Goal: Ask a question: Seek information or help from site administrators or community

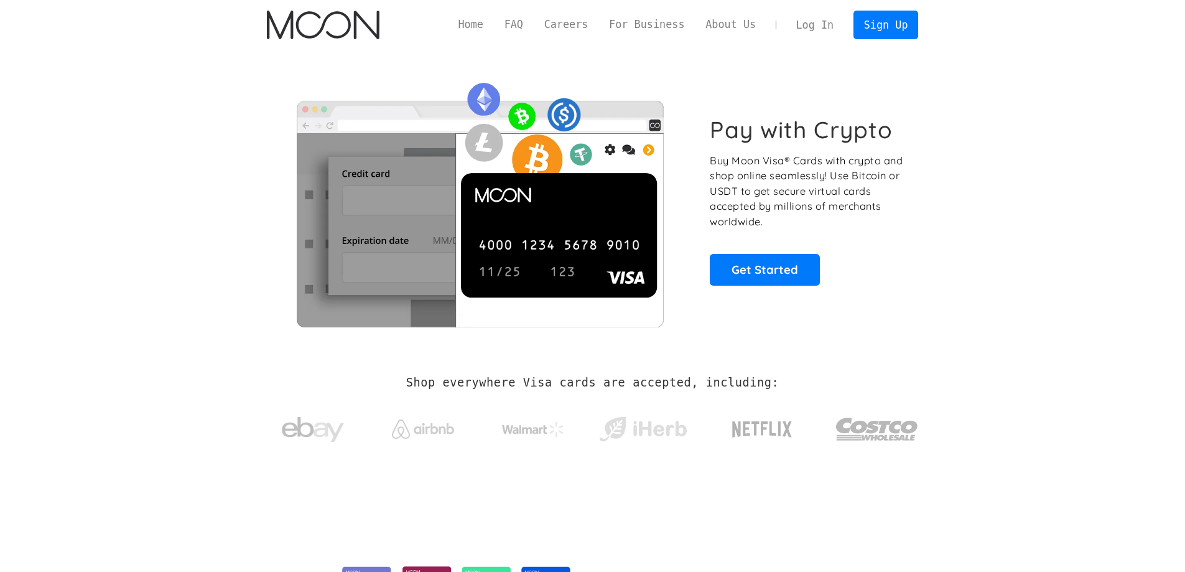
click at [805, 24] on link "Log In" at bounding box center [815, 24] width 58 height 27
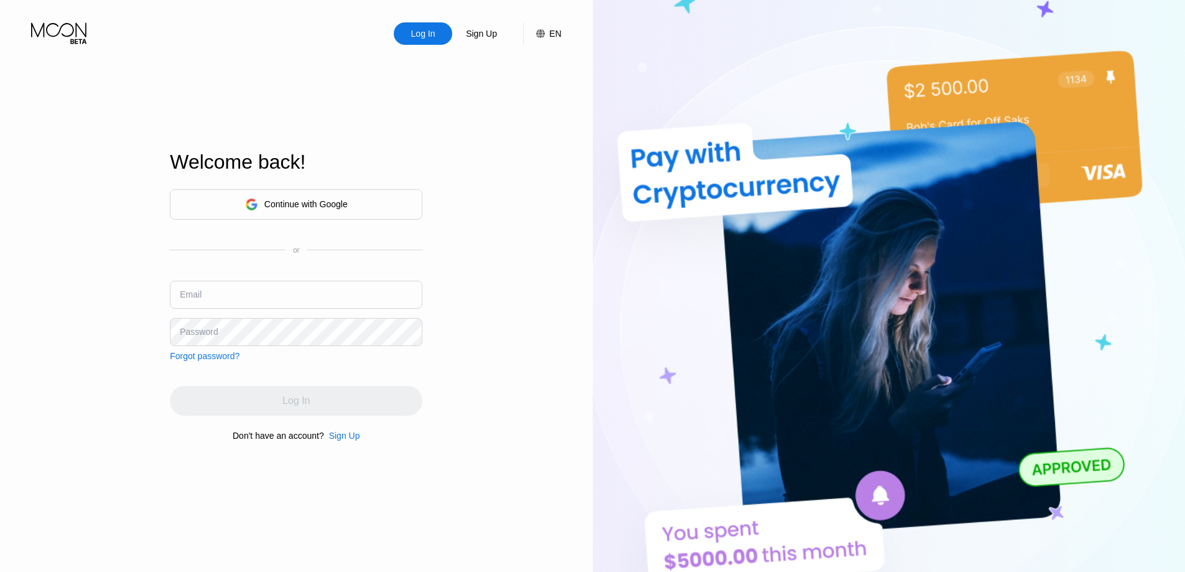
click at [257, 211] on div "Continue with Google" at bounding box center [296, 204] width 103 height 19
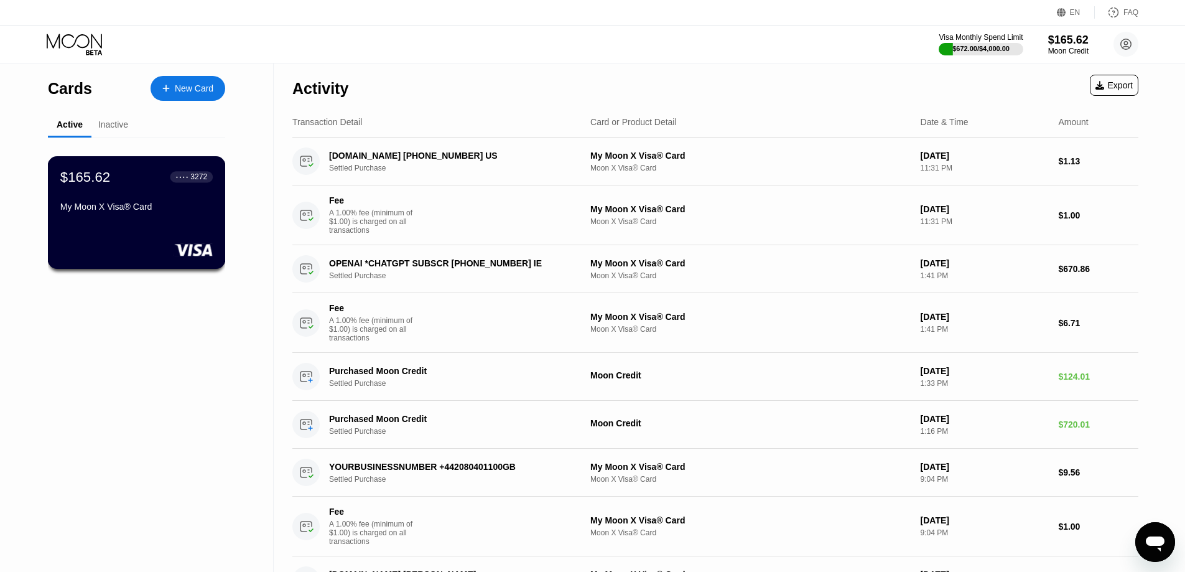
click at [100, 211] on div "My Moon X Visa® Card" at bounding box center [136, 207] width 152 height 10
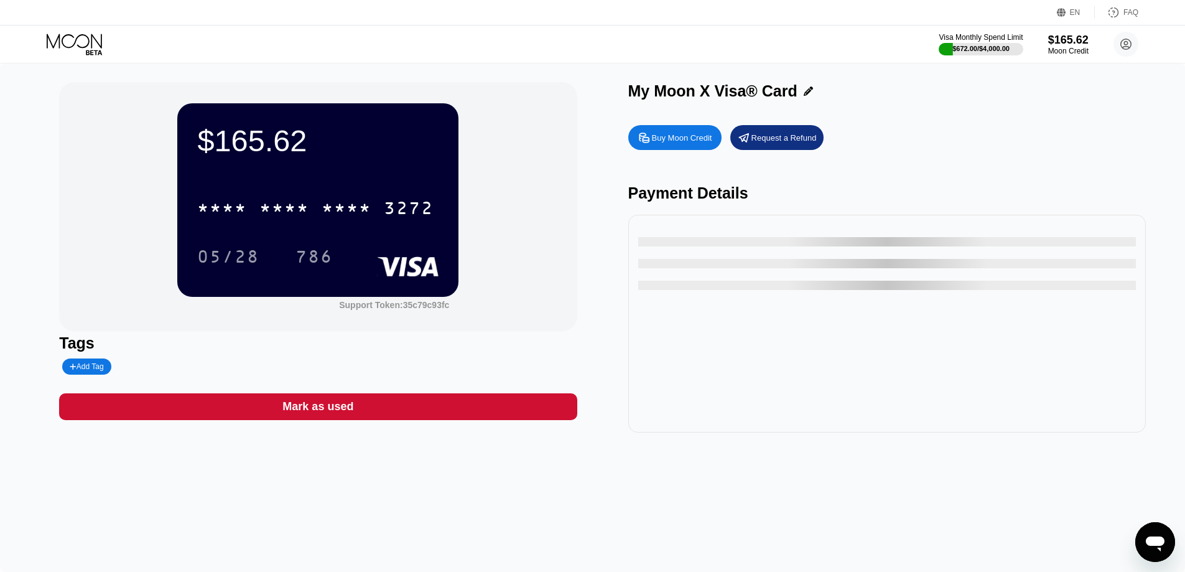
click at [331, 170] on div "$165.62 * * * * * * * * * * * * 3272 05/28 786" at bounding box center [317, 199] width 281 height 193
click at [274, 142] on div "$165.62" at bounding box center [317, 140] width 241 height 35
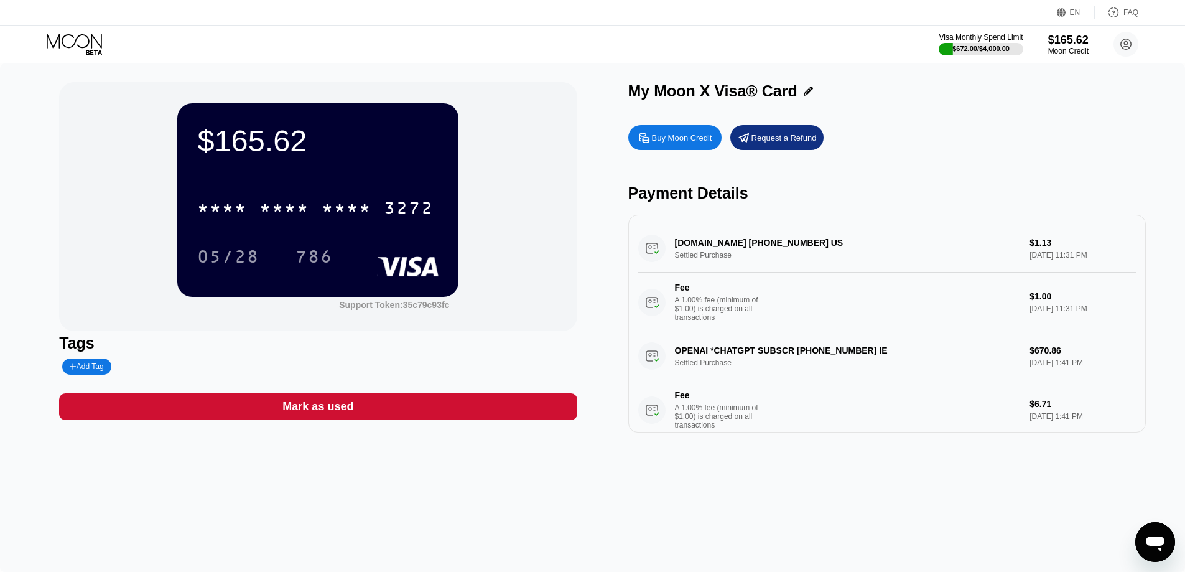
click at [299, 201] on div "* * * * * * * * * * * * 3272" at bounding box center [315, 207] width 251 height 31
click at [355, 118] on div "$165.62 4513 6500 2609 3272 05/28 786" at bounding box center [317, 199] width 281 height 193
click at [509, 63] on div "EN Language Select an item Save FAQ Visa Monthly Spend Limit $672.00 / $4,000.0…" at bounding box center [592, 31] width 1185 height 63
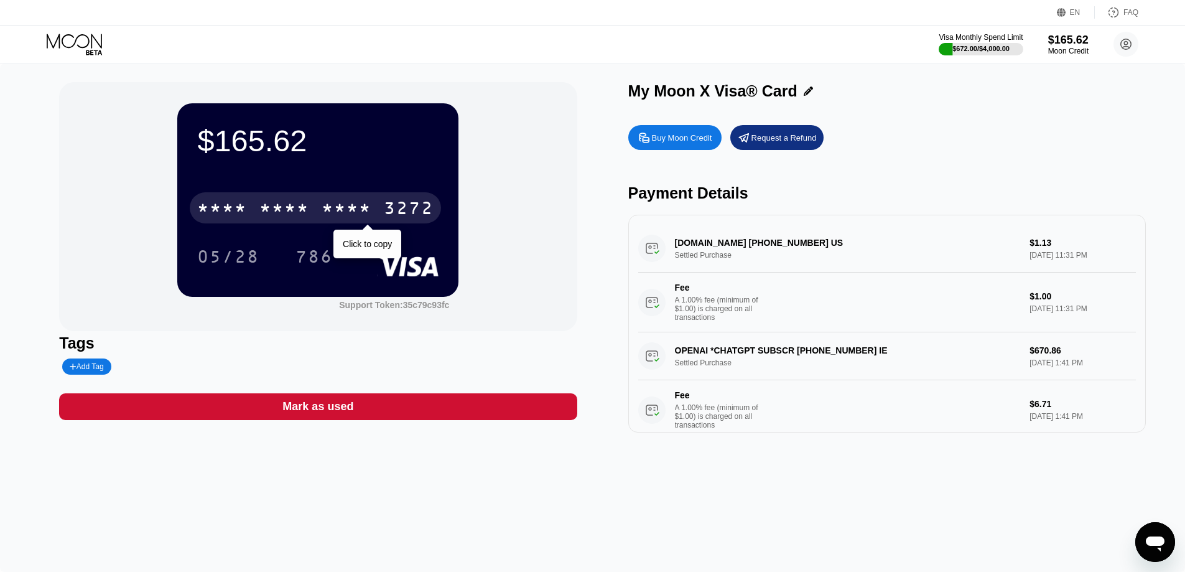
click at [379, 201] on div "* * * * * * * * * * * * 3272" at bounding box center [315, 207] width 251 height 31
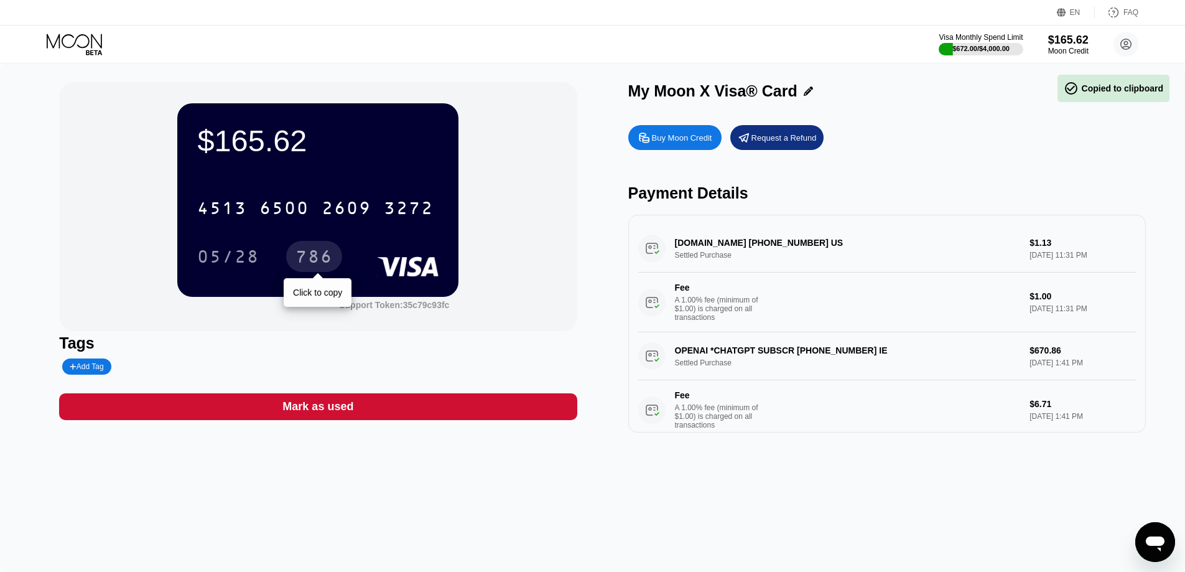
click at [307, 260] on div "786" at bounding box center [313, 258] width 37 height 20
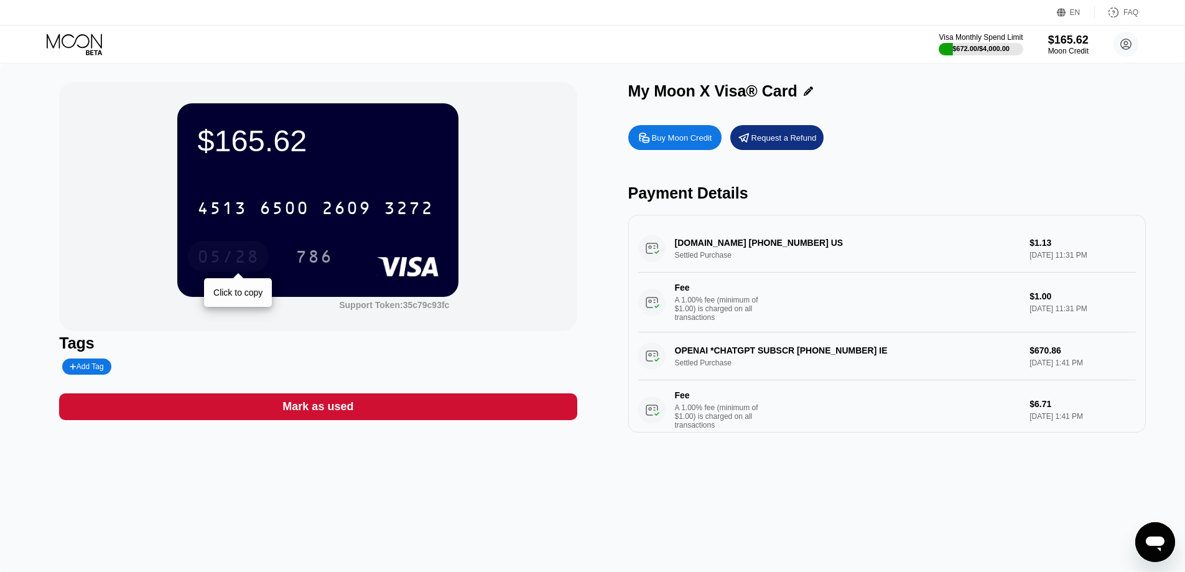
click at [220, 262] on div "05/28" at bounding box center [228, 258] width 62 height 20
drag, startPoint x: 2274, startPoint y: 780, endPoint x: 1161, endPoint y: 528, distance: 1142.0
click at [1161, 528] on div "Open messaging window" at bounding box center [1154, 541] width 37 height 37
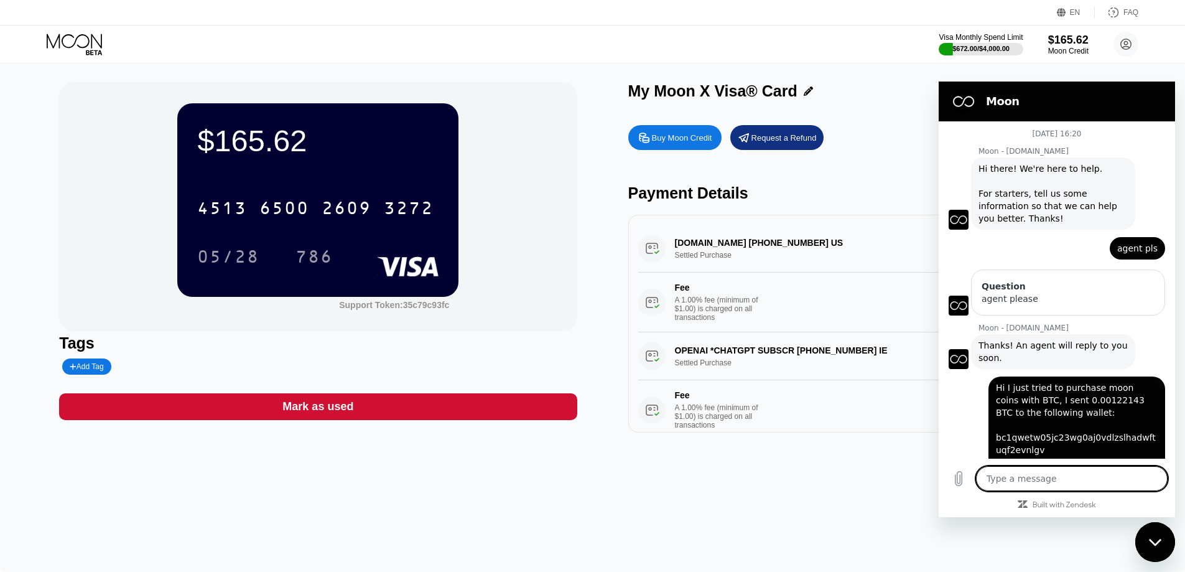
scroll to position [557, 0]
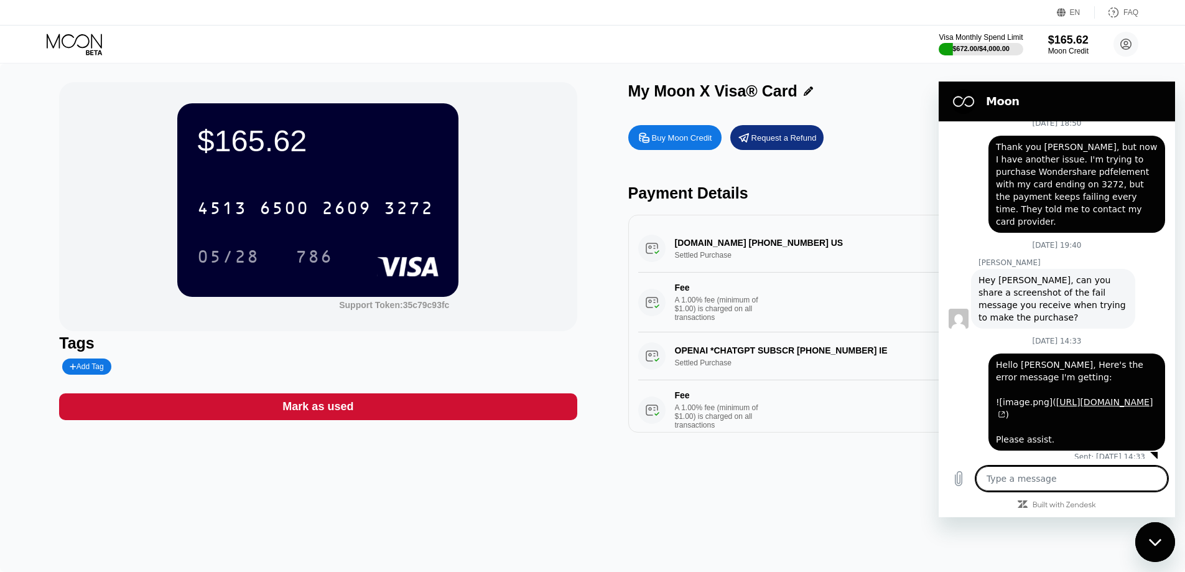
click at [1062, 480] on textarea at bounding box center [1072, 478] width 192 height 25
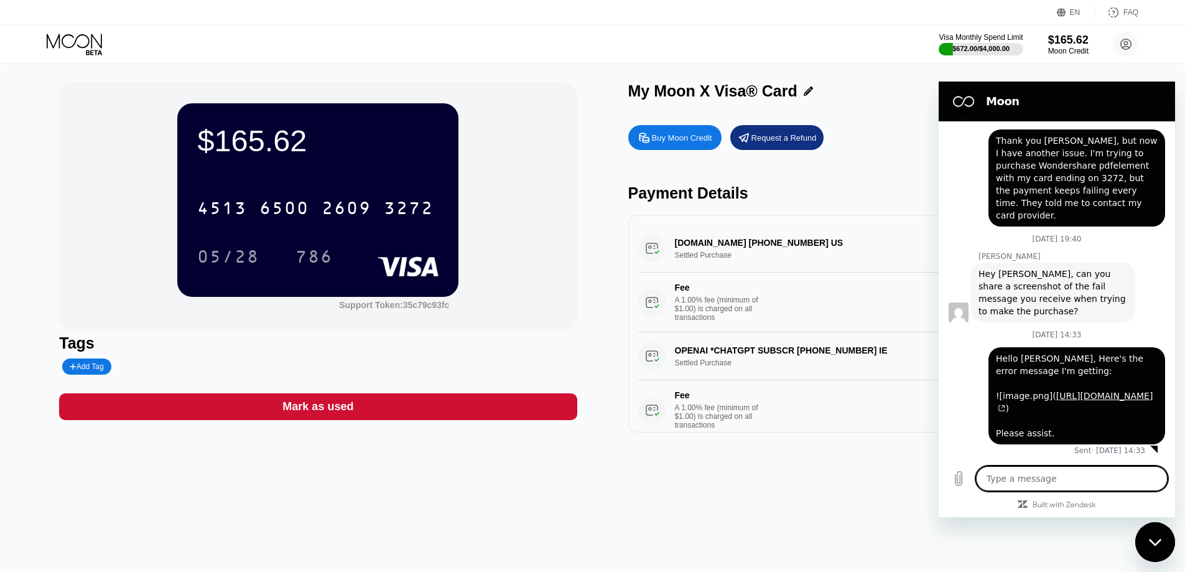
scroll to position [575, 0]
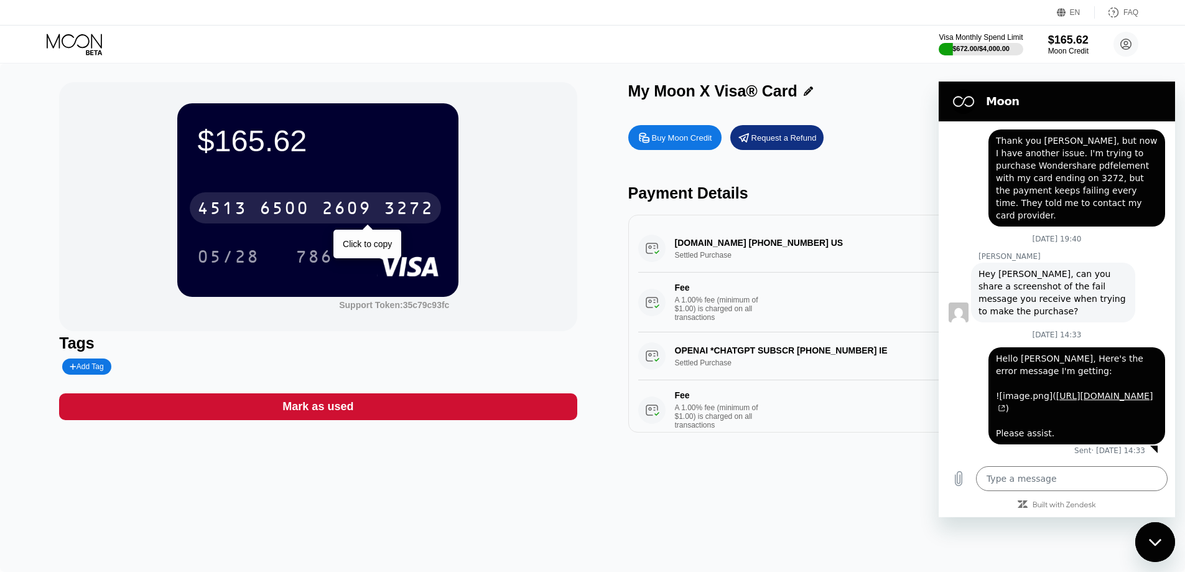
click at [289, 213] on div "6500" at bounding box center [284, 210] width 50 height 20
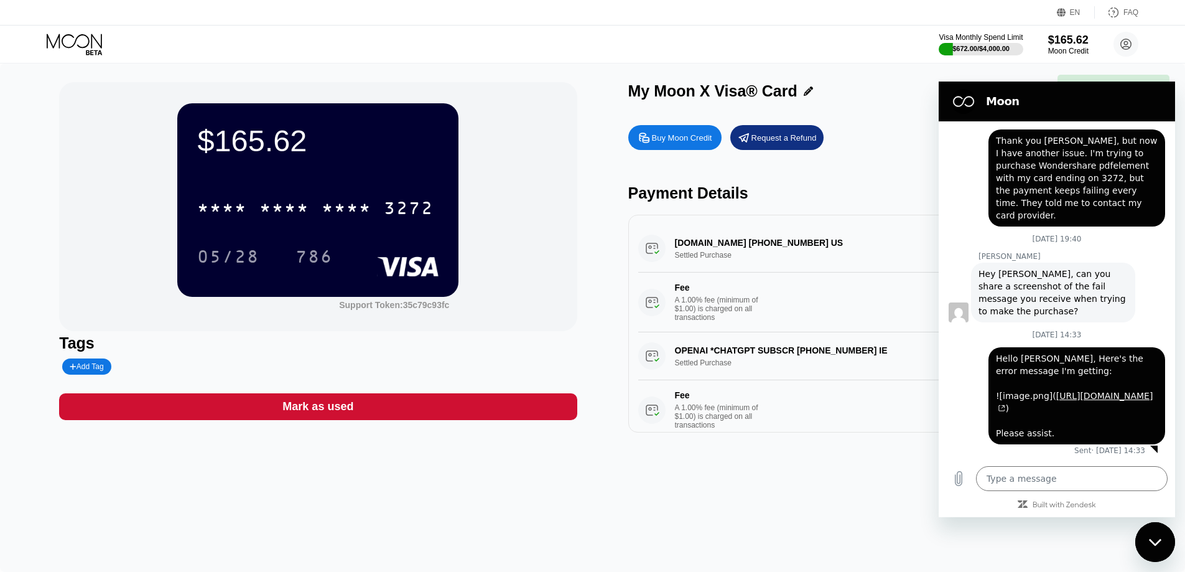
click at [238, 253] on div "05/28" at bounding box center [228, 258] width 62 height 20
click at [245, 244] on div "05/28" at bounding box center [228, 256] width 81 height 31
type textarea "x"
click at [1050, 483] on textarea at bounding box center [1072, 478] width 192 height 25
type textarea "h"
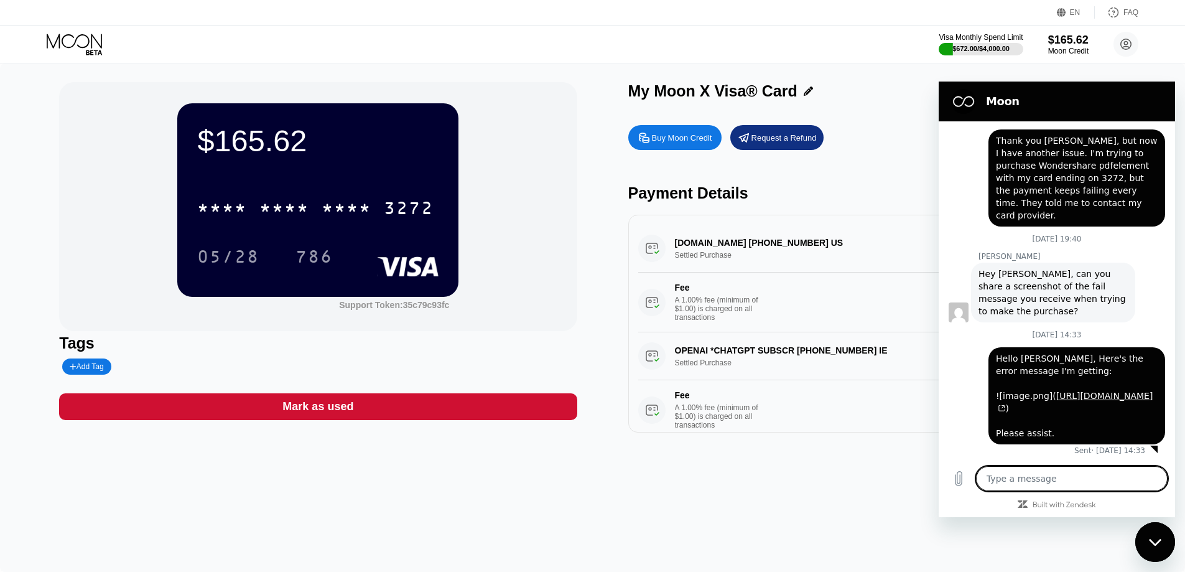
type textarea "x"
type textarea "hi"
type textarea "x"
type textarea "hi"
type textarea "x"
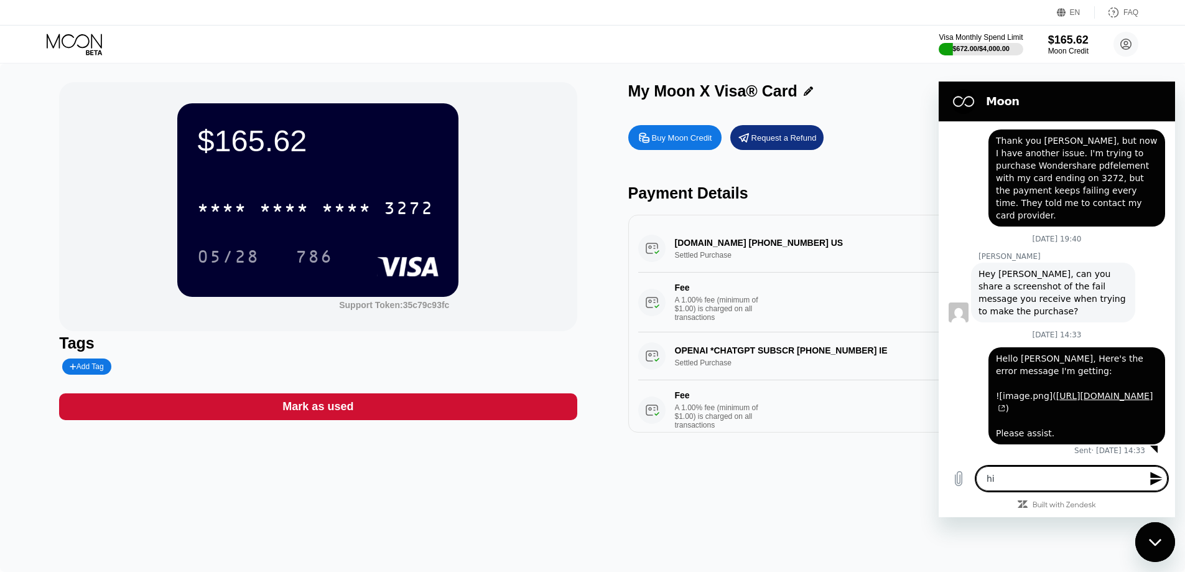
type textarea "hi"
type textarea "x"
type textarea "h"
type textarea "x"
type textarea "hI"
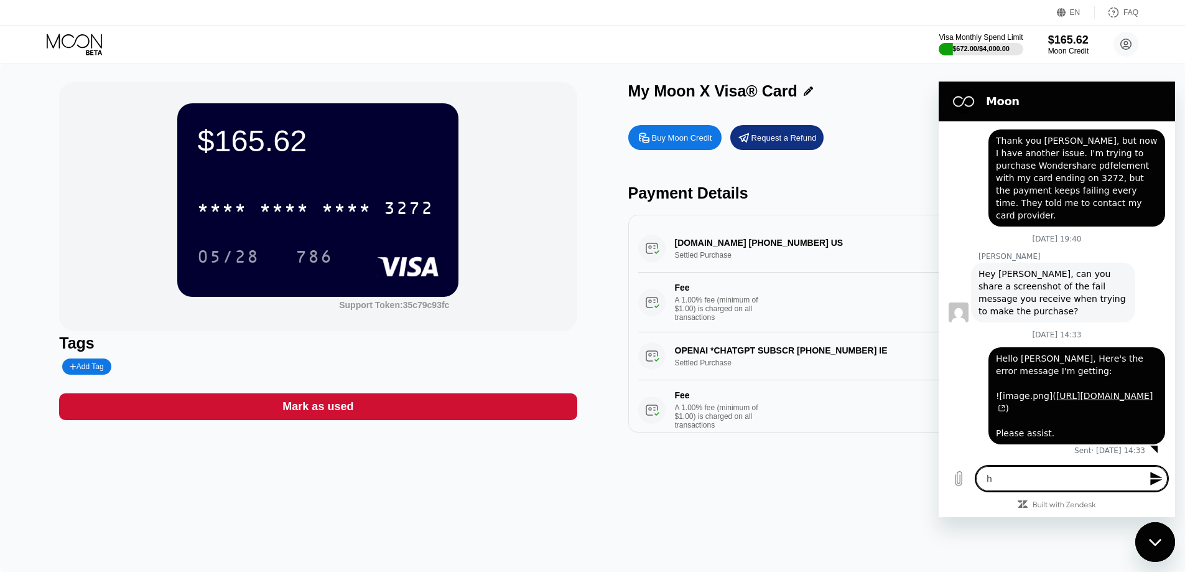
type textarea "x"
type textarea "h"
type textarea "x"
type textarea "hH"
type textarea "x"
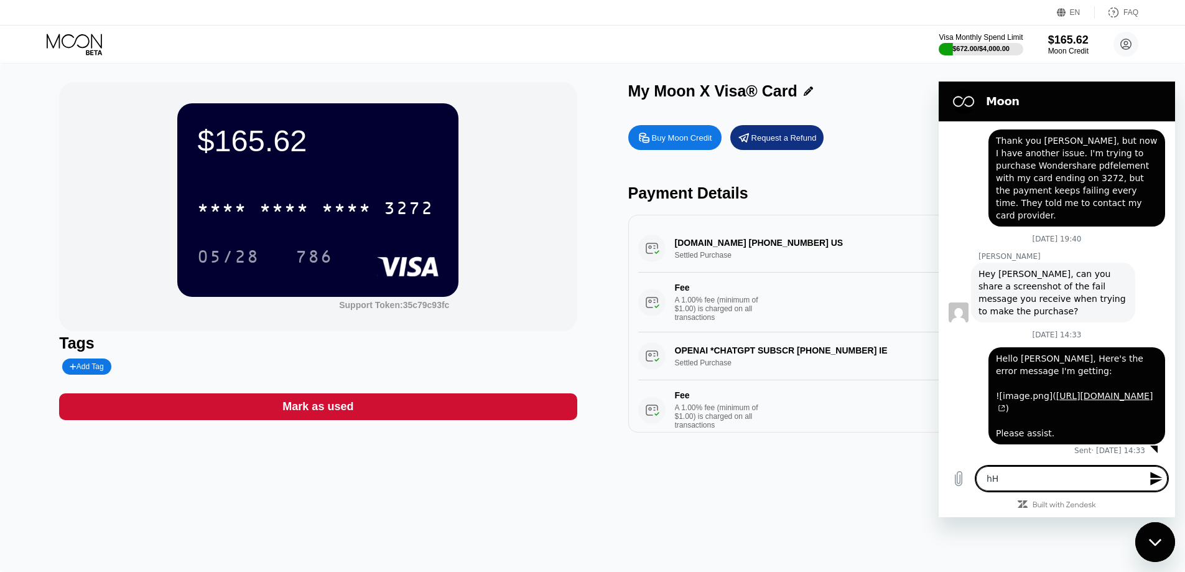
type textarea "h"
type textarea "x"
type textarea "H"
type textarea "x"
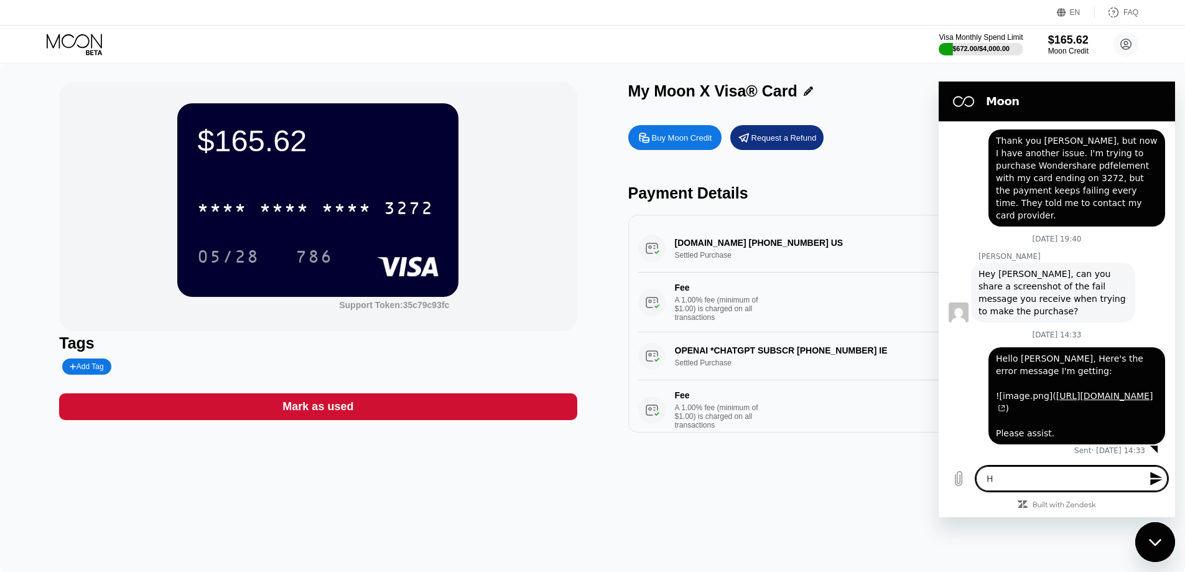
type textarea "Hi"
type textarea "x"
type textarea "Hi"
type textarea "x"
type textarea "Hi i"
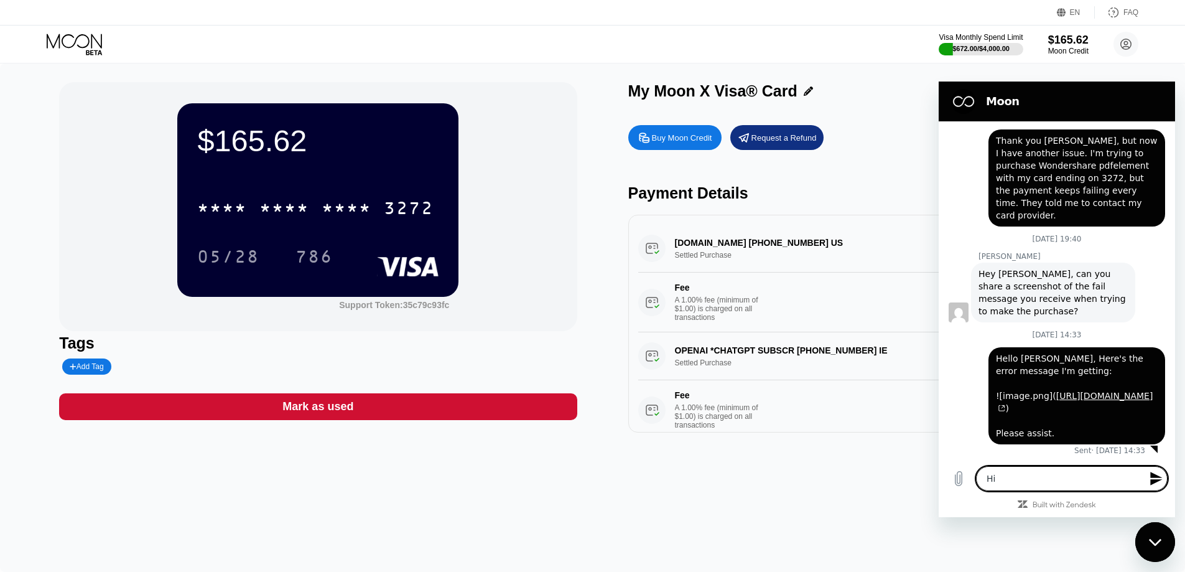
type textarea "x"
type textarea "Hi im"
type textarea "x"
type textarea "Hi im"
type textarea "x"
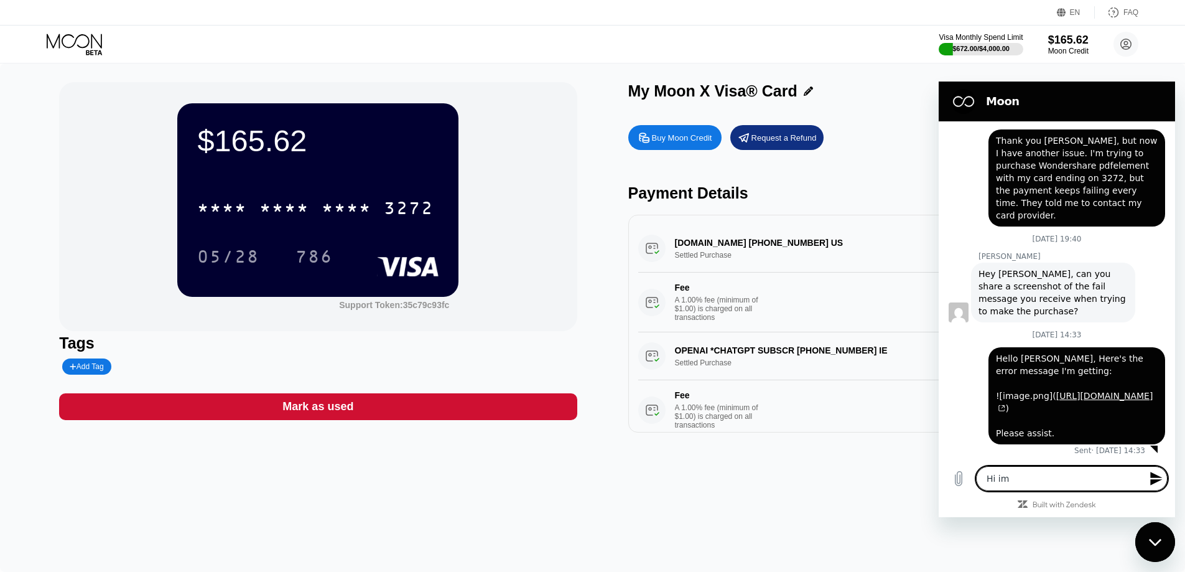
type textarea "Hi im t"
type textarea "x"
type textarea "Hi im tr"
type textarea "x"
type textarea "Hi im try"
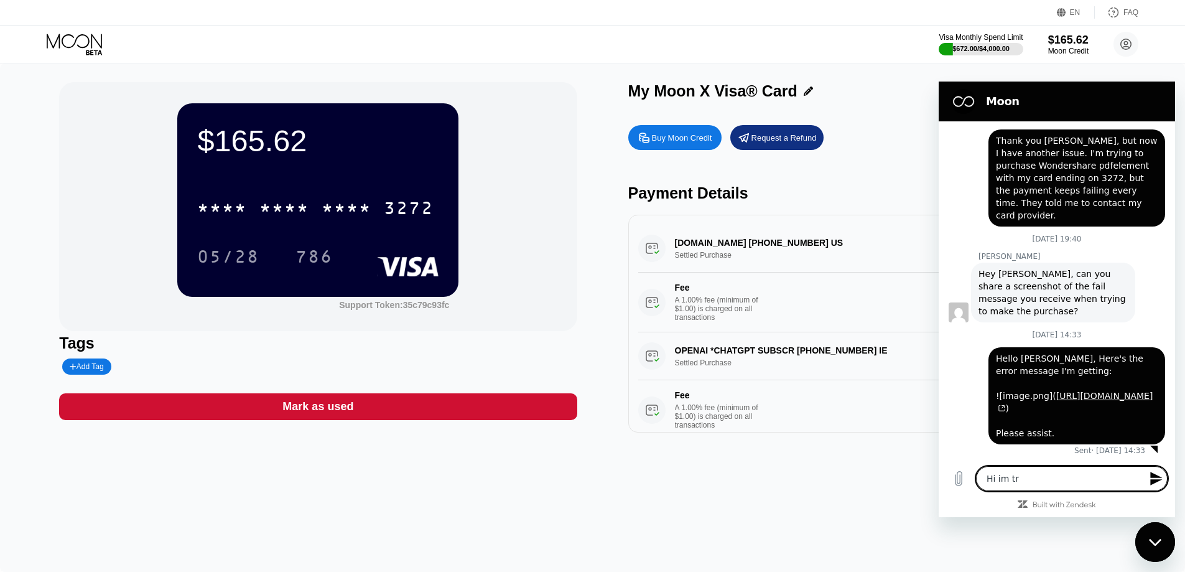
type textarea "x"
type textarea "Hi im tryi"
type textarea "x"
type textarea "Hi im tryign"
type textarea "x"
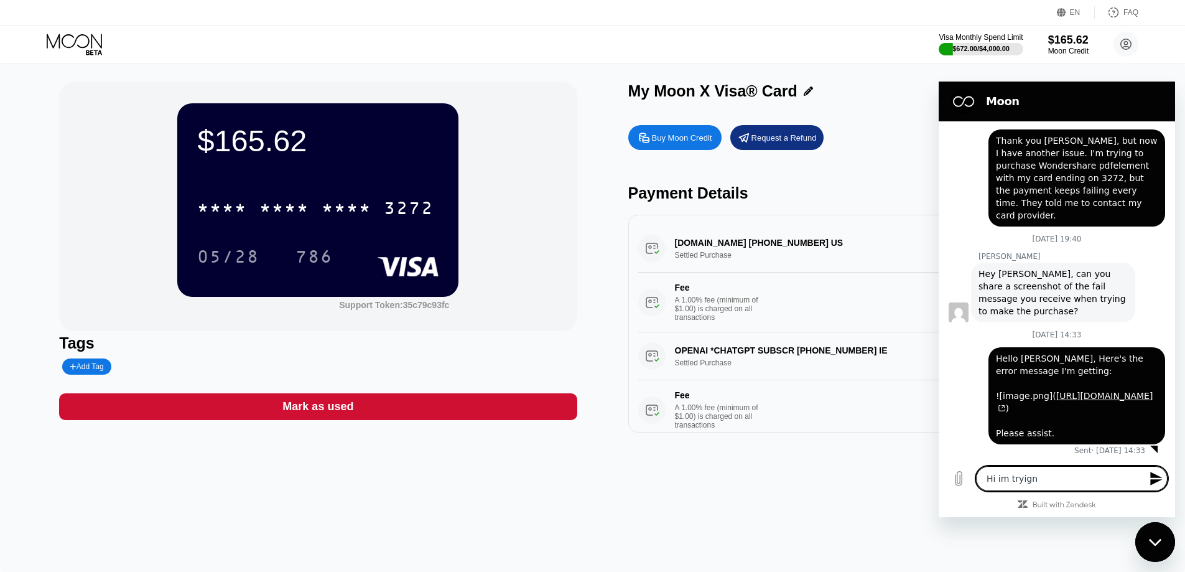
type textarea "Hi im tryign"
type textarea "x"
type textarea "Hi im tryign t"
type textarea "x"
type textarea "Hi im tryign to"
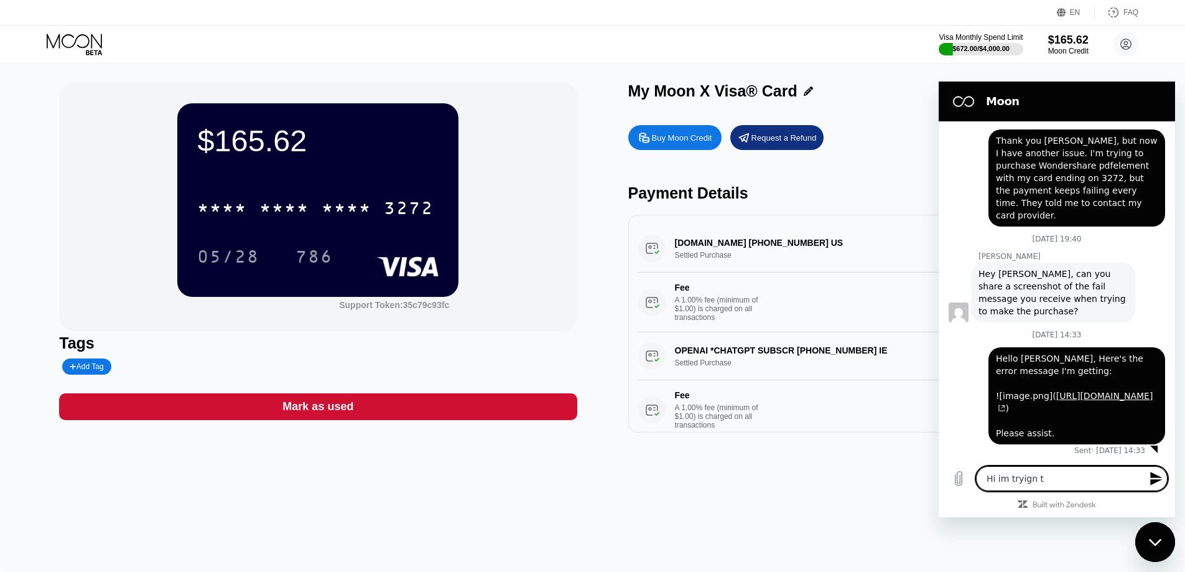
type textarea "x"
type textarea "Hi im tryign to"
type textarea "x"
type textarea "Hi im tryign to p"
type textarea "x"
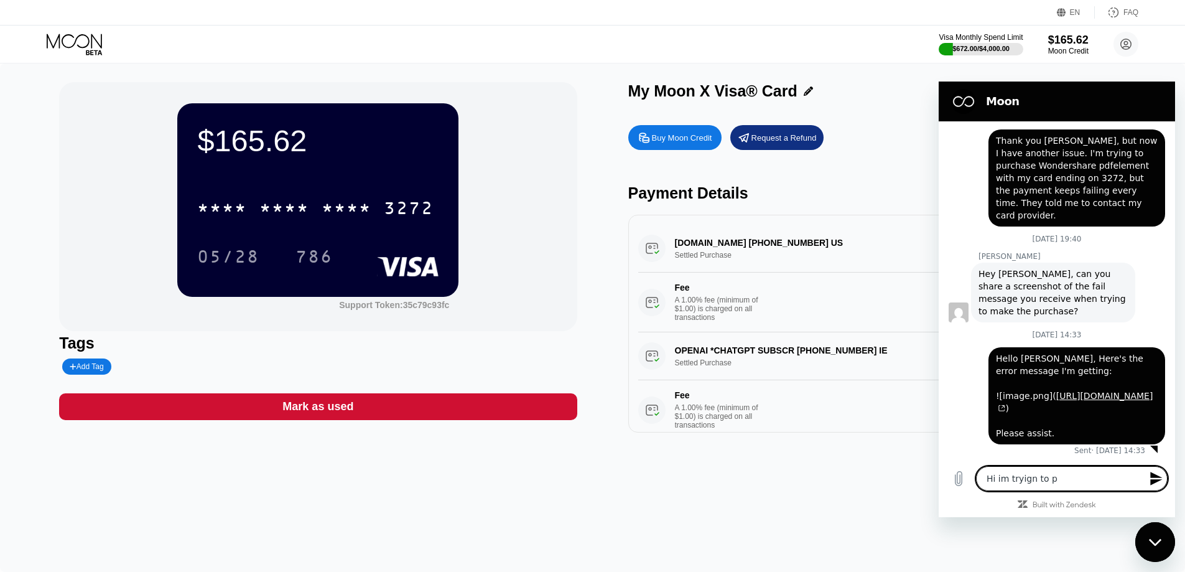
type textarea "H"
type textarea "x"
type textarea "Hi"
type textarea "x"
type textarea "Hi"
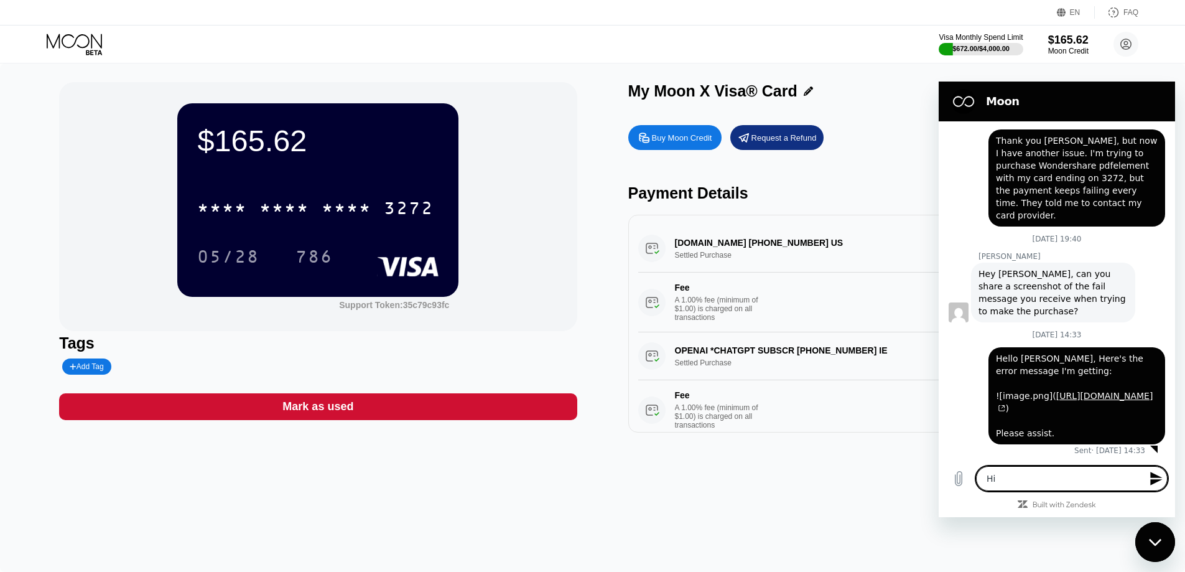
type textarea "x"
type textarea "Hi i"
type textarea "x"
type textarea "Hi i'"
type textarea "x"
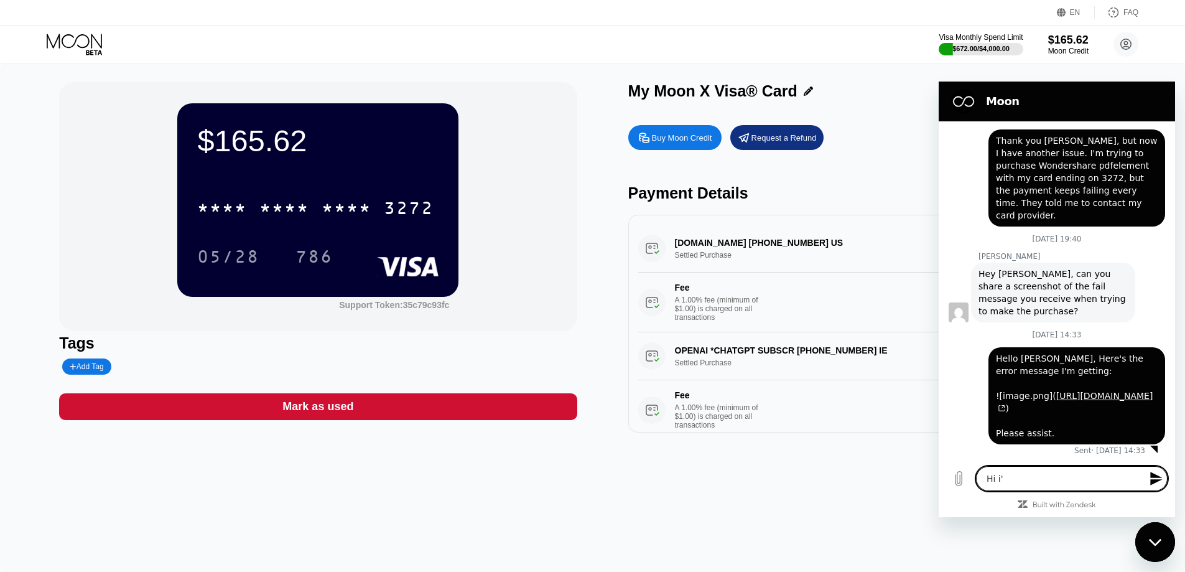
type textarea "Hi i'M"
type textarea "x"
type textarea "Hi i'M"
type textarea "x"
type textarea "Hi i'M"
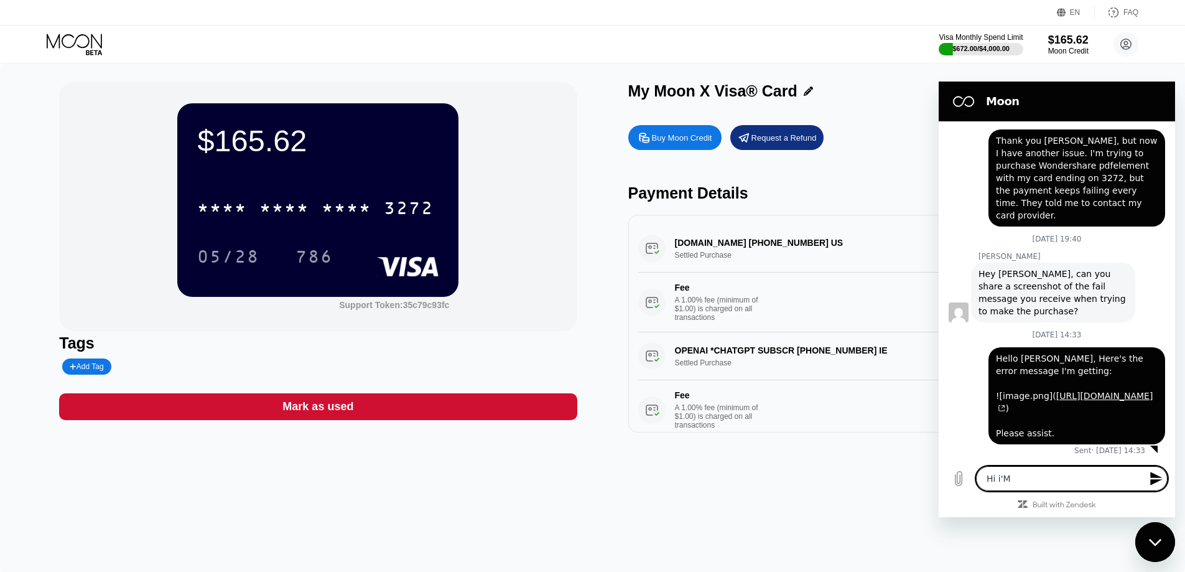
type textarea "x"
type textarea "Hi i'"
type textarea "x"
type textarea "Hi i"
type textarea "x"
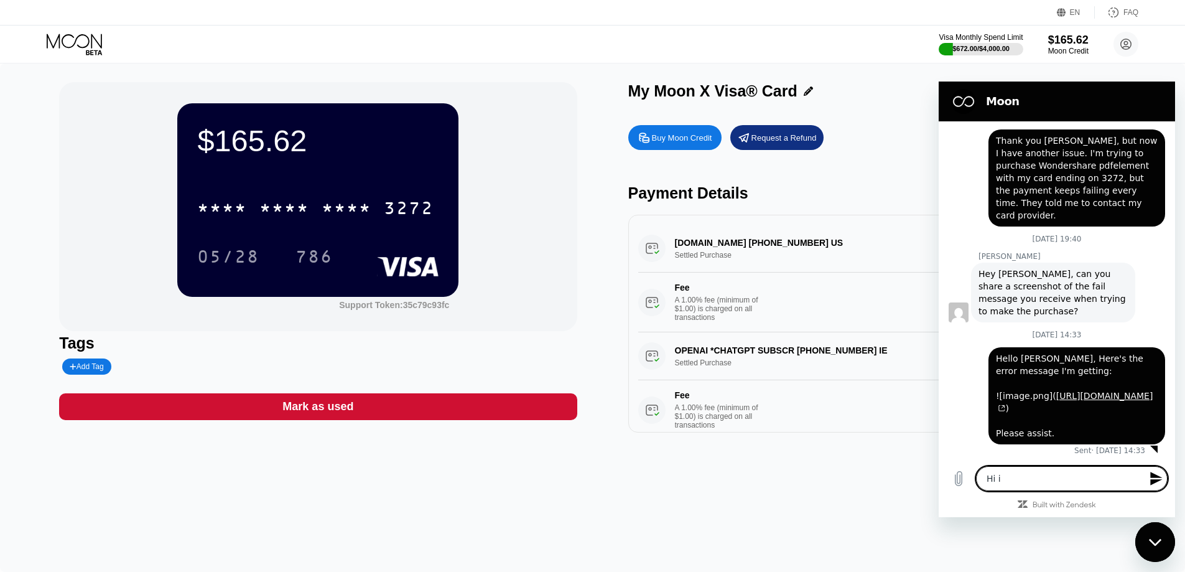
type textarea "Hi"
type textarea "x"
type textarea "Hi I"
type textarea "x"
type textarea "Hi I'"
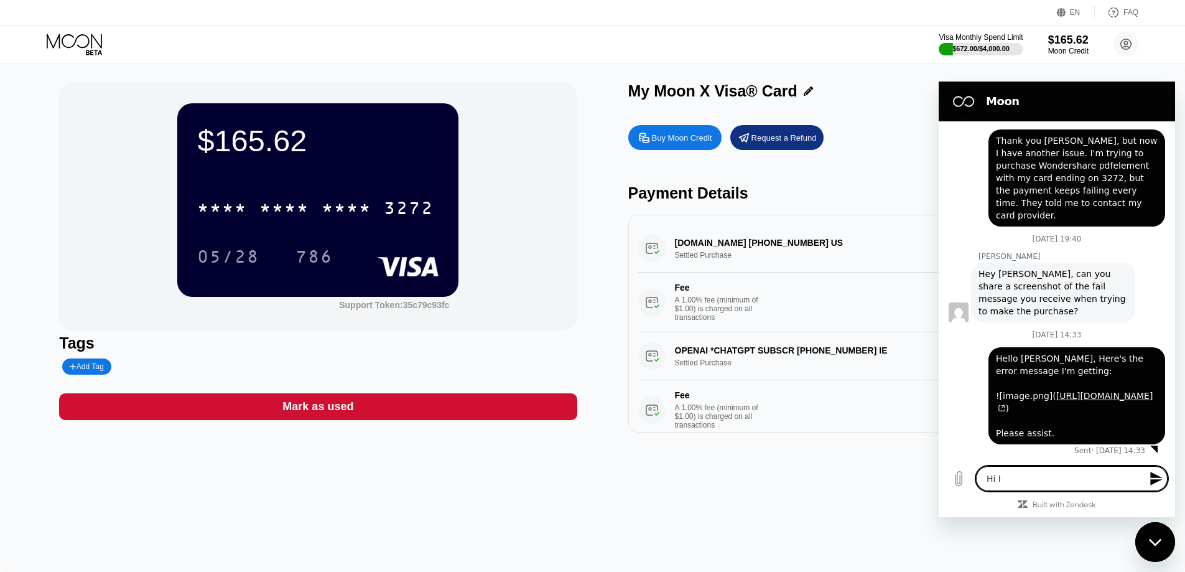
type textarea "x"
type textarea "Hi I'm"
type textarea "x"
type textarea "Hi I'm"
type textarea "x"
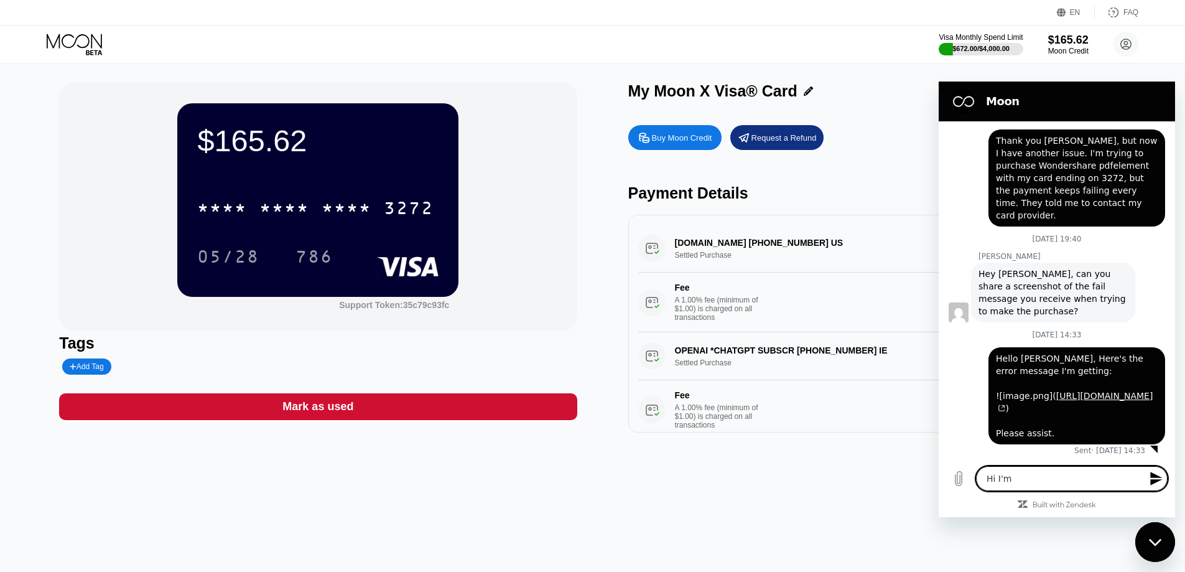
type textarea "Hi I'm t"
type textarea "x"
type textarea "Hi I'm tr"
type textarea "x"
type textarea "Hi I'm try"
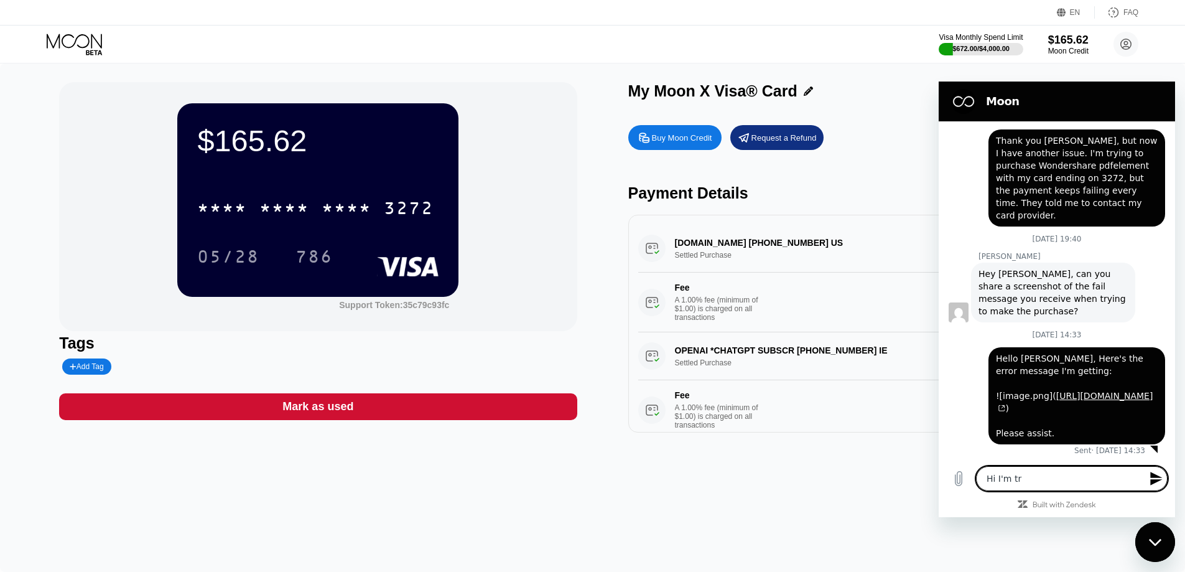
type textarea "x"
type textarea "Hi I'm tryi"
type textarea "x"
type textarea "Hi I'm tryin"
type textarea "x"
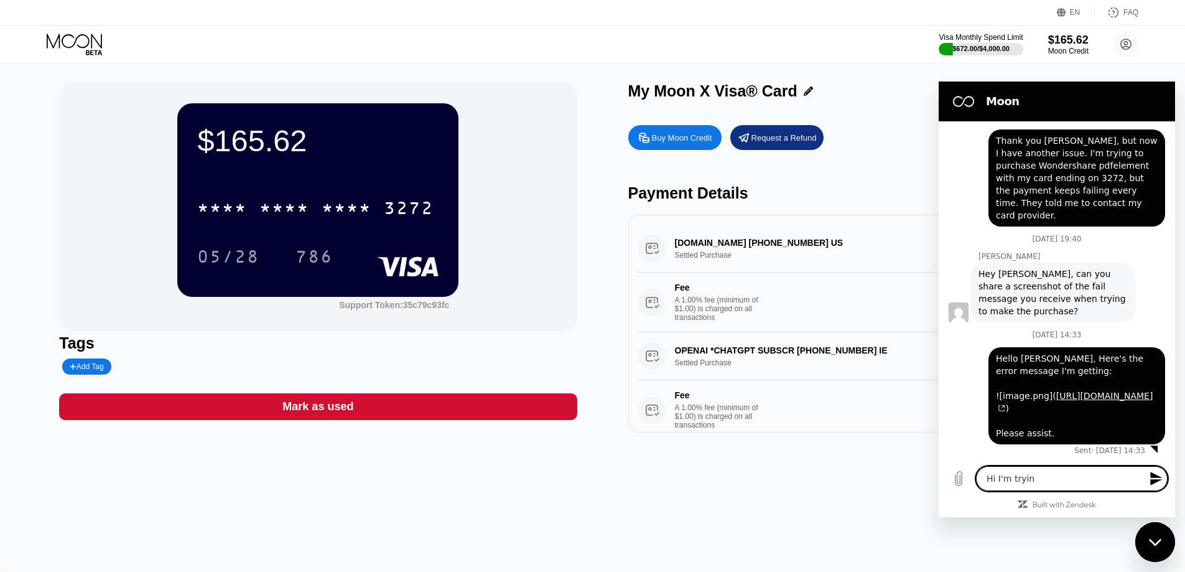
type textarea "Hi I'm trying"
type textarea "x"
type textarea "Hi I'm trying"
type textarea "x"
type textarea "Hi I'm trying t"
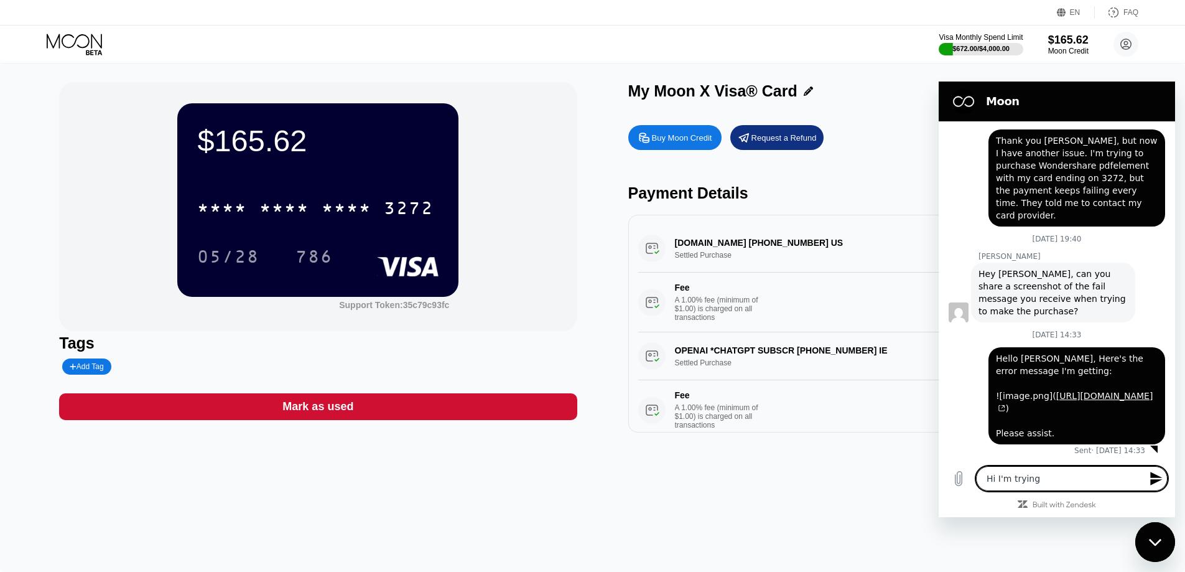
type textarea "x"
type textarea "Hi I'm trying to"
type textarea "x"
type textarea "Hi I'm trying to"
type textarea "x"
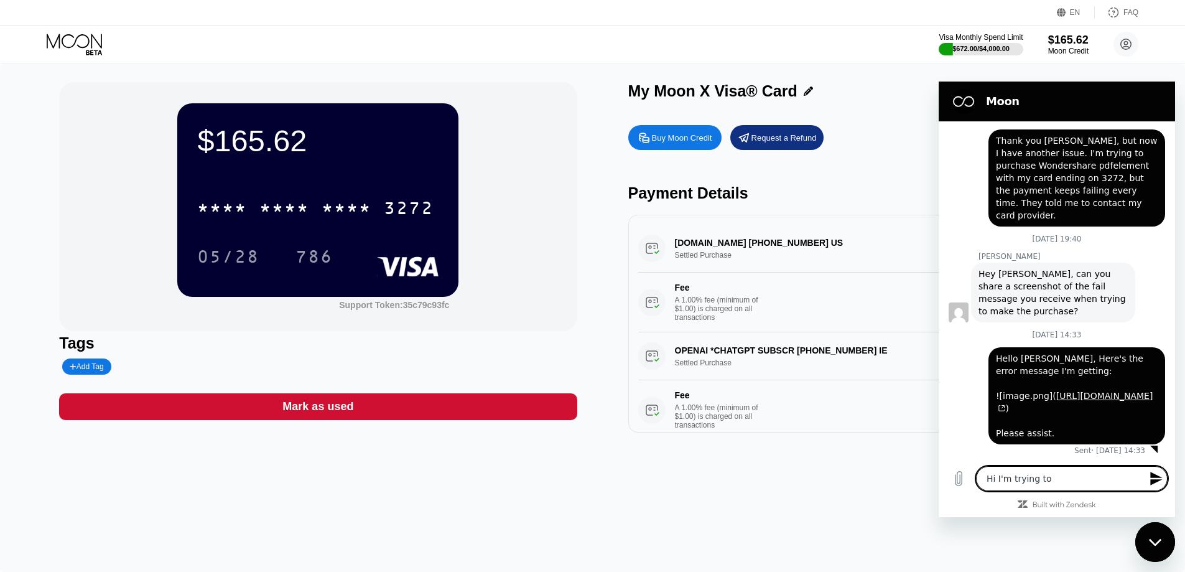
type textarea "Hi I'm trying to m"
type textarea "x"
type textarea "Hi I'm trying to ma"
type textarea "x"
type textarea "Hi I'm trying to mak"
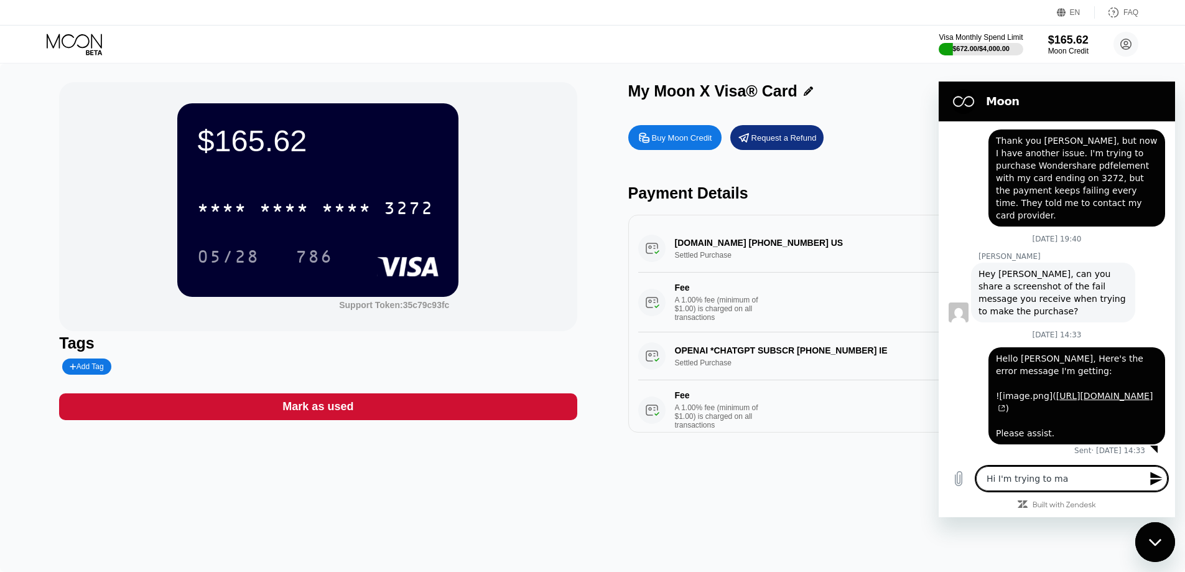
type textarea "x"
type textarea "Hi I'm trying to make"
type textarea "x"
type textarea "Hi I'm trying to make"
type textarea "x"
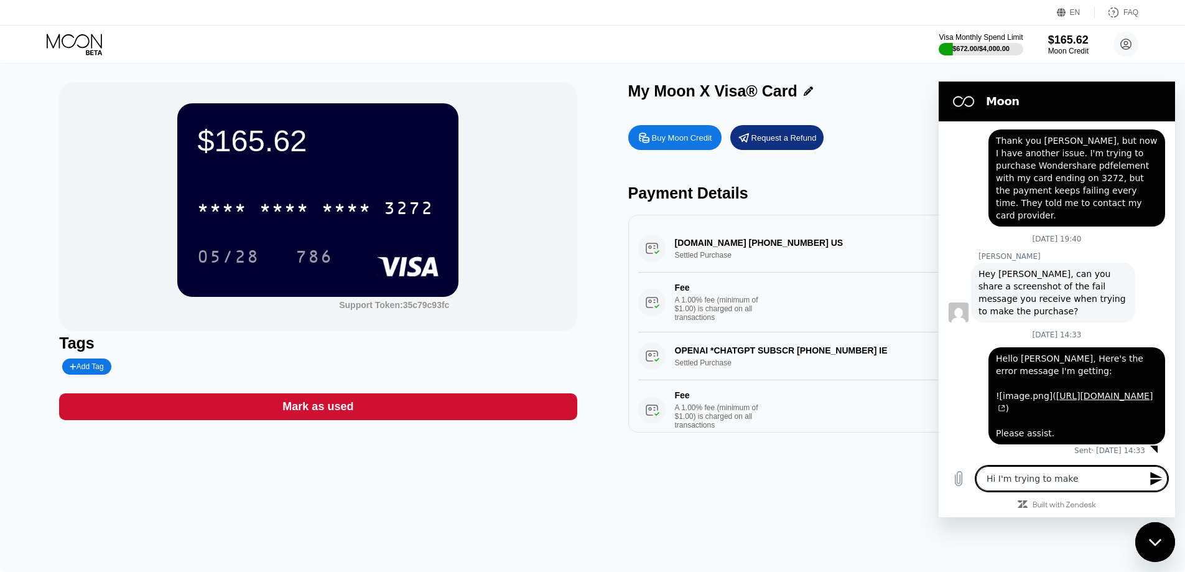
type textarea "Hi I'm trying to make a"
type textarea "x"
type textarea "Hi I'm trying to make a"
type textarea "x"
type textarea "Hi I'm trying to make a p"
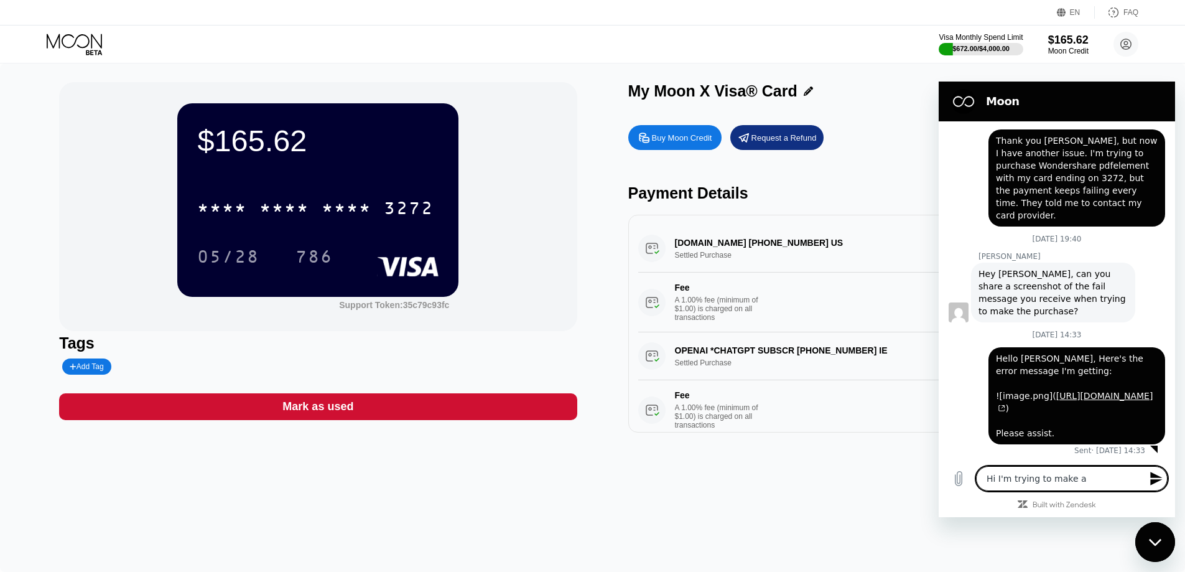
type textarea "x"
type textarea "Hi I'm trying to make a pu"
type textarea "x"
type textarea "Hi I'm trying to make a pur"
type textarea "x"
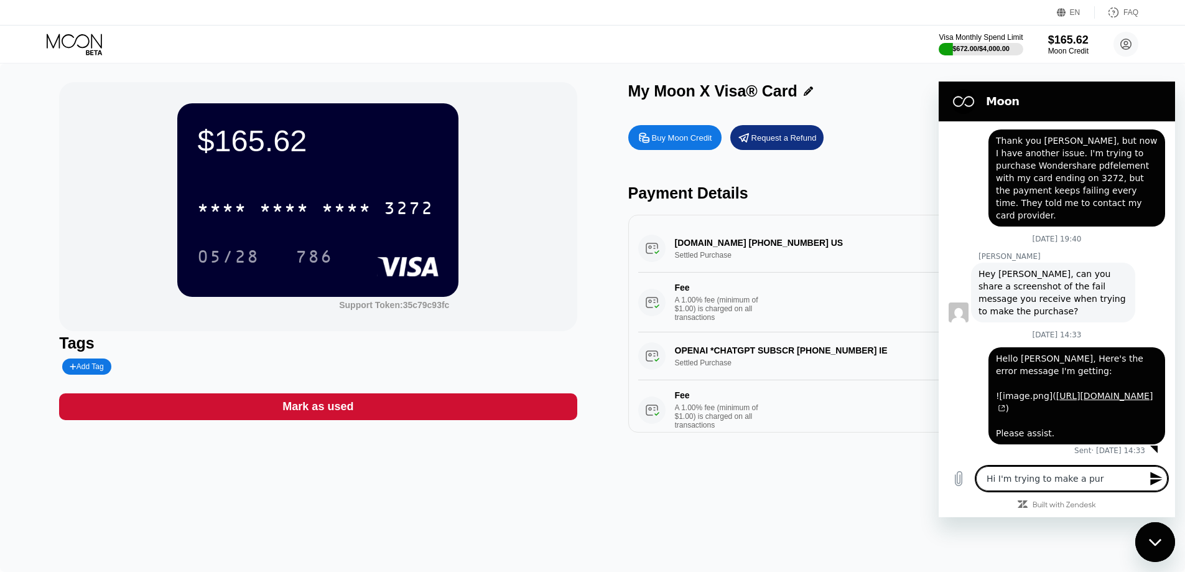
type textarea "Hi I'm trying to make a purx"
type textarea "x"
type textarea "Hi I'm trying to make a purxc"
type textarea "x"
type textarea "Hi I'm trying to make a purxch"
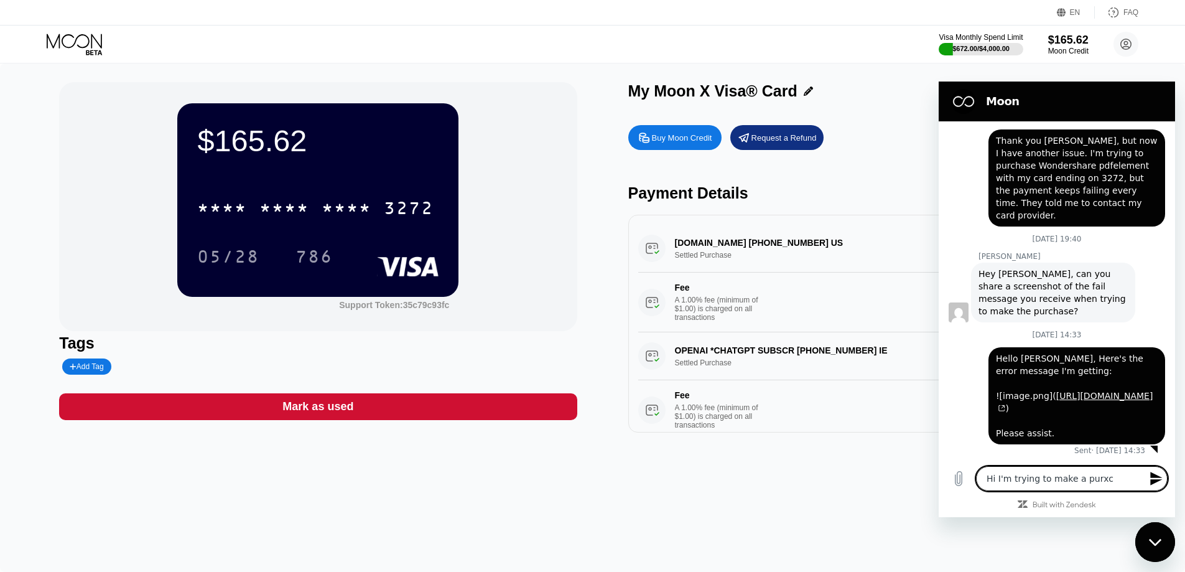
type textarea "x"
type textarea "Hi I'm trying to make a purxcha"
type textarea "x"
type textarea "Hi I'm trying to make a purxch"
type textarea "x"
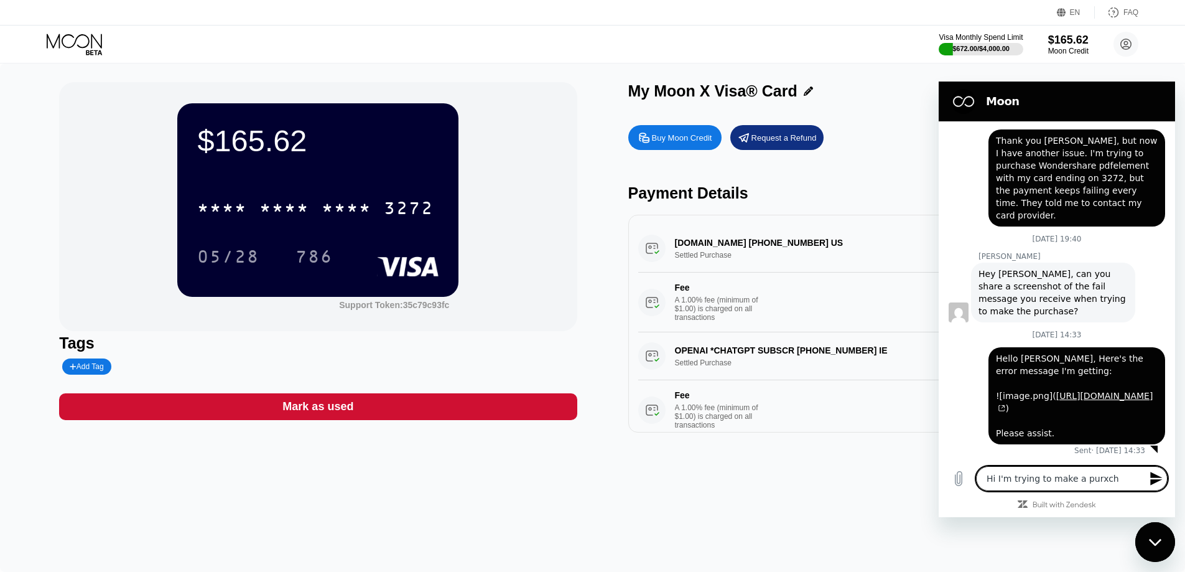
type textarea "Hi I'm trying to make a purxc"
type textarea "x"
type textarea "Hi I'm trying to make a purx"
type textarea "x"
type textarea "Hi I'm trying to make a pur"
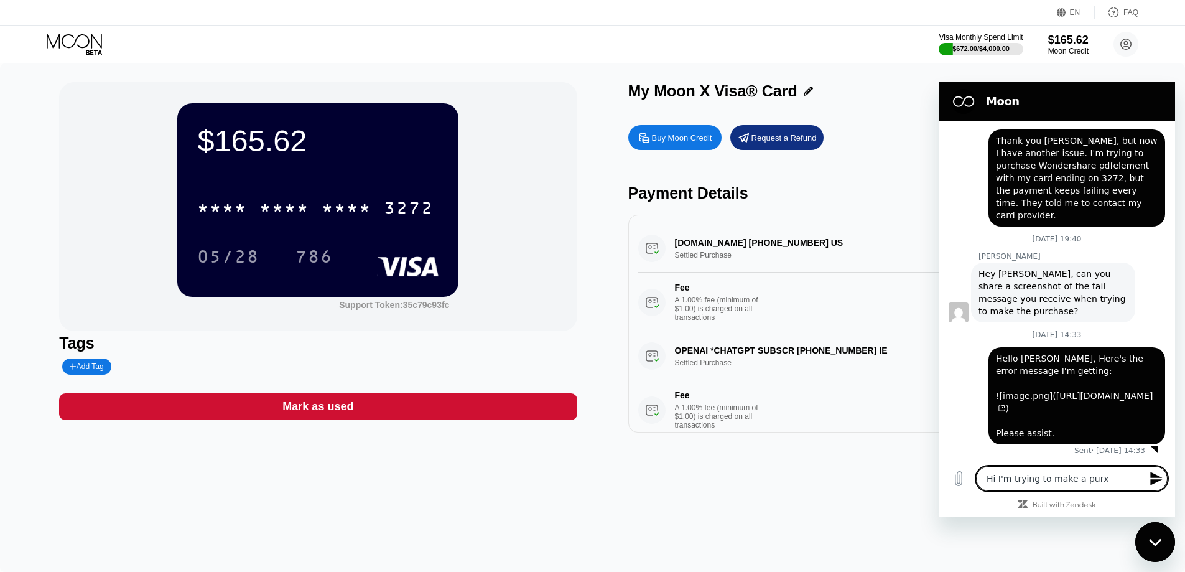
type textarea "x"
type textarea "Hi I'm trying to make a purh"
type textarea "x"
type textarea "Hi I'm trying to make a pur"
type textarea "x"
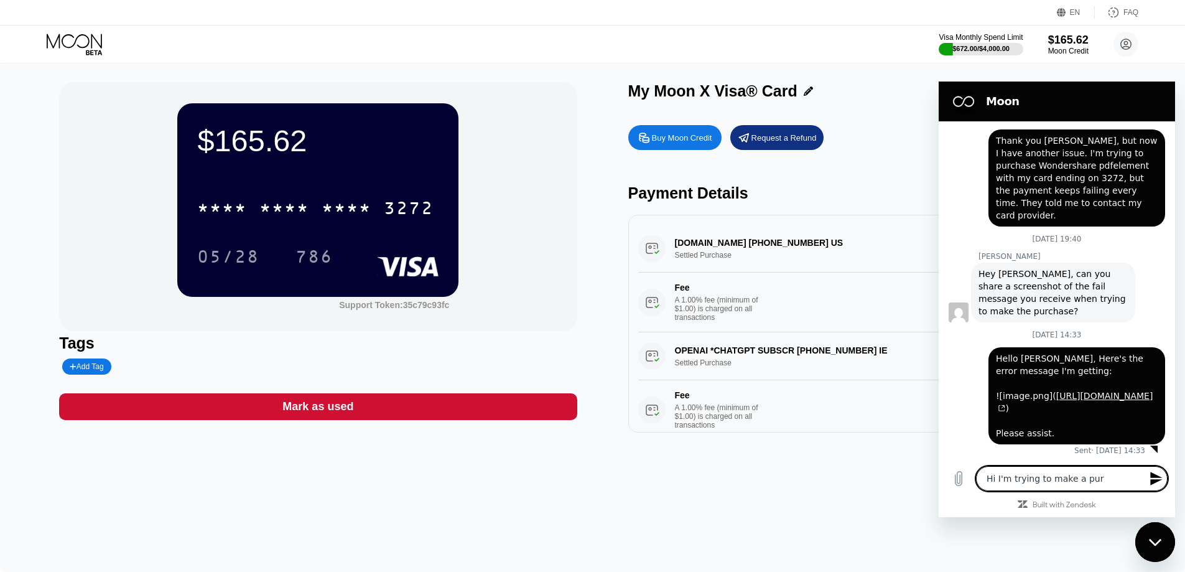
type textarea "Hi I'm trying to make a purc"
type textarea "x"
type textarea "Hi I'm trying to make a purch"
type textarea "x"
type textarea "Hi I'm trying to make a purcha"
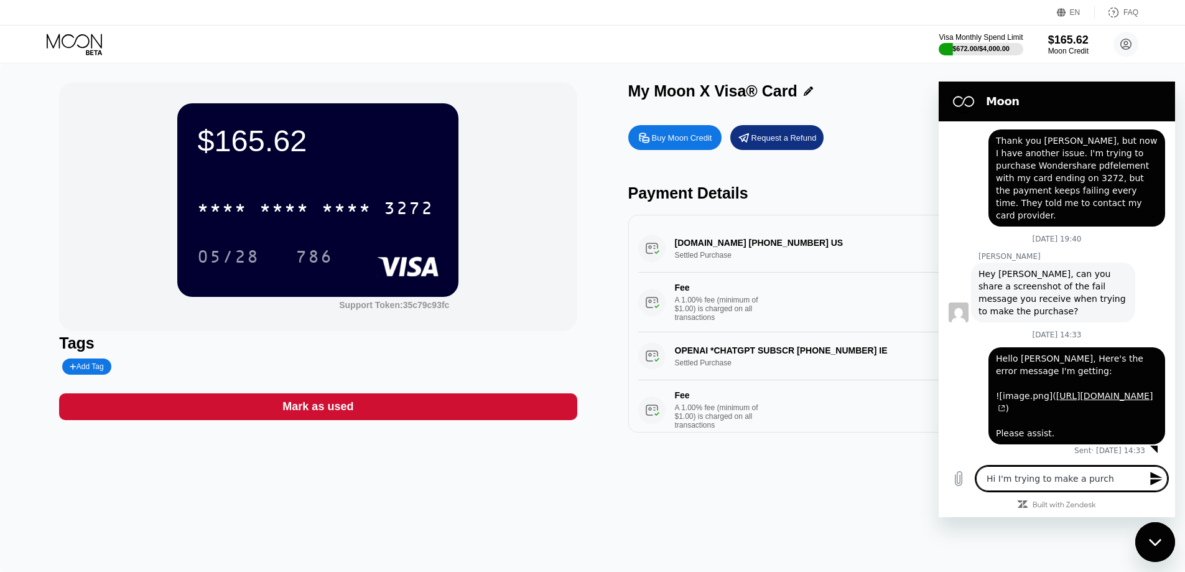
type textarea "x"
type textarea "Hi I'm trying to make a purchas"
type textarea "x"
type textarea "Hi I'm trying to make a purchase"
type textarea "x"
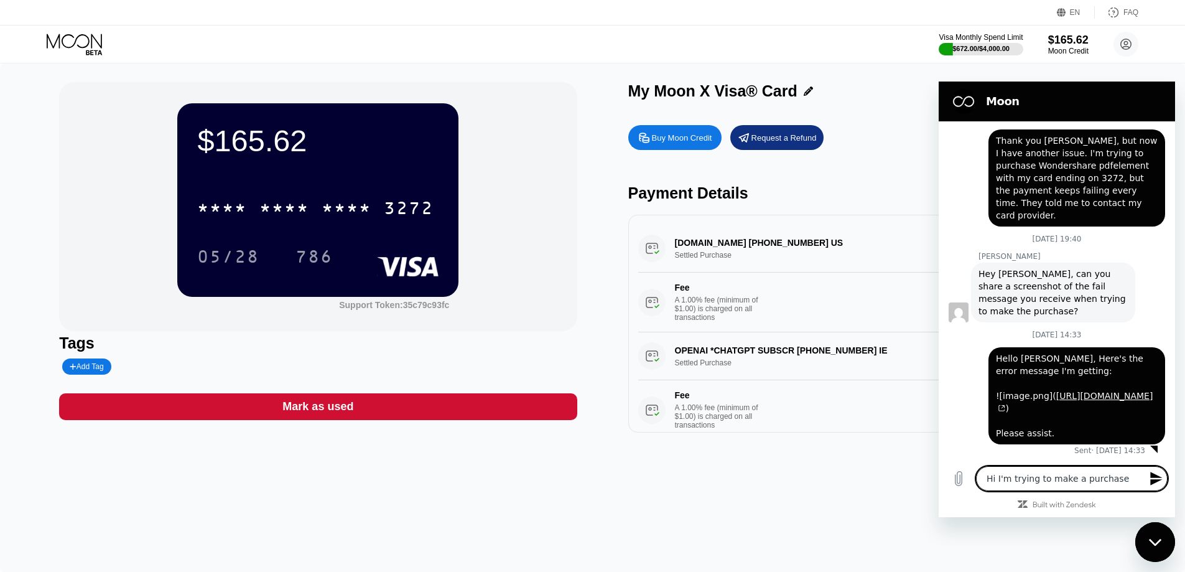
type textarea "Hi I'm trying to make a purchase"
type textarea "x"
type textarea "Hi I'm trying to make a purchase o"
type textarea "x"
type textarea "Hi I'm trying to make a purchase on"
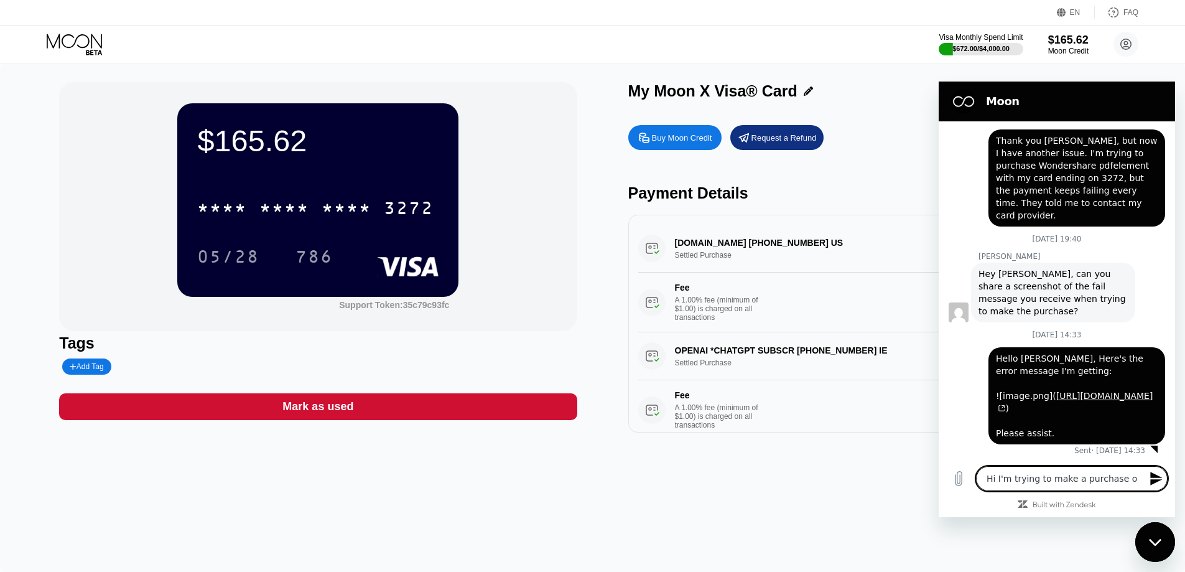
type textarea "x"
type textarea "Hi I'm trying to make a purchase on"
type textarea "x"
type textarea "Hi I'm trying to make a purchase on q"
type textarea "x"
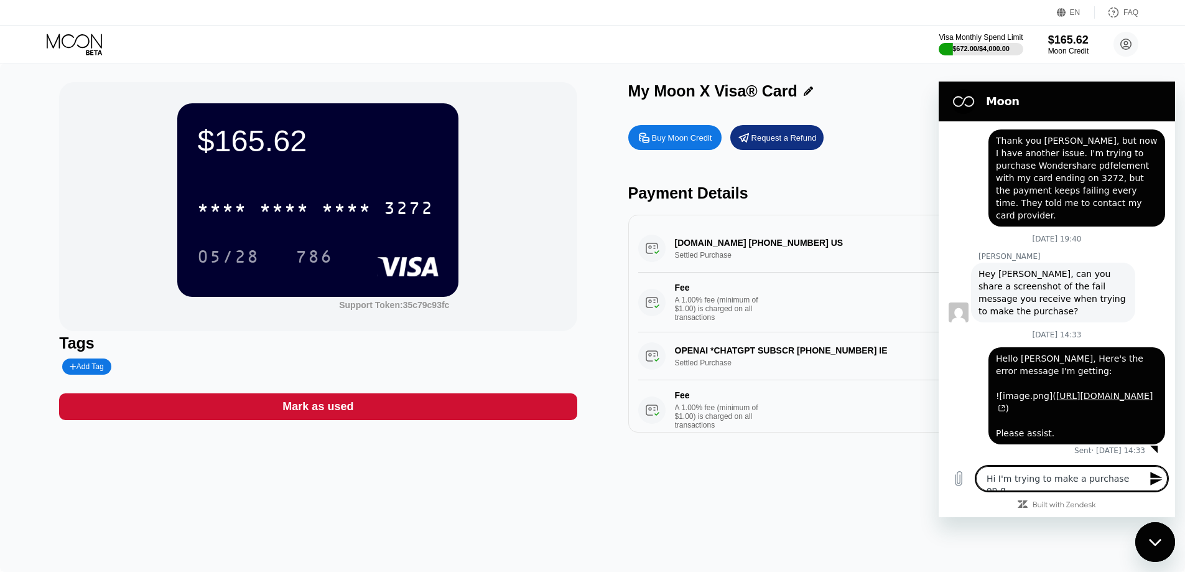
type textarea "Hi I'm trying to make a purchase on qu"
type textarea "x"
type textarea "Hi I'm trying to make a purchase on qui"
type textarea "x"
type textarea "Hi I'm trying to make a purchase on quil"
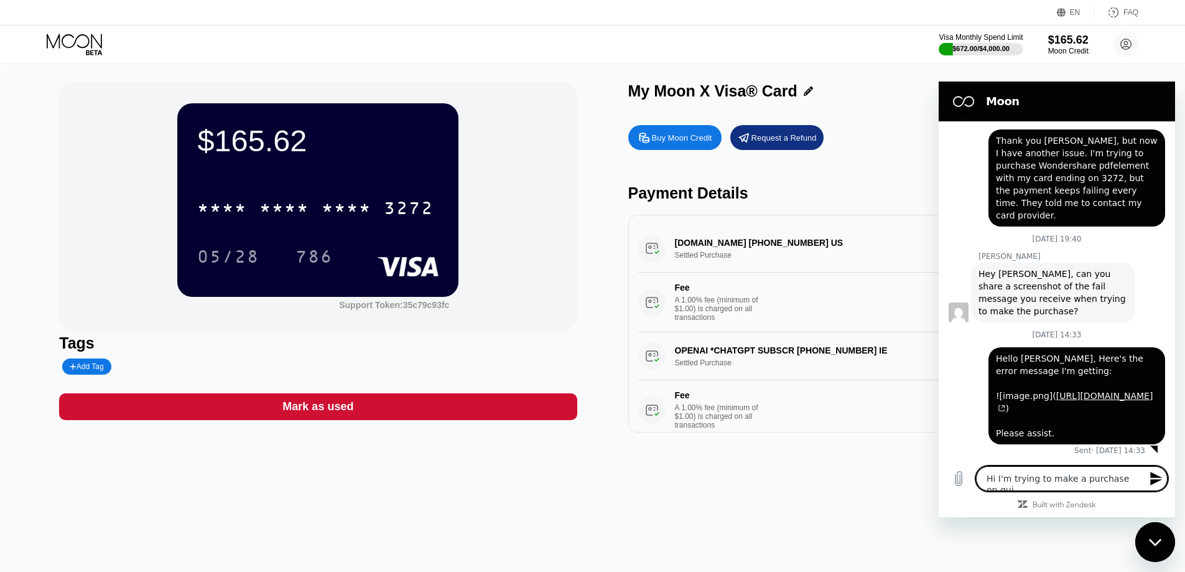
type textarea "x"
type textarea "Hi I'm trying to make a purchase on quill"
type textarea "x"
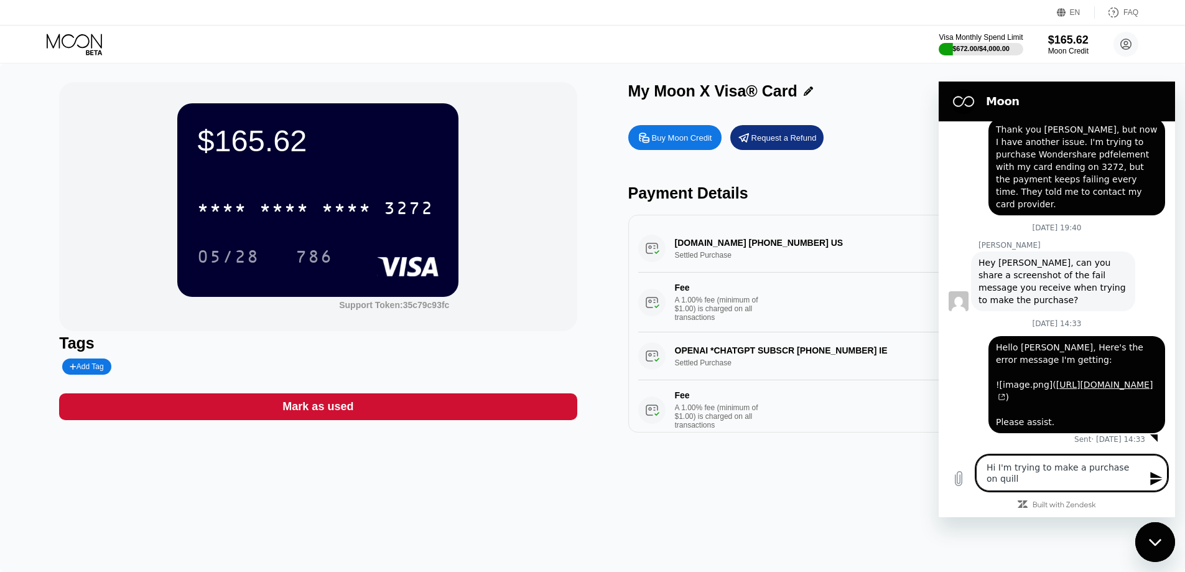
type textarea "Hi I'm trying to make a purchase on quillb"
type textarea "x"
type textarea "Hi I'm trying to make a purchase on quillbo"
type textarea "x"
type textarea "Hi I'm trying to make a purchase on quillbot"
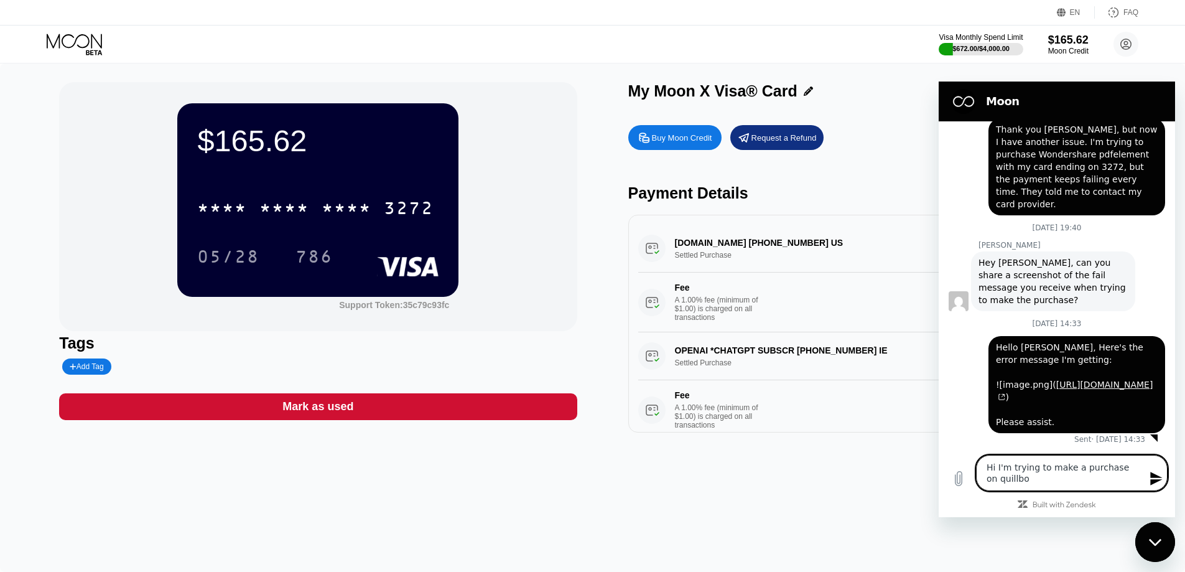
type textarea "x"
type textarea "Hi I'm trying to make a purchase on quillbot."
type textarea "x"
type textarea "Hi I'm trying to make a purchase on quillbot.c"
type textarea "x"
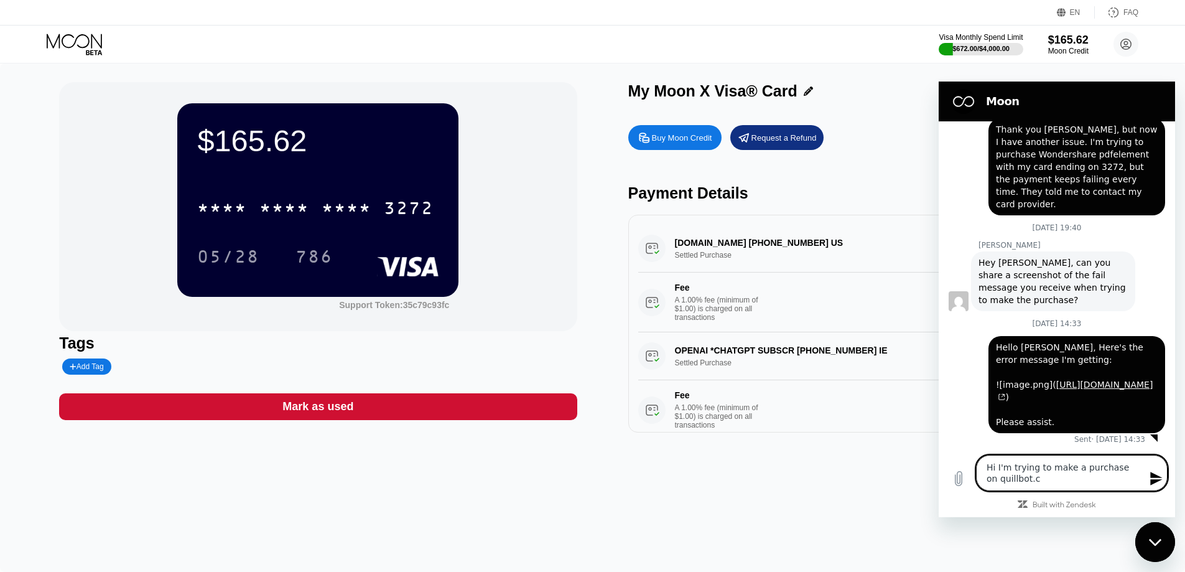
type textarea "Hi I'm trying to make a purchase on quillbot.co"
type textarea "x"
type textarea "Hi I'm trying to make a purchase on quillbot.com"
type textarea "x"
type textarea "Hi I'm trying to make a purchase on quillbot.com"
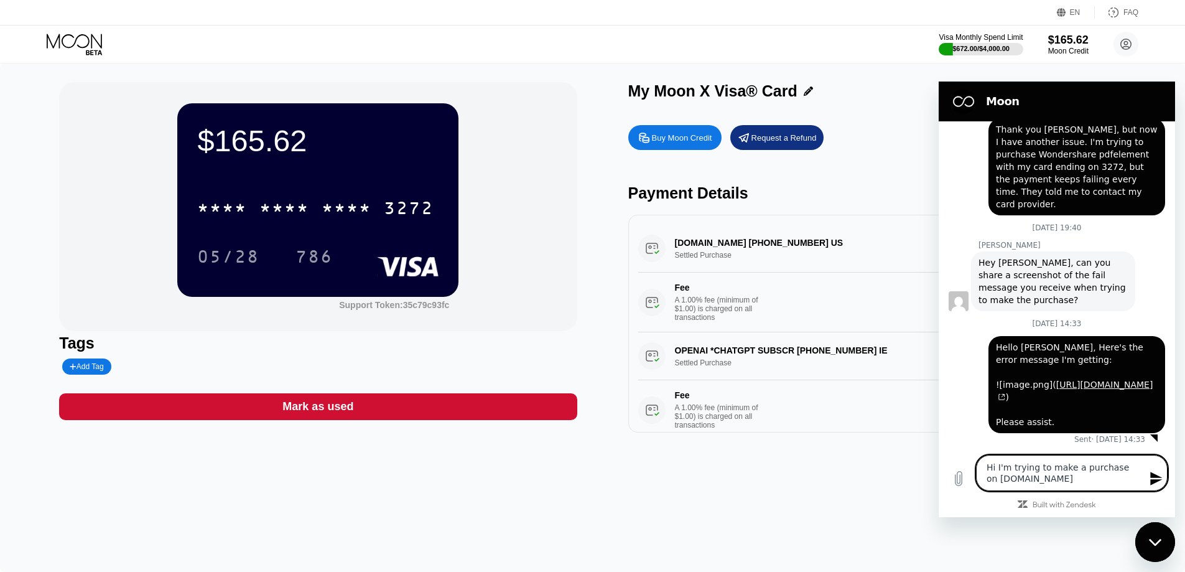
type textarea "x"
type textarea "Hi I'm trying to make a purchase on quillbot.com m"
type textarea "x"
type textarea "Hi I'm trying to make a purchase on quillbot.com my"
type textarea "x"
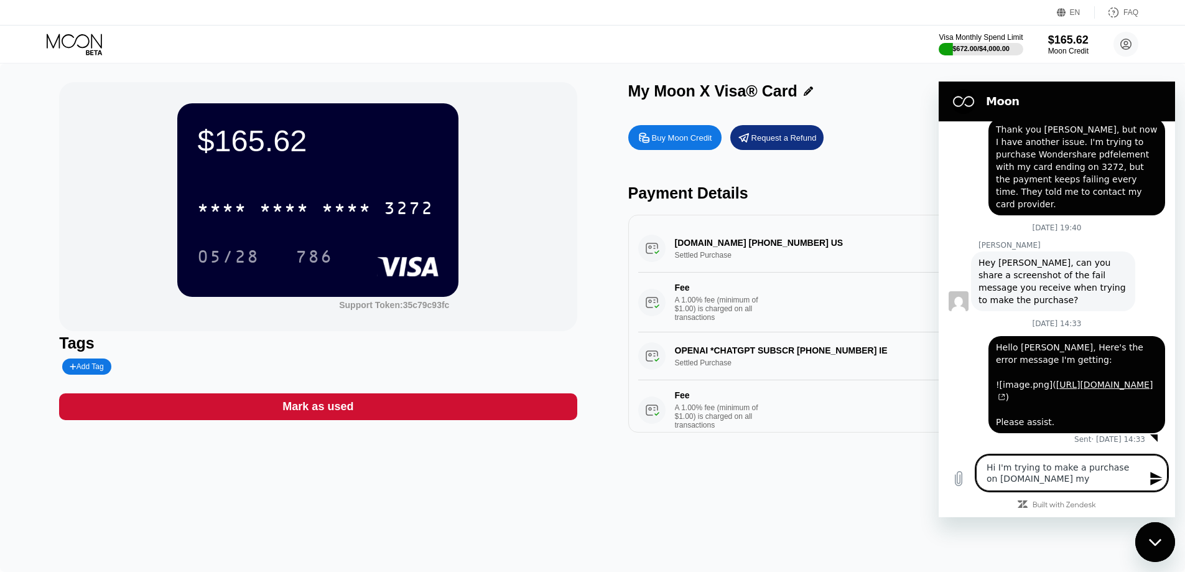
type textarea "Hi I'm trying to make a purchase on quillbot.com my"
type textarea "x"
type textarea "Hi I'm trying to make a purchase on quillbot.com my c"
type textarea "x"
type textarea "Hi I'm trying to make a purchase on quillbot.com my ca"
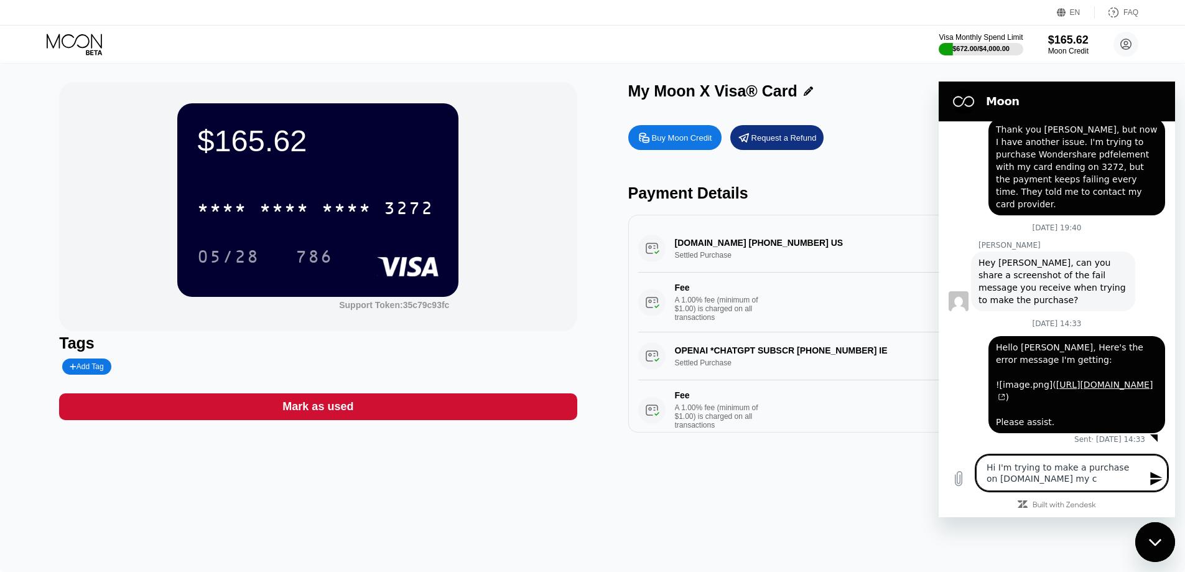
type textarea "x"
type textarea "Hi I'm trying to make a purchase on quillbot.com my car"
type textarea "x"
type textarea "Hi I'm trying to make a purchase on quillbot.com my card"
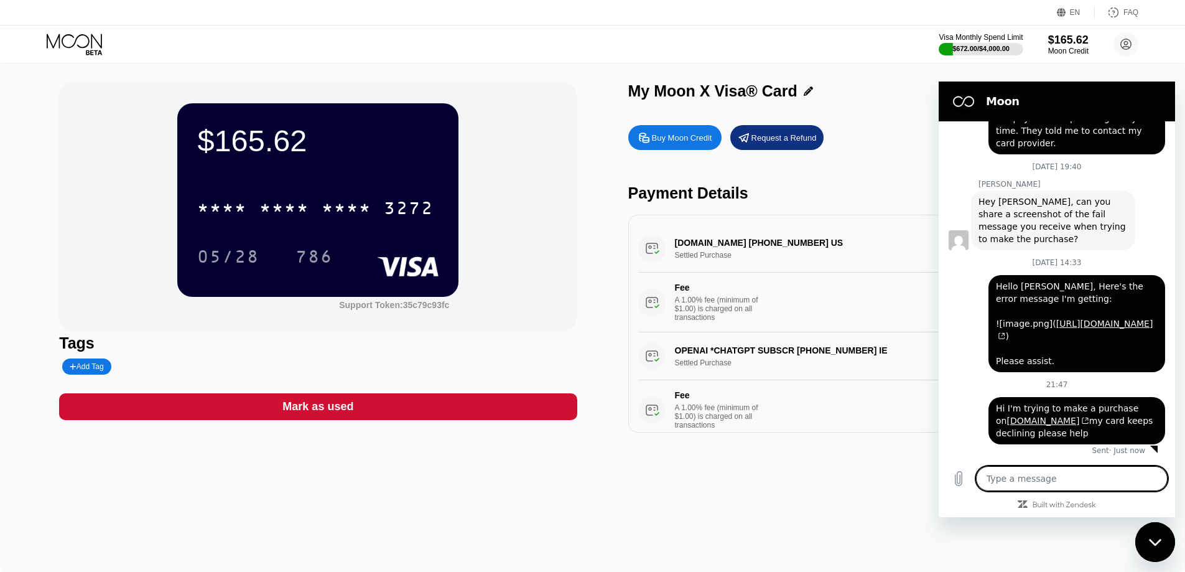
scroll to position [647, 0]
click at [205, 233] on div "* * * * * * * * * * * * 3272 05/28 786" at bounding box center [317, 219] width 241 height 73
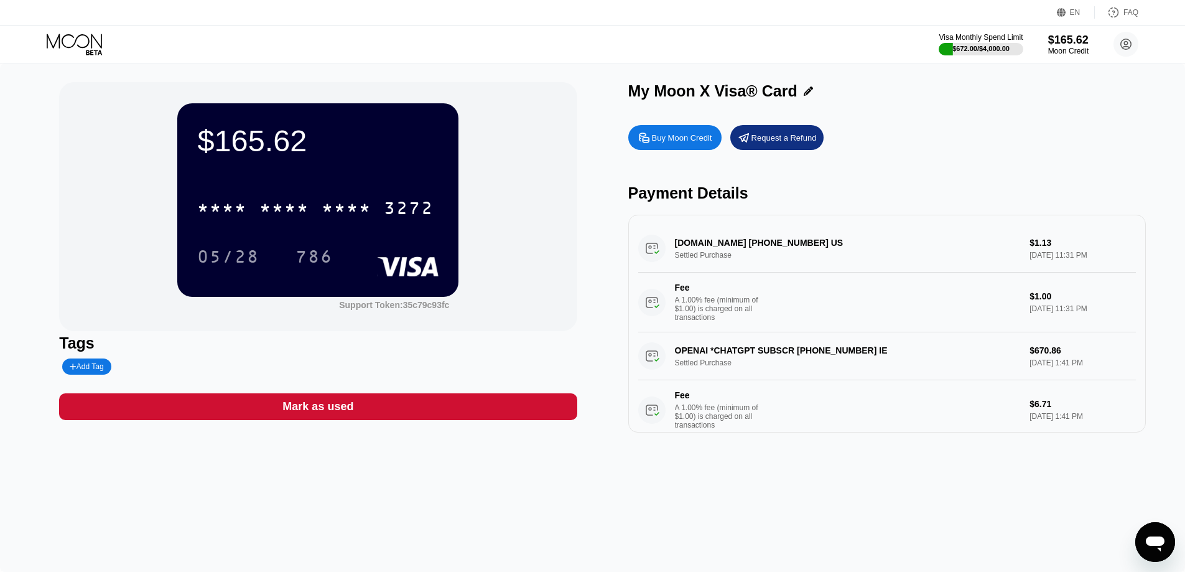
drag, startPoint x: 83, startPoint y: 41, endPoint x: 188, endPoint y: 62, distance: 107.2
click at [88, 45] on icon at bounding box center [76, 45] width 58 height 22
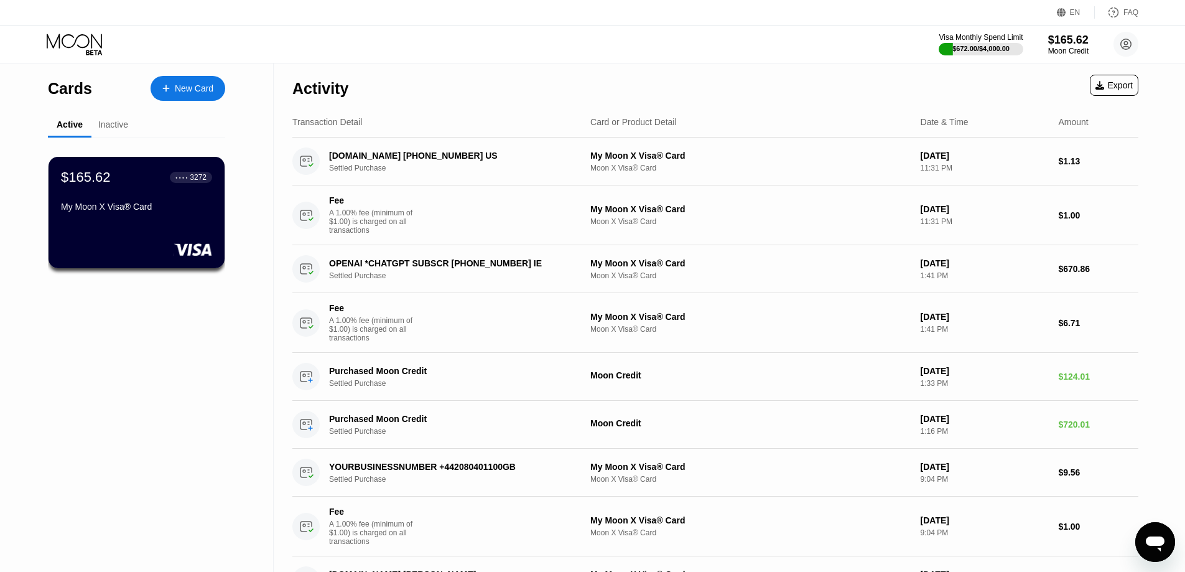
click at [103, 129] on div "Inactive" at bounding box center [113, 124] width 30 height 10
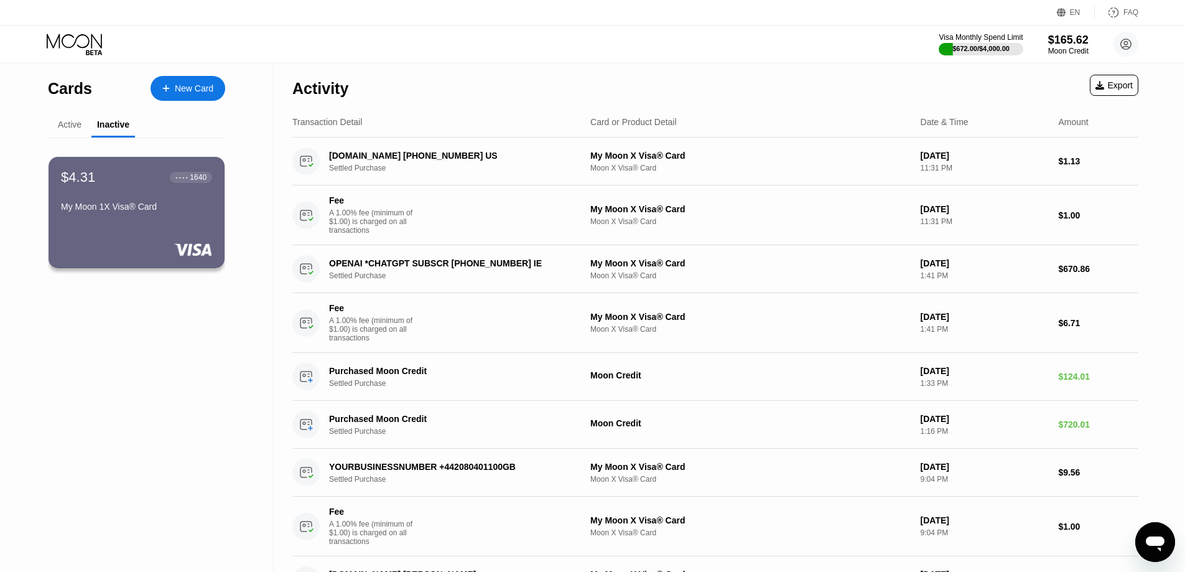
click at [74, 127] on div "Active" at bounding box center [70, 124] width 24 height 10
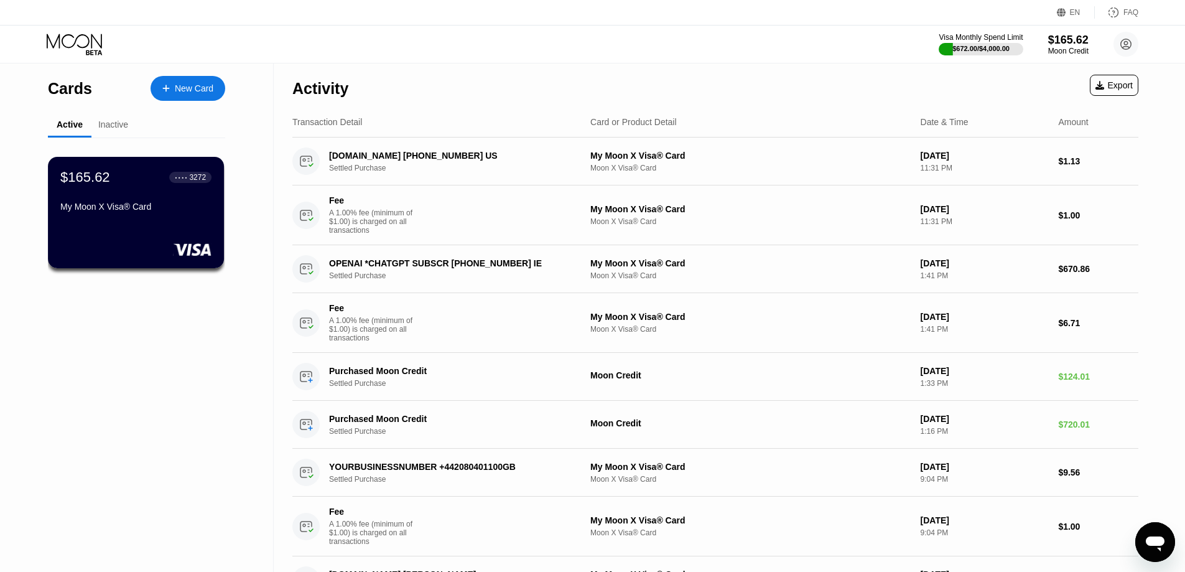
click at [102, 126] on div "Inactive" at bounding box center [113, 124] width 30 height 10
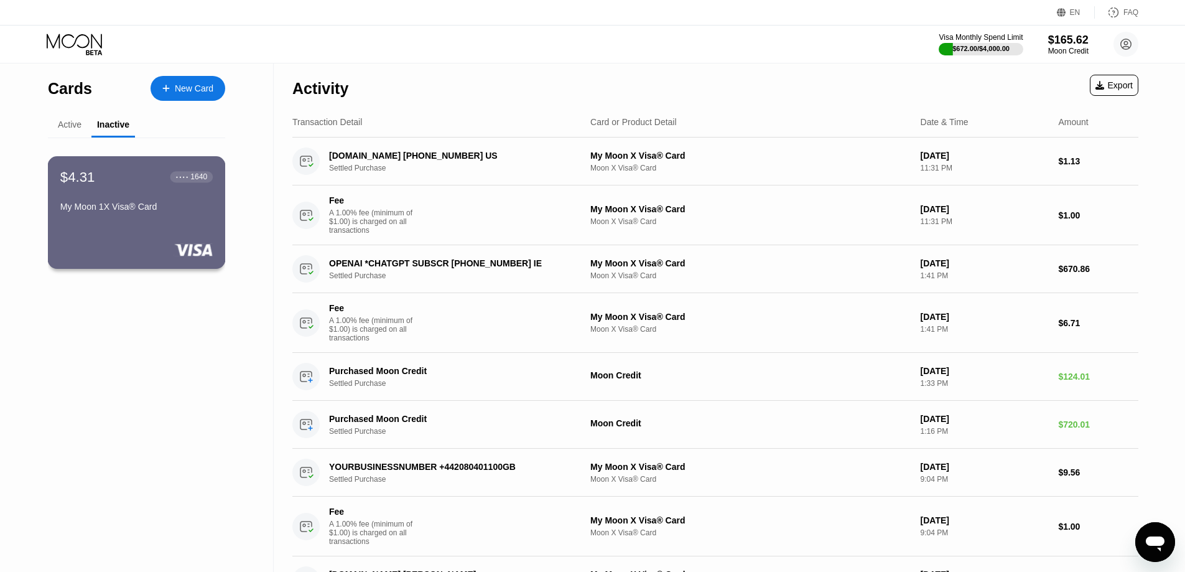
click at [131, 231] on div "$4.31 ● ● ● ● 1640 My Moon 1X Visa® Card" at bounding box center [137, 212] width 178 height 113
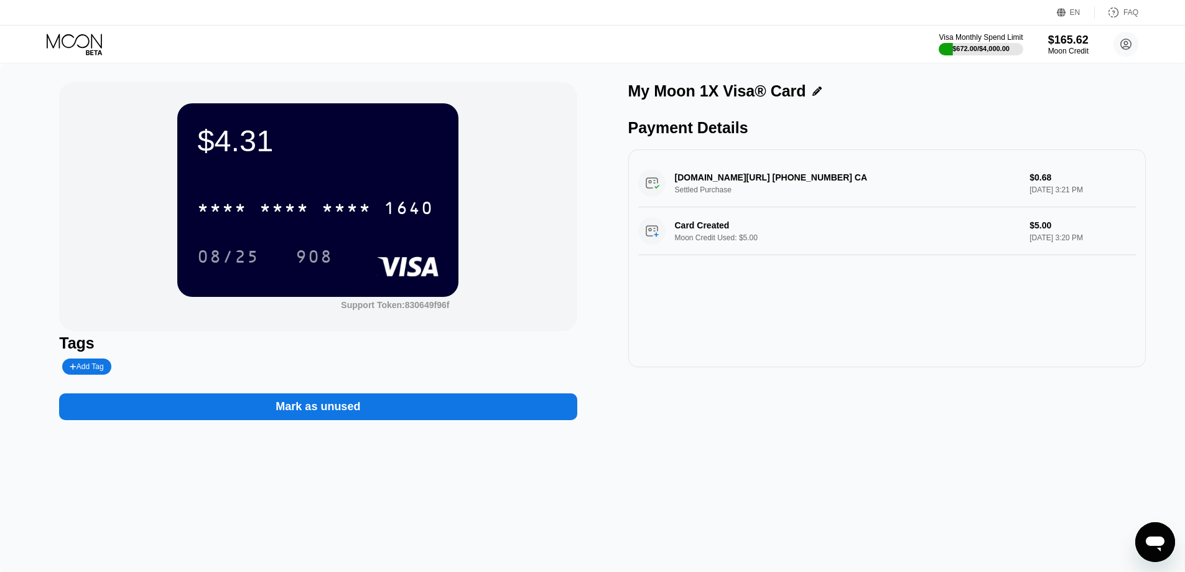
click at [248, 146] on div "$4.31" at bounding box center [317, 140] width 241 height 35
click at [387, 190] on div "* * * * * * * * * * * * 1640" at bounding box center [317, 204] width 241 height 42
click at [1118, 34] on circle at bounding box center [1125, 44] width 25 height 25
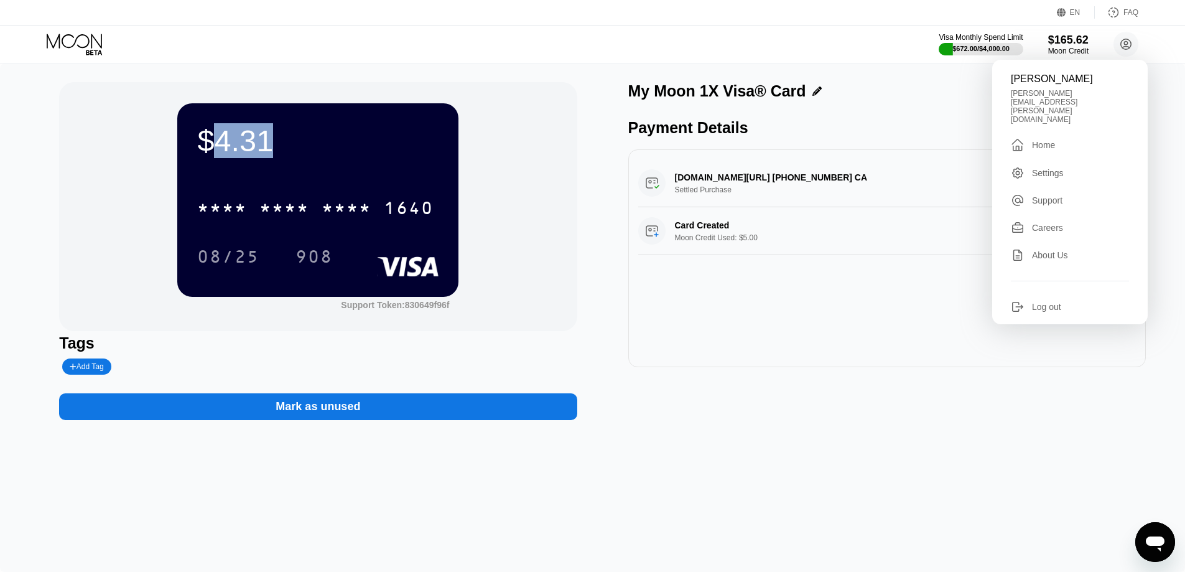
click at [364, 272] on div "08/25 908" at bounding box center [317, 256] width 241 height 31
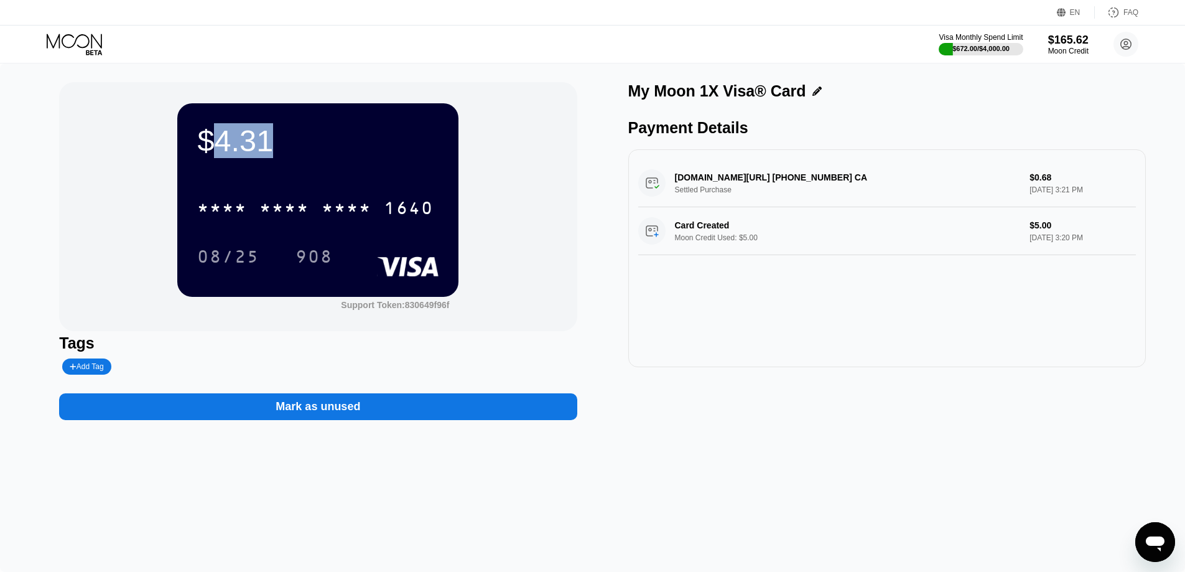
click at [313, 230] on div "* * * * * * * * * * * * 1640 08/25 908" at bounding box center [317, 219] width 241 height 73
click at [975, 34] on div "Visa Monthly Spend Limit" at bounding box center [981, 37] width 84 height 9
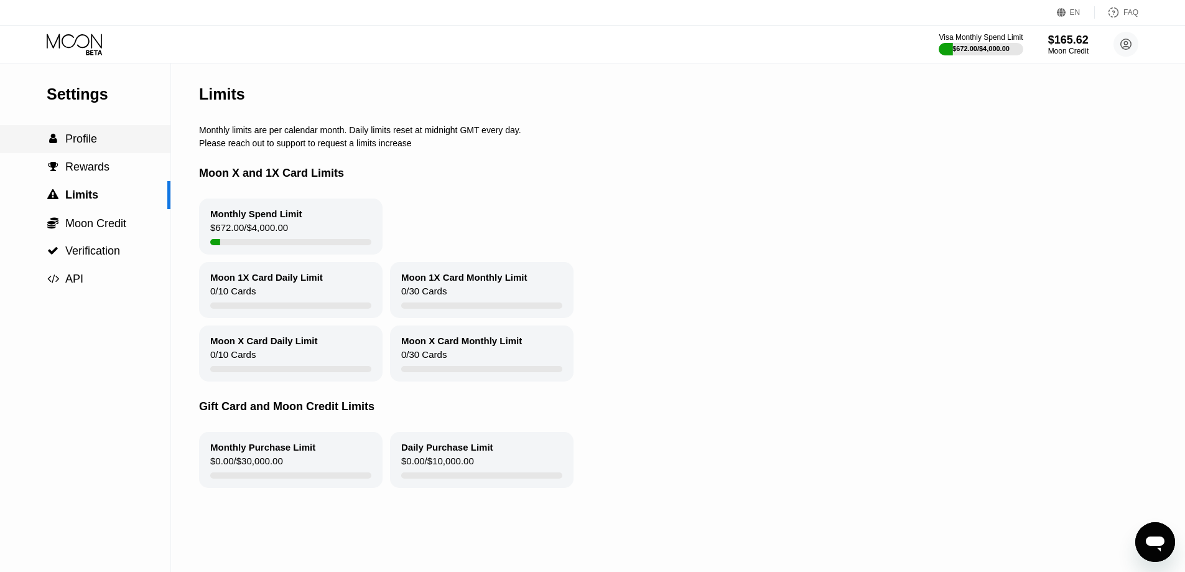
click at [97, 146] on div " Profile" at bounding box center [85, 138] width 170 height 13
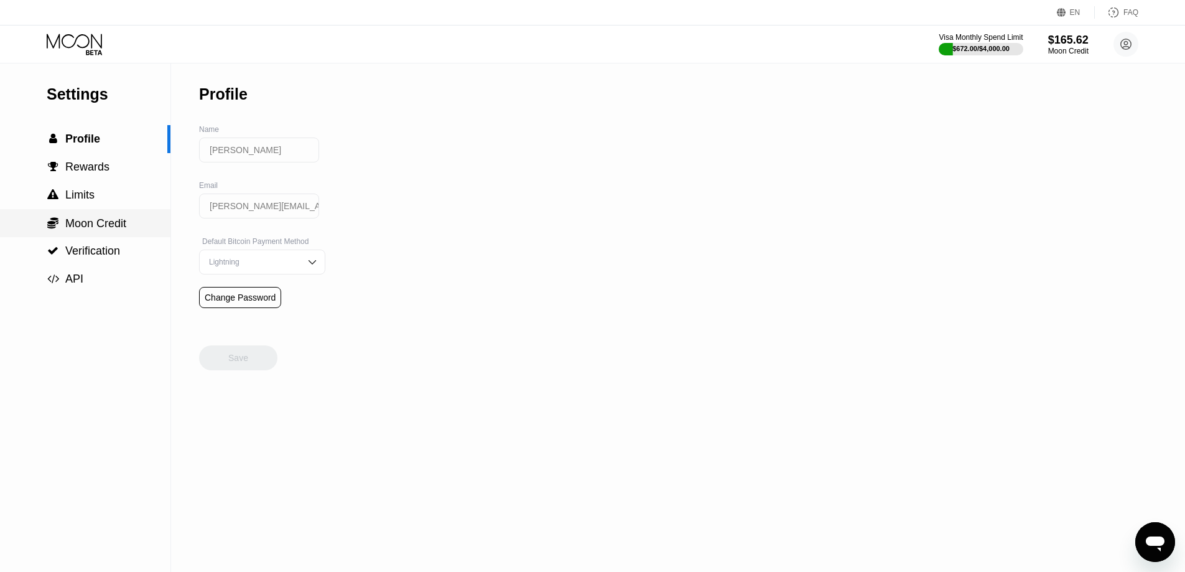
click at [108, 229] on span "Moon Credit" at bounding box center [95, 223] width 61 height 12
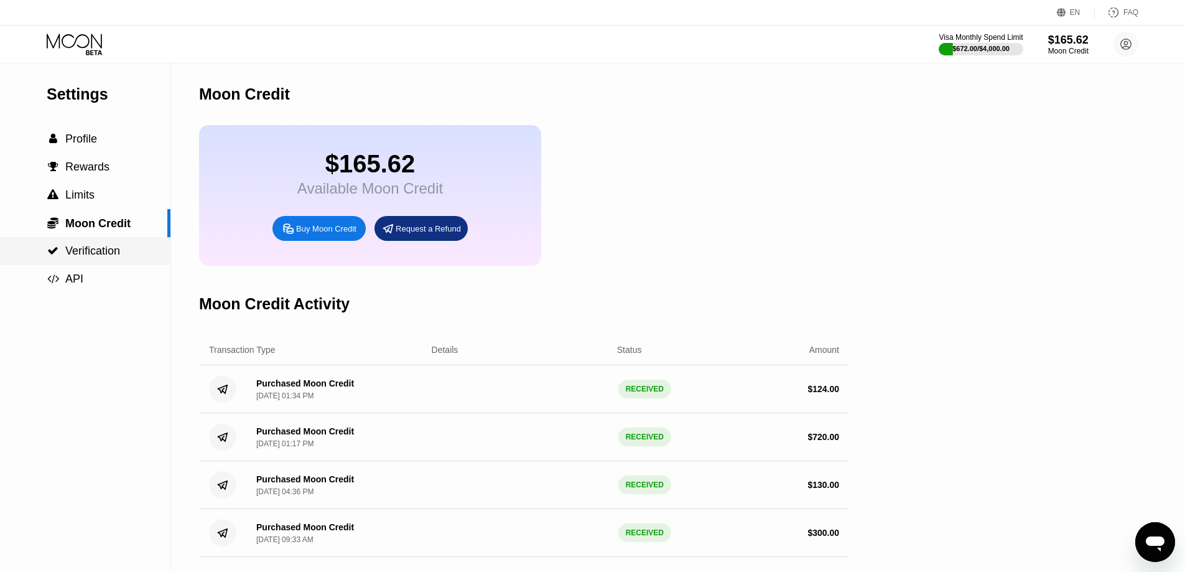
click at [130, 248] on div " Verification" at bounding box center [85, 250] width 170 height 13
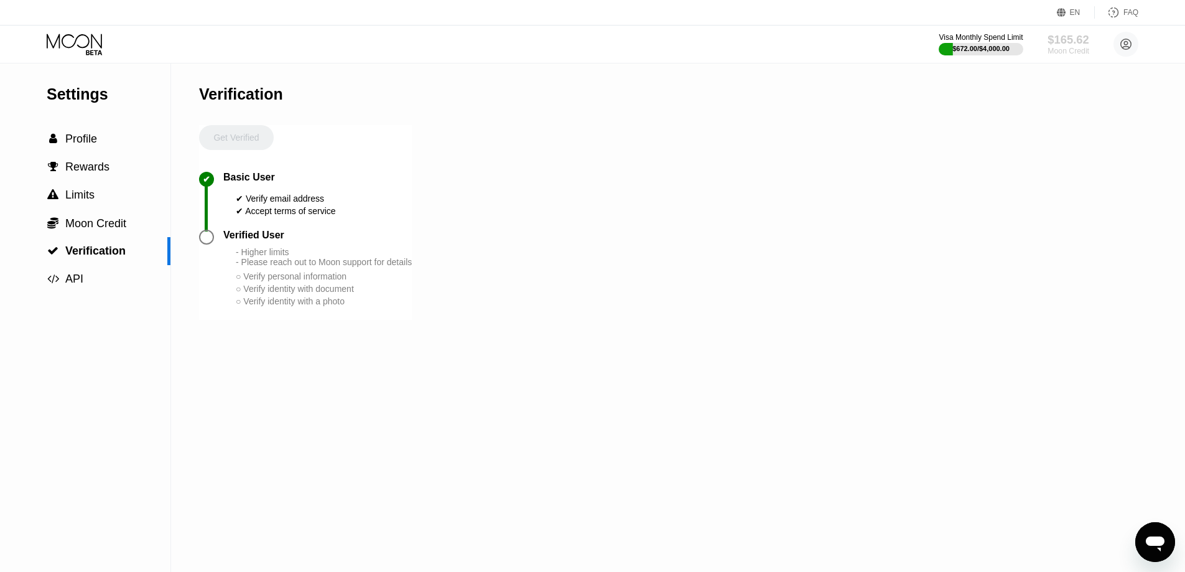
click at [1071, 41] on div "$165.62" at bounding box center [1068, 39] width 42 height 13
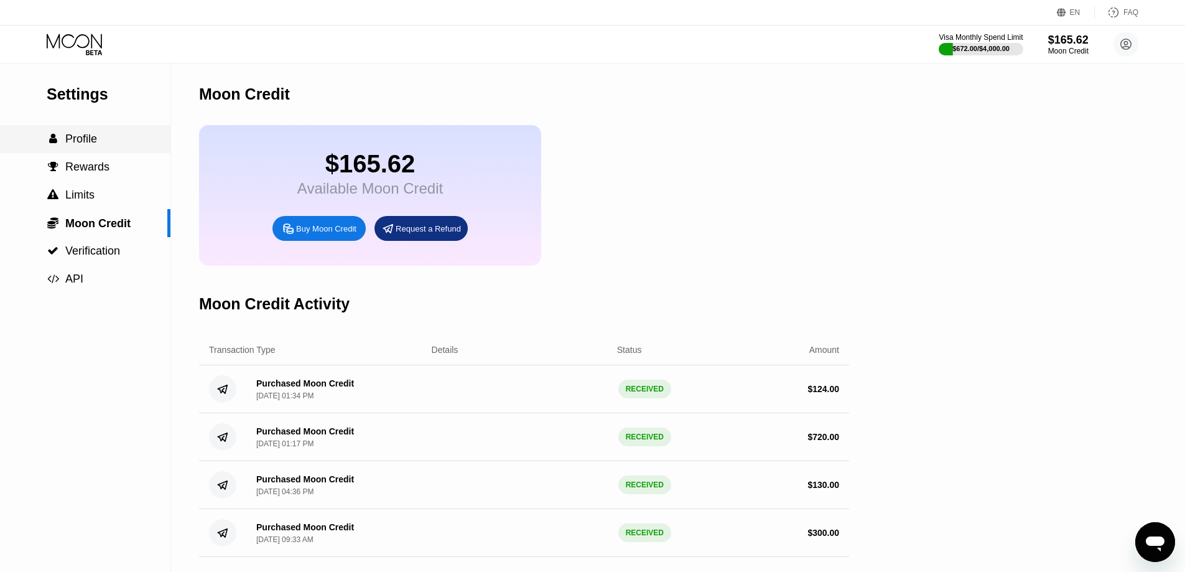
click at [110, 153] on div " Profile" at bounding box center [85, 139] width 170 height 28
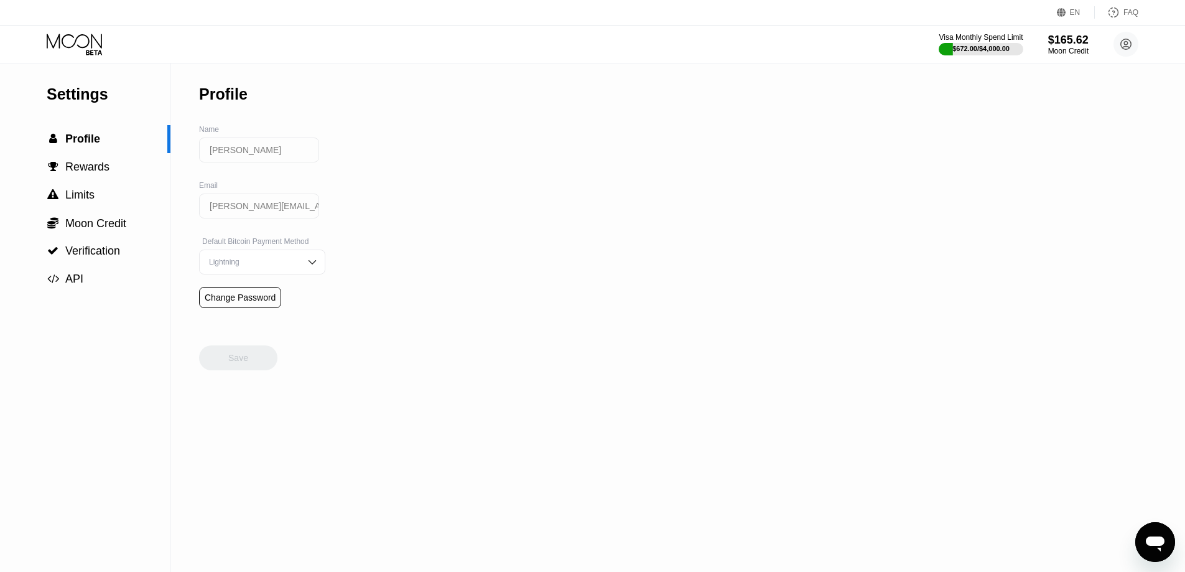
click at [315, 278] on div "Settings  Profile  Rewards  Limits  Moon Credit  Verification  API Profil…" at bounding box center [592, 317] width 1185 height 508
click at [306, 268] on img at bounding box center [312, 262] width 12 height 12
click at [86, 94] on div "Settings" at bounding box center [109, 94] width 124 height 18
click at [80, 45] on icon at bounding box center [76, 45] width 58 height 22
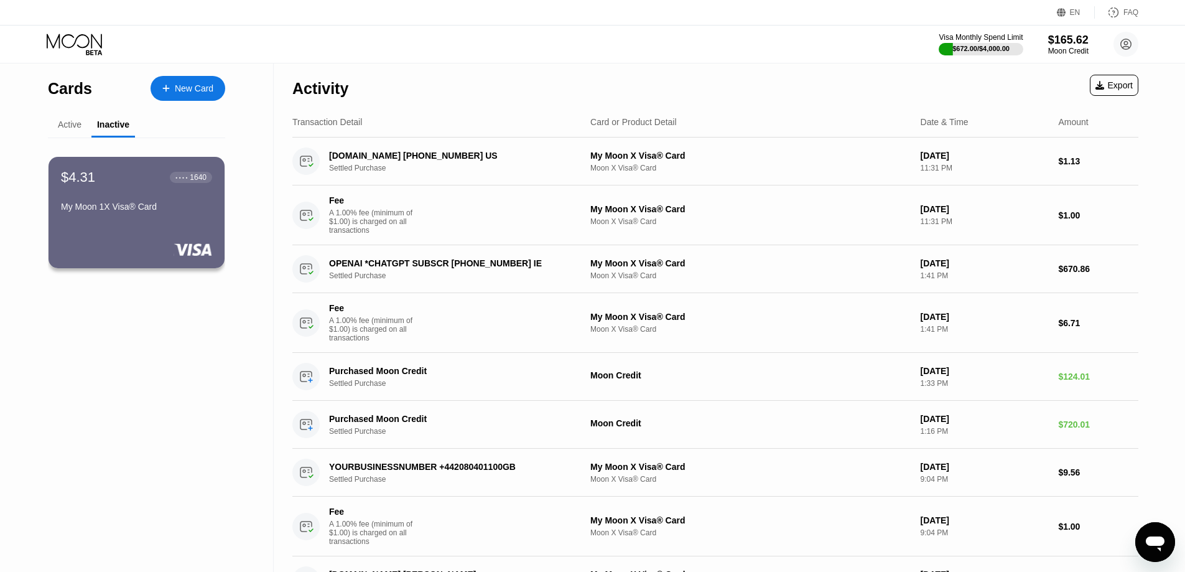
click at [71, 119] on div "Active" at bounding box center [70, 124] width 24 height 10
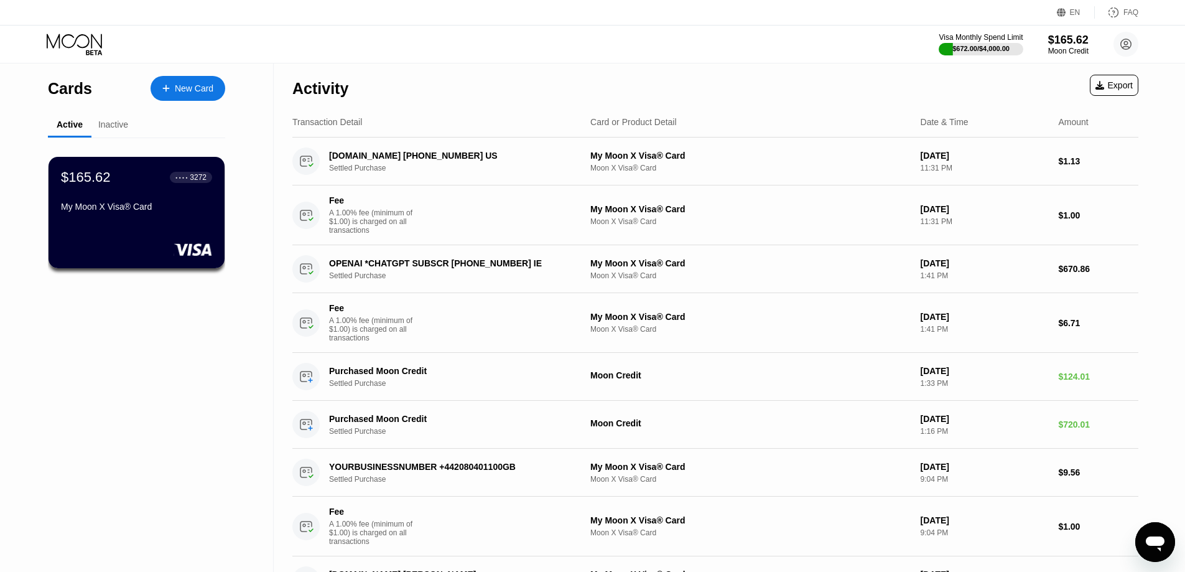
click at [121, 129] on div "Inactive" at bounding box center [113, 124] width 30 height 10
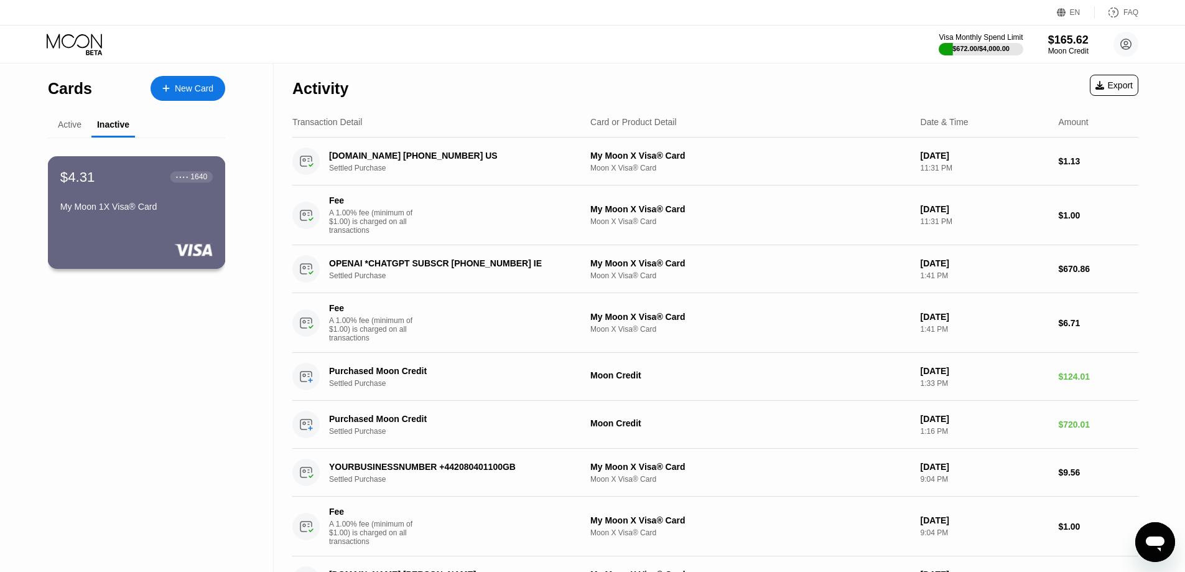
drag, startPoint x: 159, startPoint y: 185, endPoint x: 129, endPoint y: 179, distance: 31.0
click at [129, 179] on div "$4.31 ● ● ● ● 1640" at bounding box center [136, 177] width 152 height 16
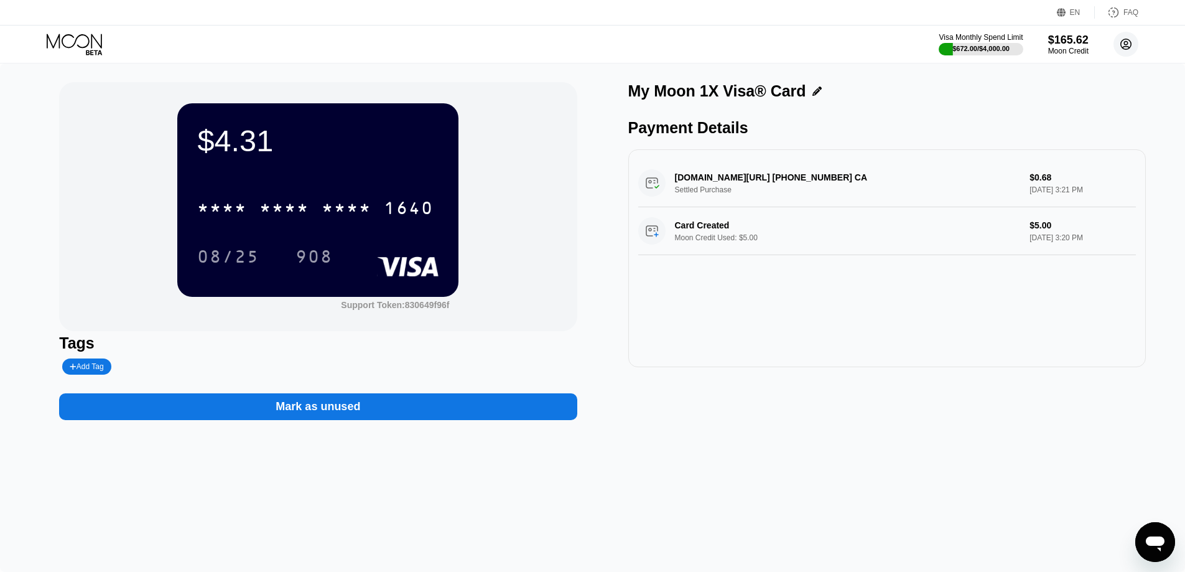
click at [1120, 45] on circle at bounding box center [1125, 44] width 25 height 25
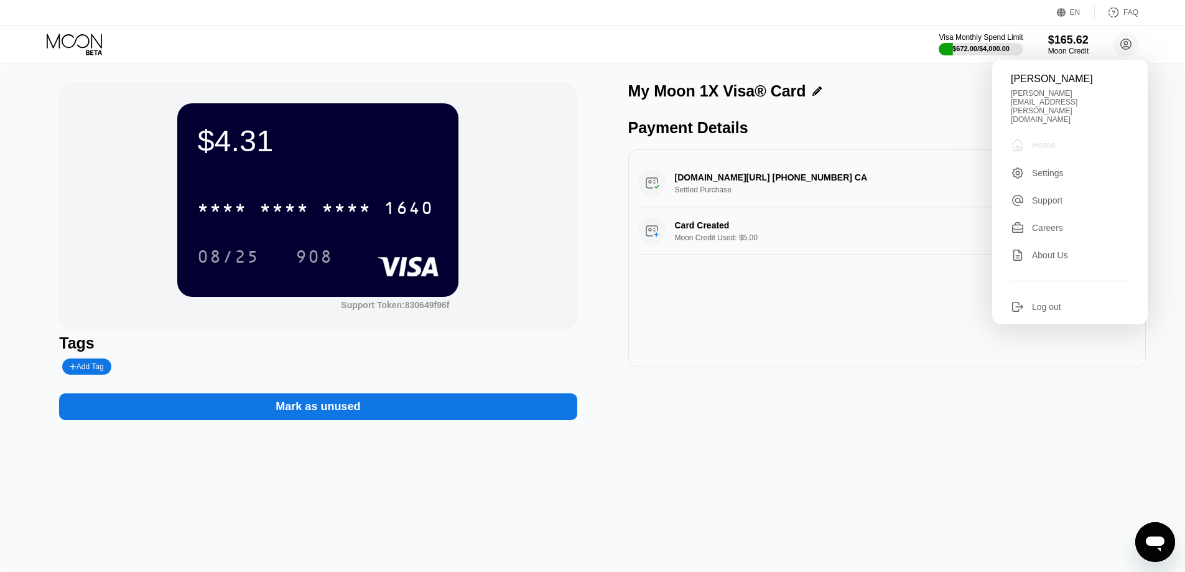
click at [1035, 140] on div "Home" at bounding box center [1043, 145] width 23 height 10
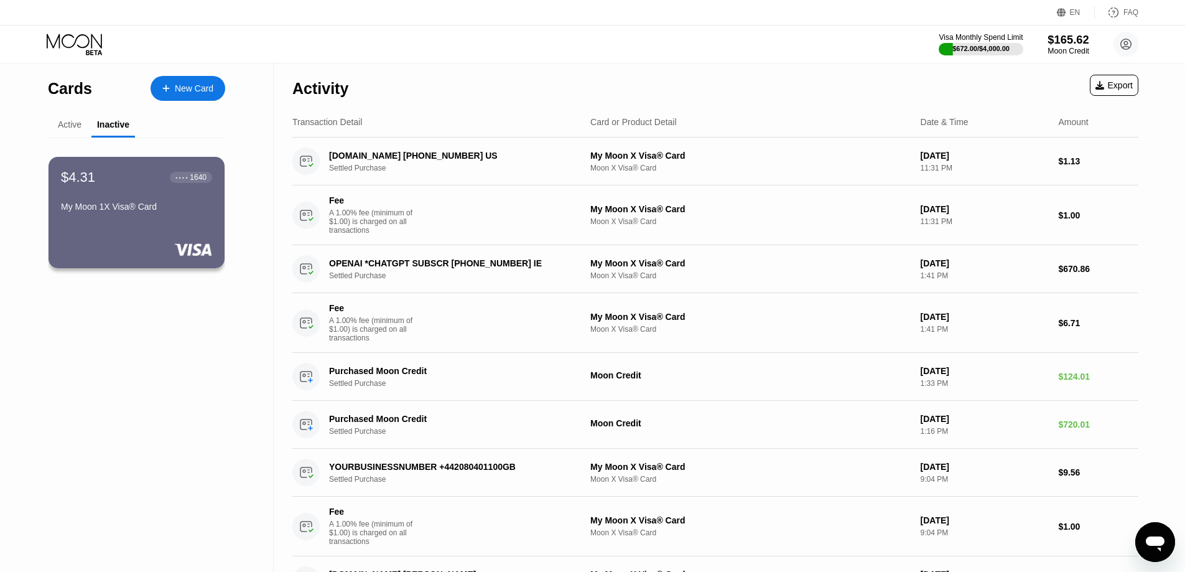
click at [1062, 44] on div "$165.62" at bounding box center [1068, 39] width 42 height 13
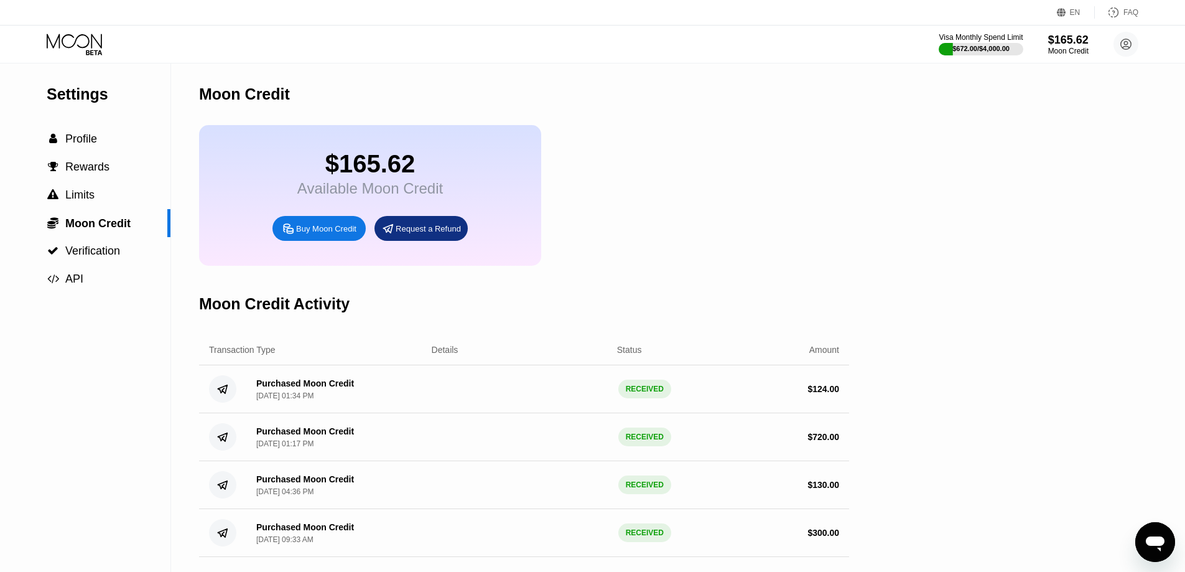
click at [412, 234] on div "Request a Refund" at bounding box center [428, 228] width 65 height 11
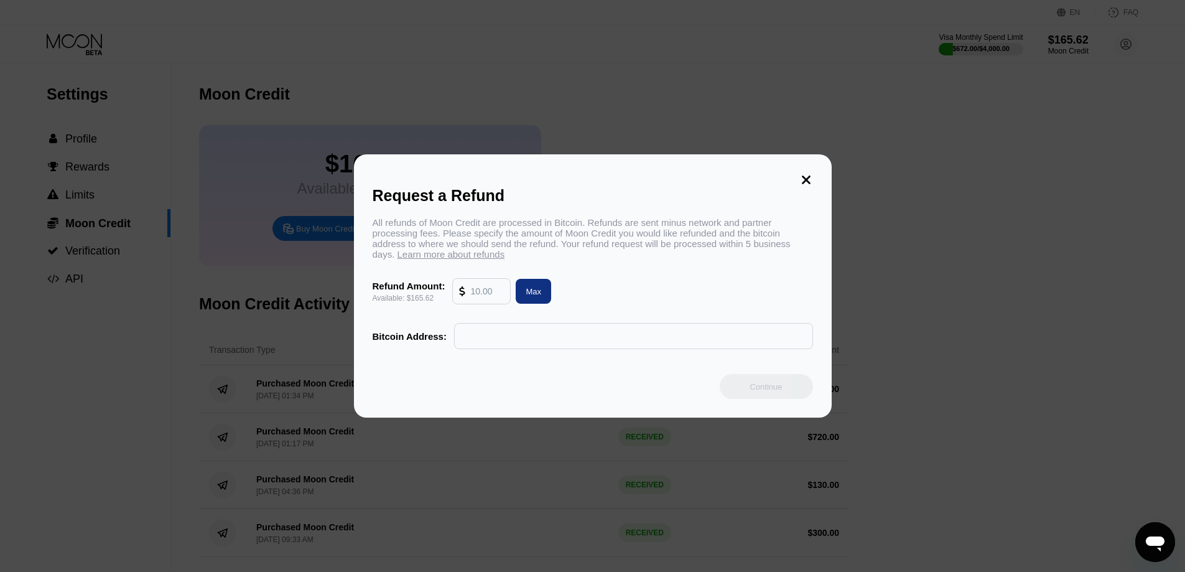
click at [494, 290] on input "text" at bounding box center [487, 291] width 34 height 25
click at [805, 179] on icon at bounding box center [806, 180] width 14 height 14
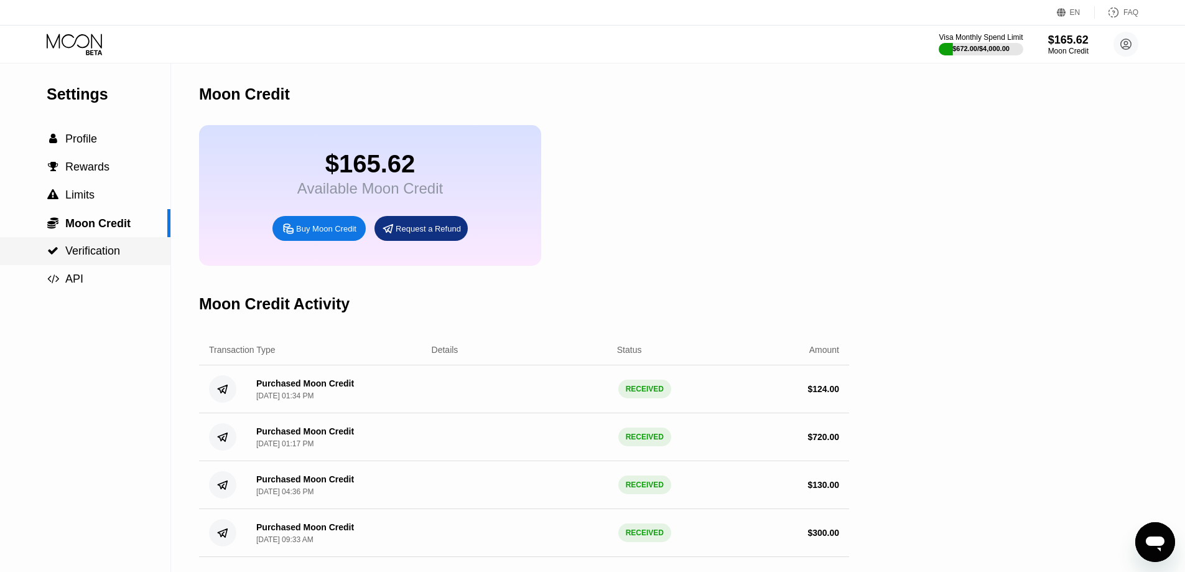
click at [99, 263] on div " Verification" at bounding box center [85, 251] width 170 height 28
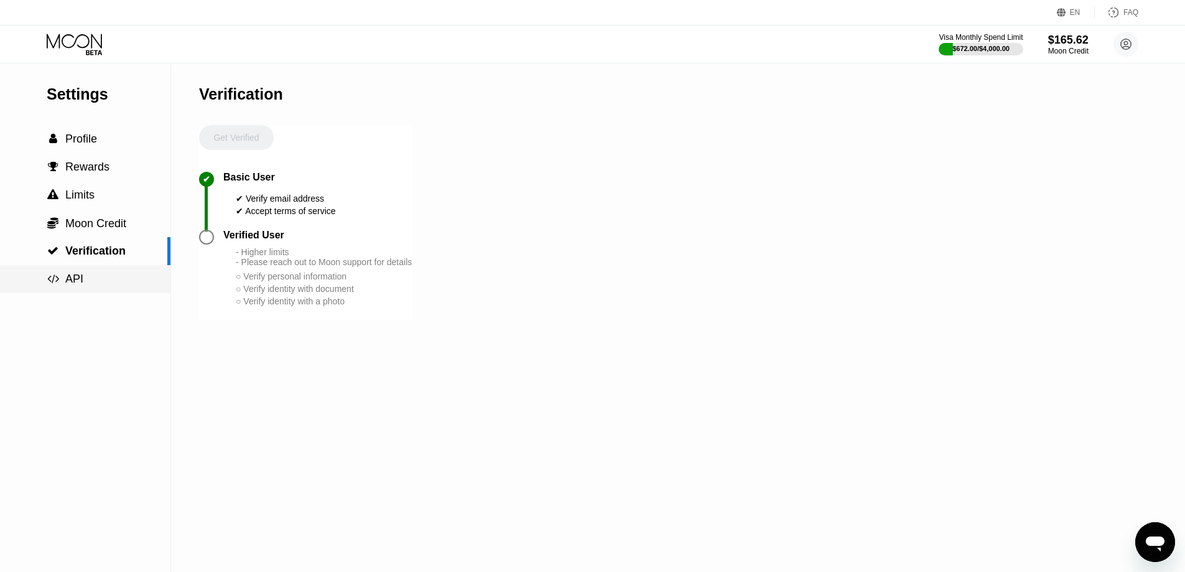
click at [86, 285] on div " API" at bounding box center [85, 278] width 170 height 13
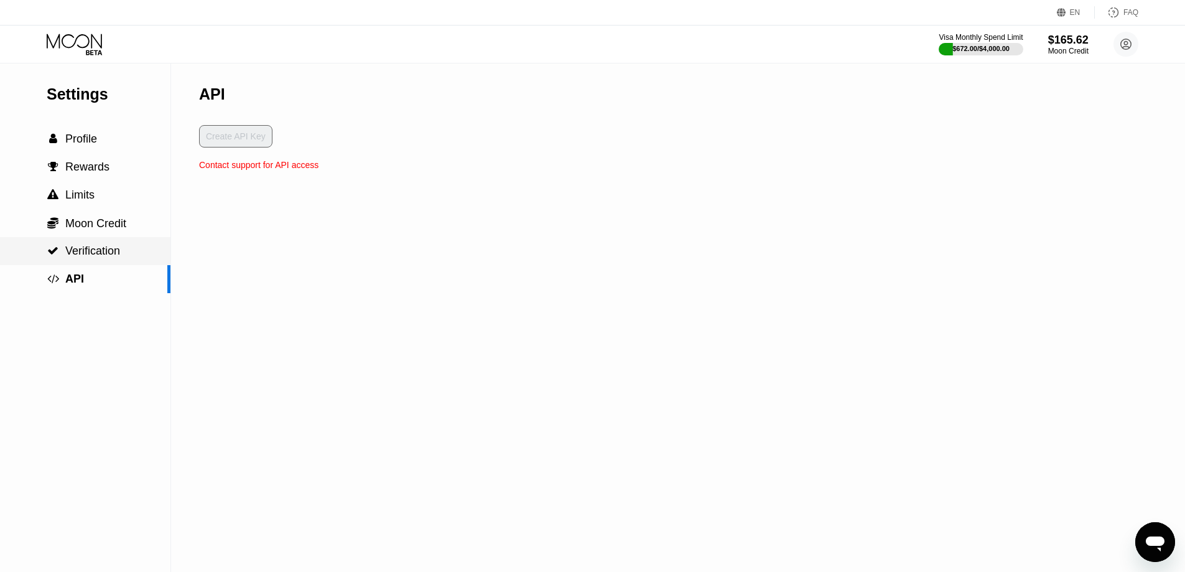
click at [98, 245] on div " Verification" at bounding box center [85, 251] width 170 height 28
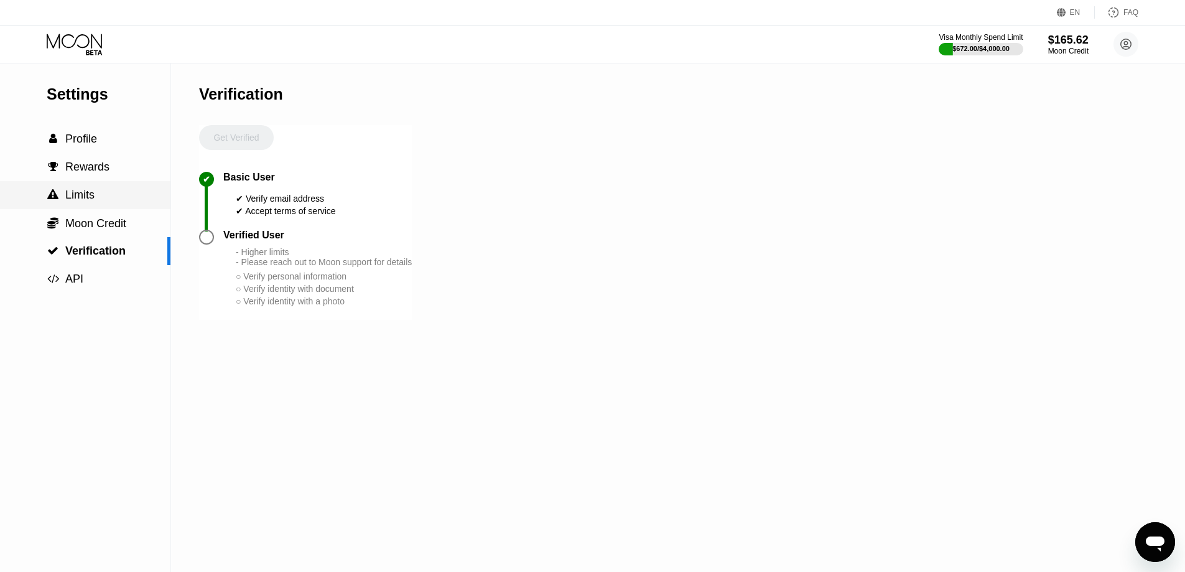
click at [46, 190] on div " Limits" at bounding box center [85, 194] width 170 height 13
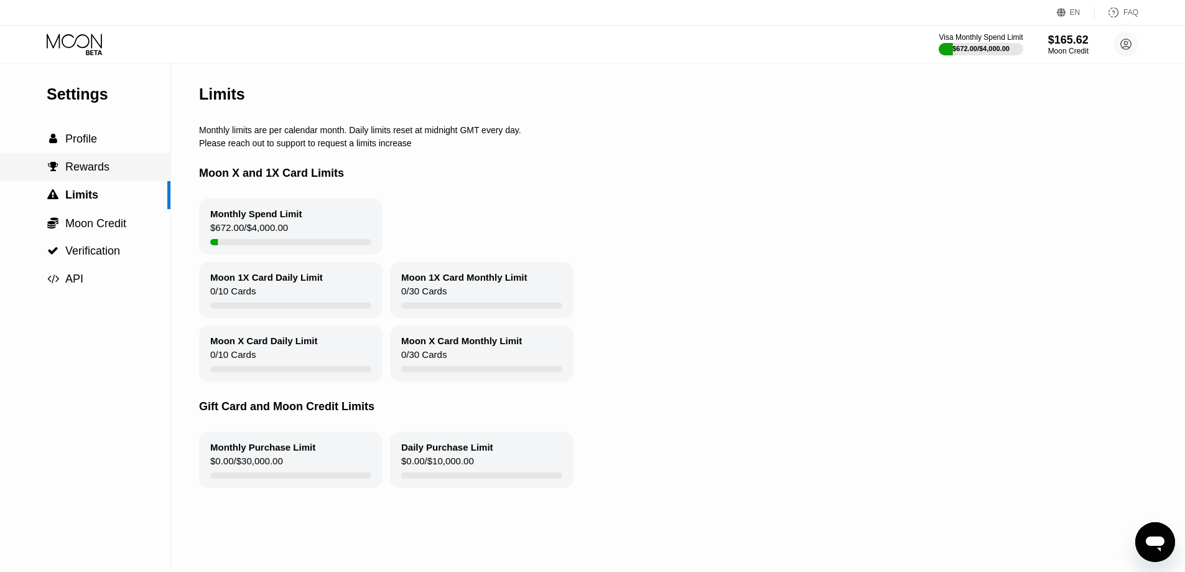
click at [104, 157] on div " Rewards" at bounding box center [85, 167] width 170 height 28
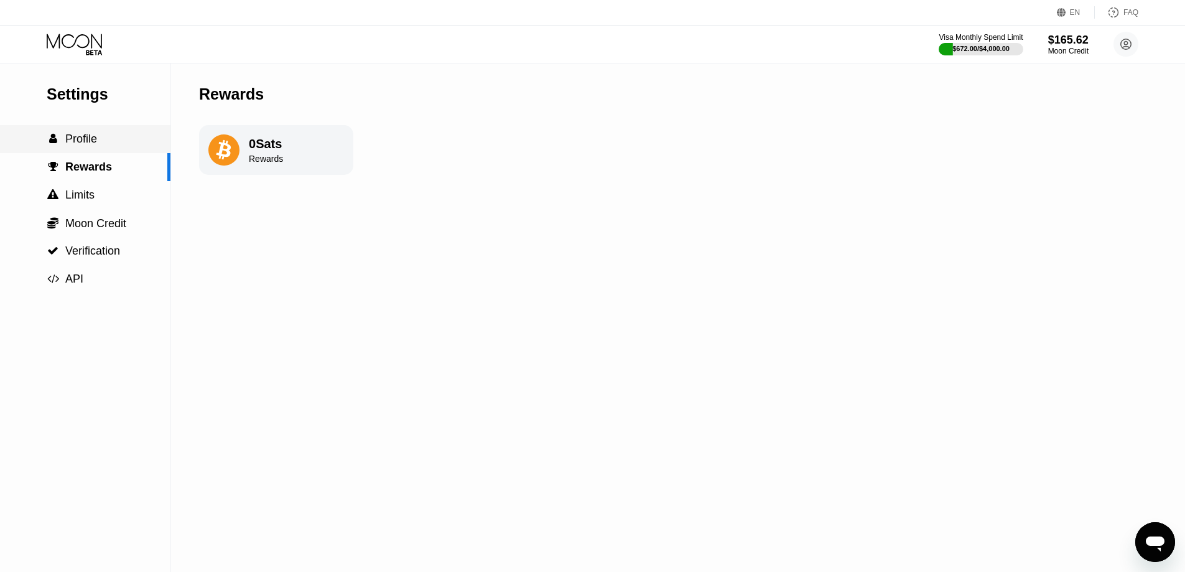
click at [103, 139] on div " Profile" at bounding box center [85, 138] width 170 height 13
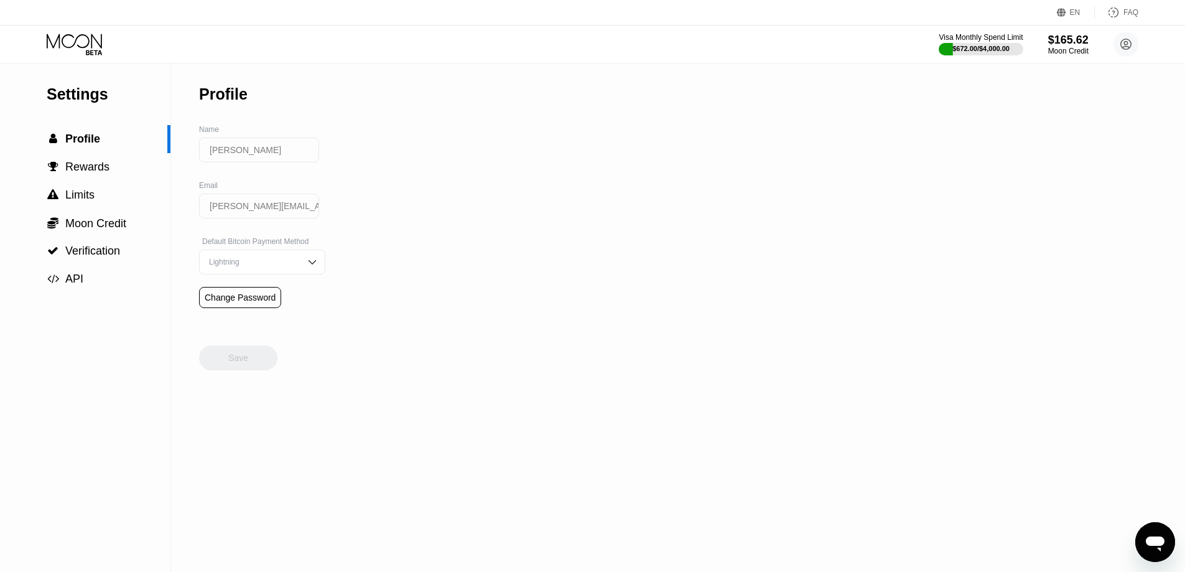
click at [94, 35] on icon at bounding box center [76, 45] width 58 height 22
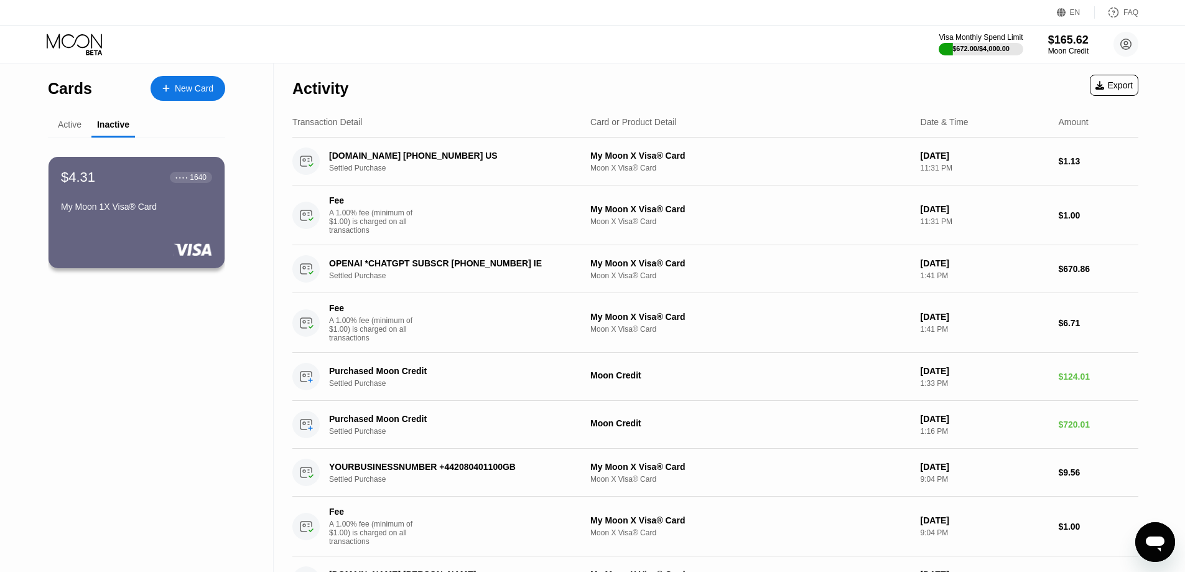
click at [69, 119] on div "Active" at bounding box center [70, 125] width 44 height 24
click at [67, 120] on div "Active" at bounding box center [70, 124] width 24 height 10
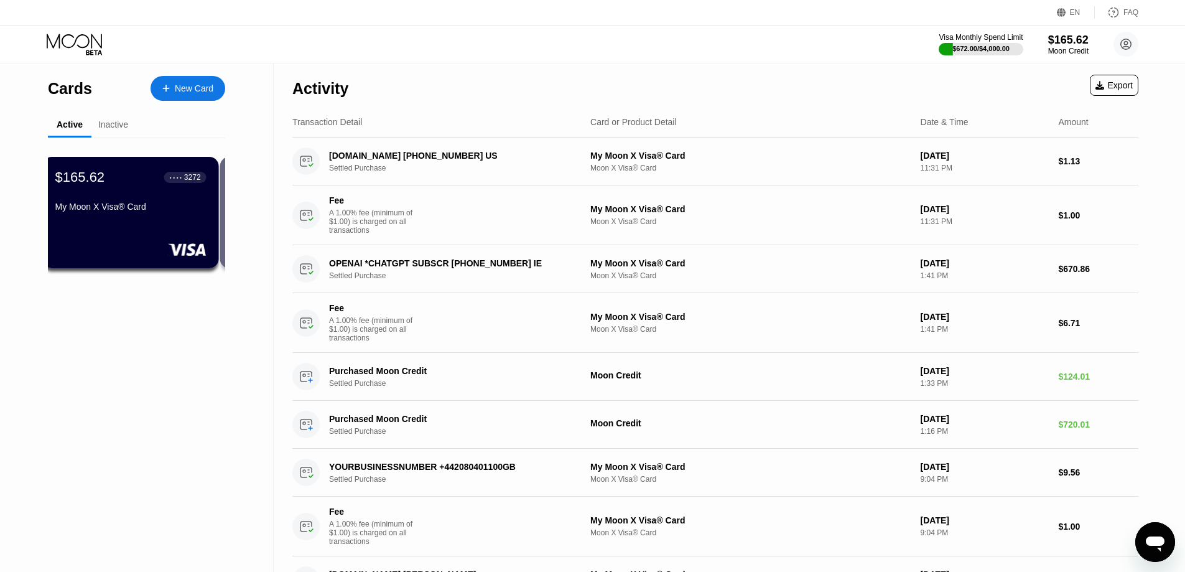
click at [134, 178] on div "$165.62 ● ● ● ● 3272" at bounding box center [130, 177] width 151 height 16
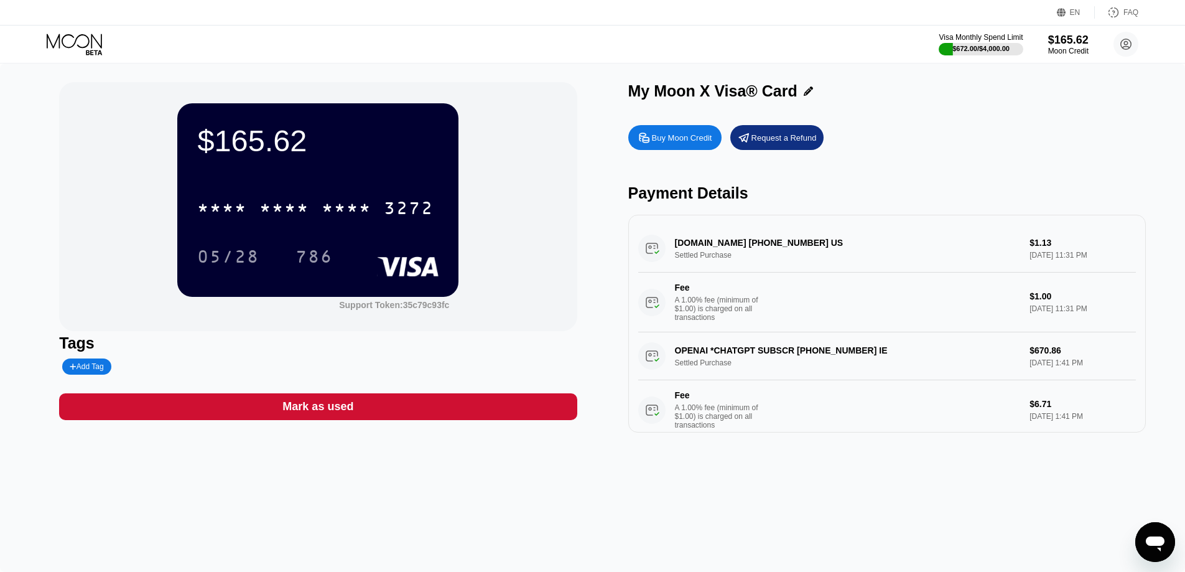
click at [231, 190] on div "* * * * * * * * * * * * 3272" at bounding box center [317, 204] width 241 height 42
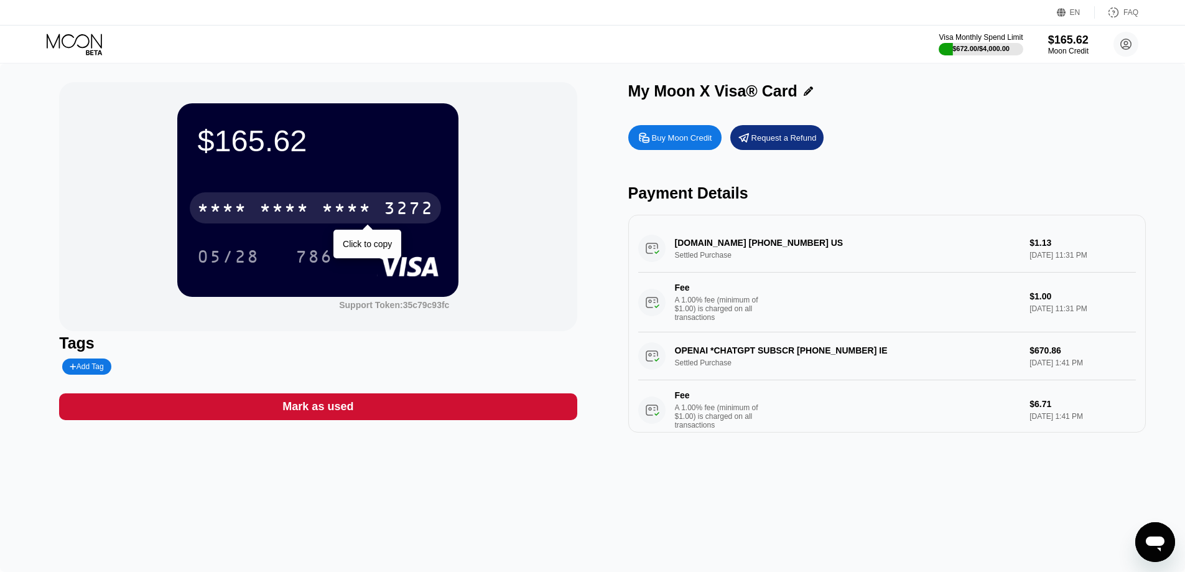
click at [238, 202] on div "* * * *" at bounding box center [222, 210] width 50 height 20
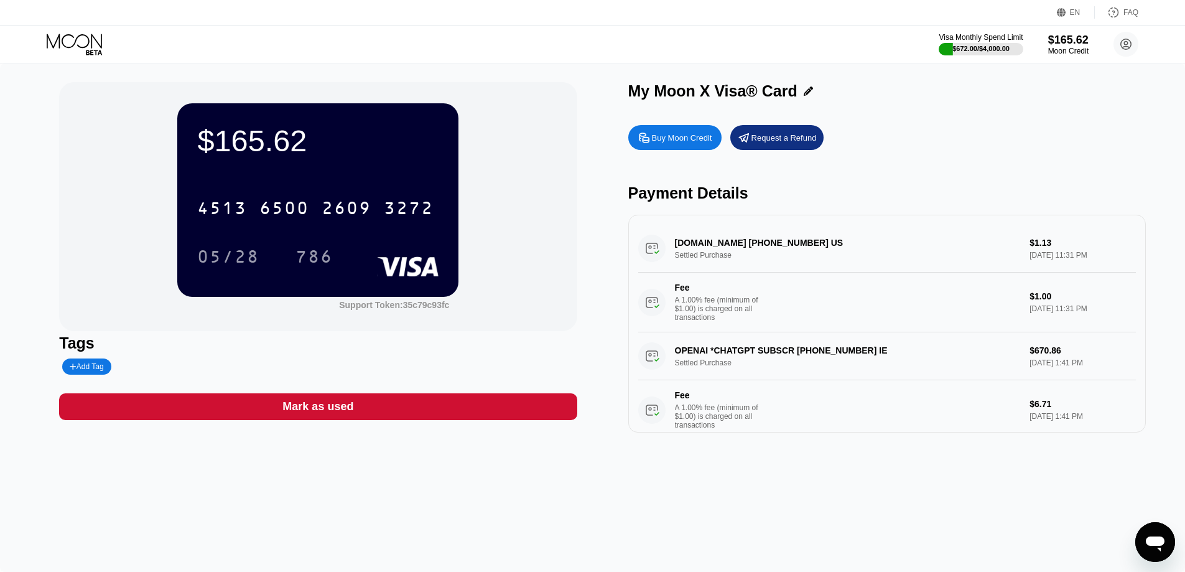
click at [1144, 544] on icon "Open messaging window" at bounding box center [1155, 542] width 22 height 22
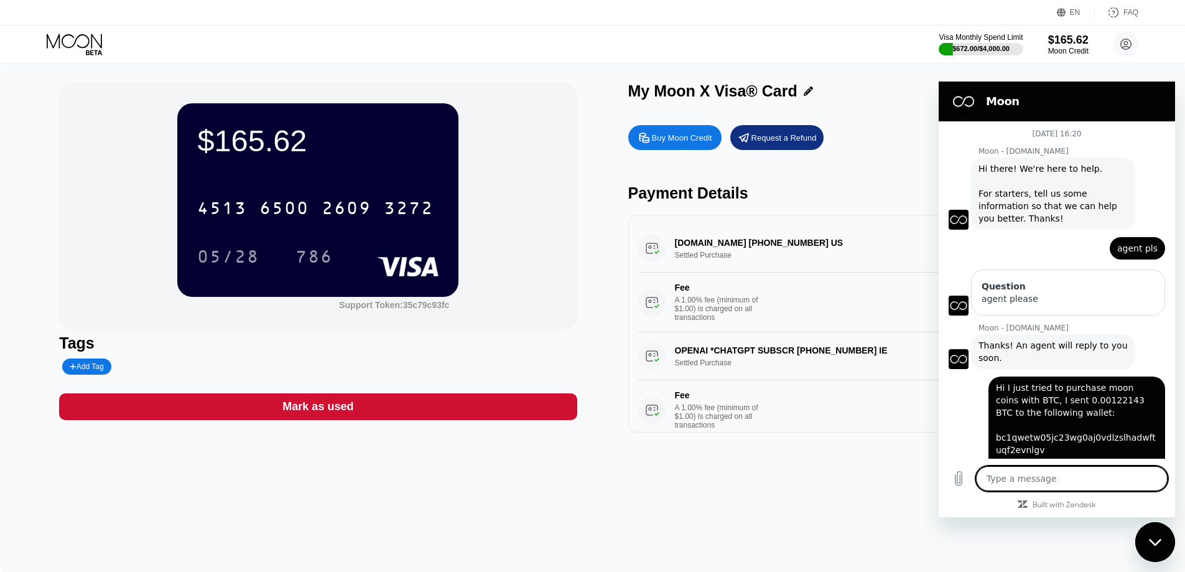
scroll to position [629, 0]
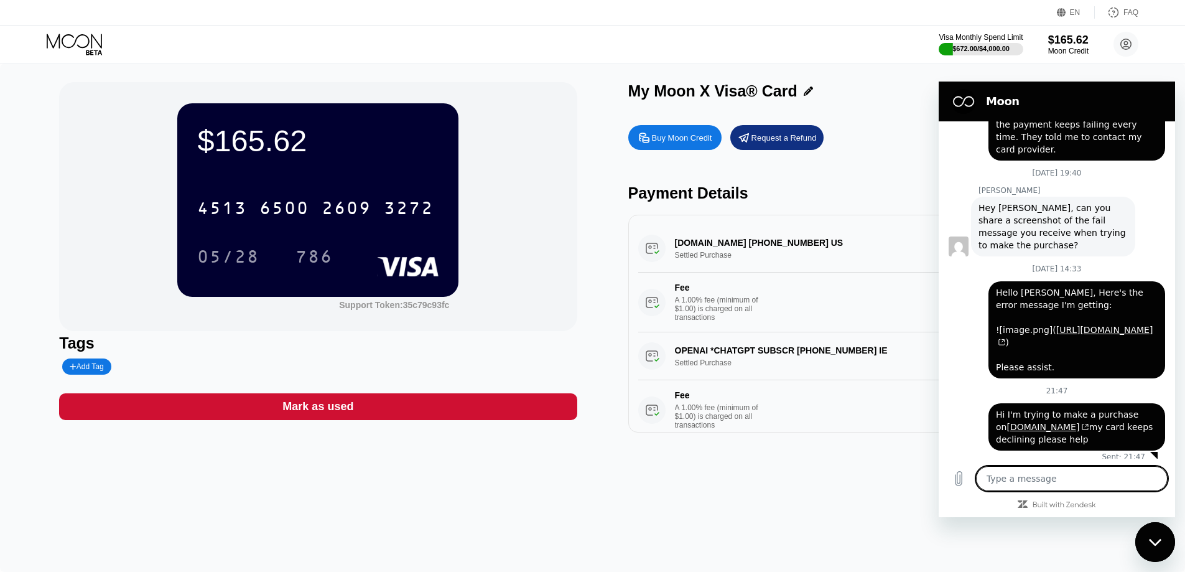
click at [1013, 482] on textarea at bounding box center [1072, 478] width 192 height 25
type textarea "M"
type textarea "x"
type textarea "My"
type textarea "x"
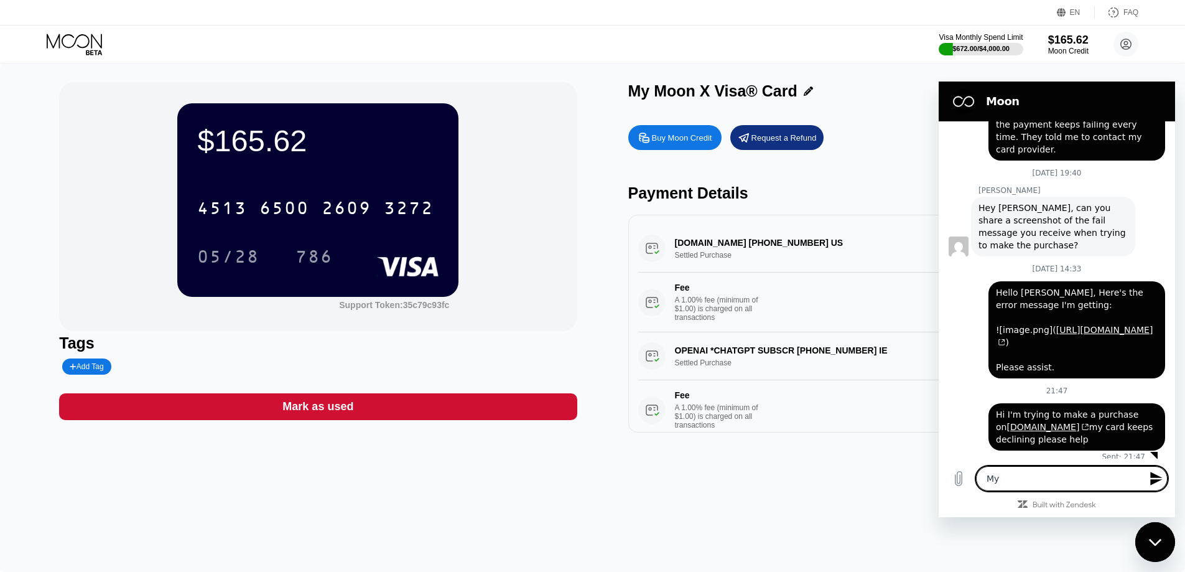
type textarea "My"
type textarea "x"
type textarea "My c"
type textarea "x"
type textarea "My ca"
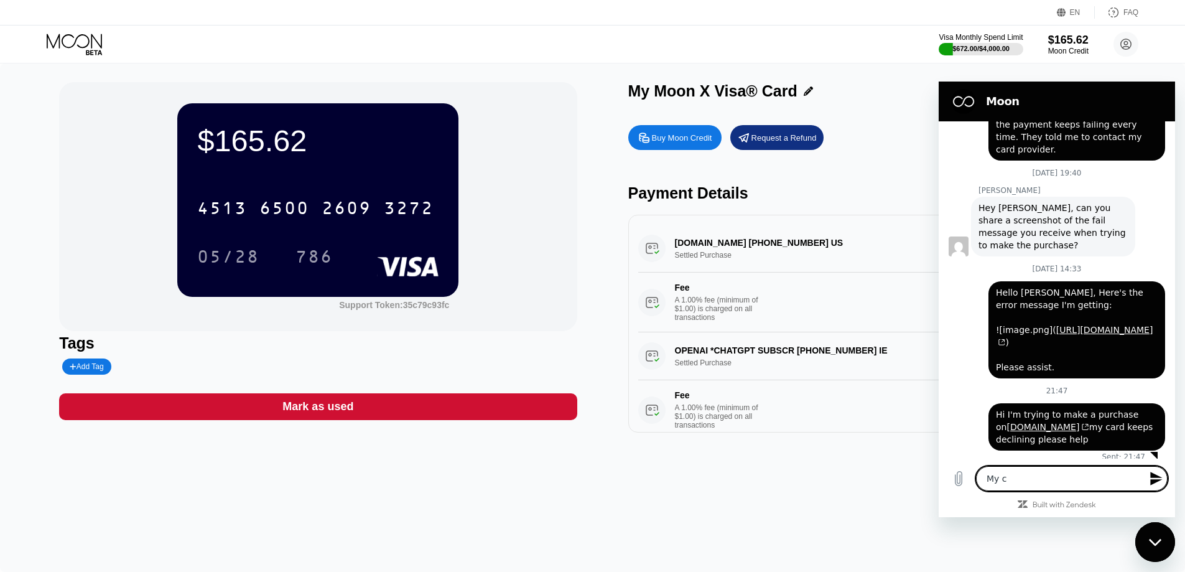
type textarea "x"
type textarea "My car"
type textarea "x"
type textarea "My card"
type textarea "x"
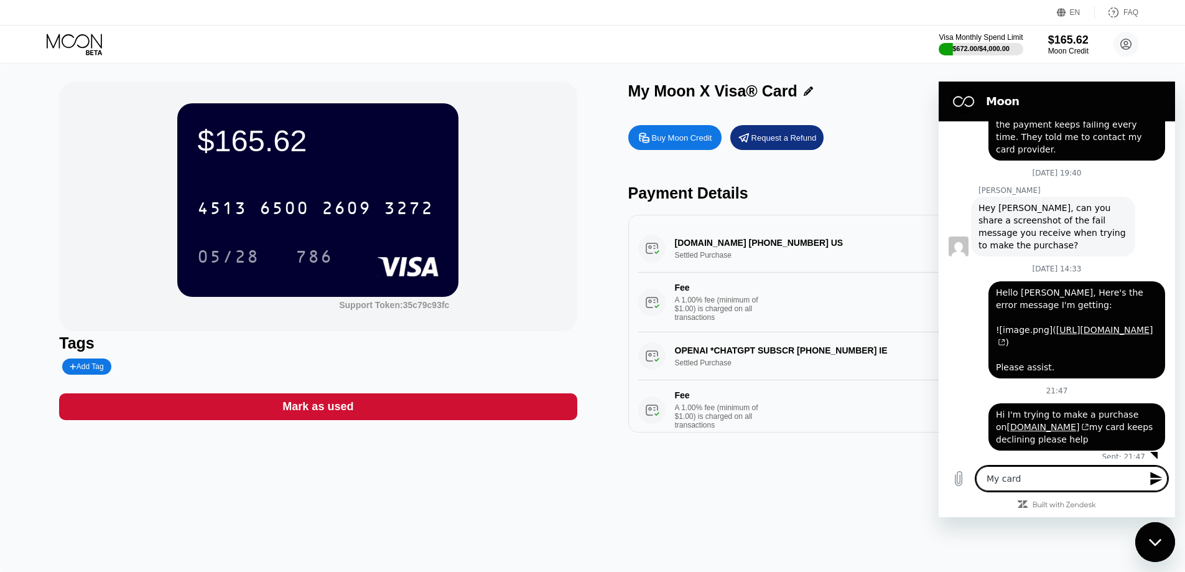
type textarea "My card"
type textarea "x"
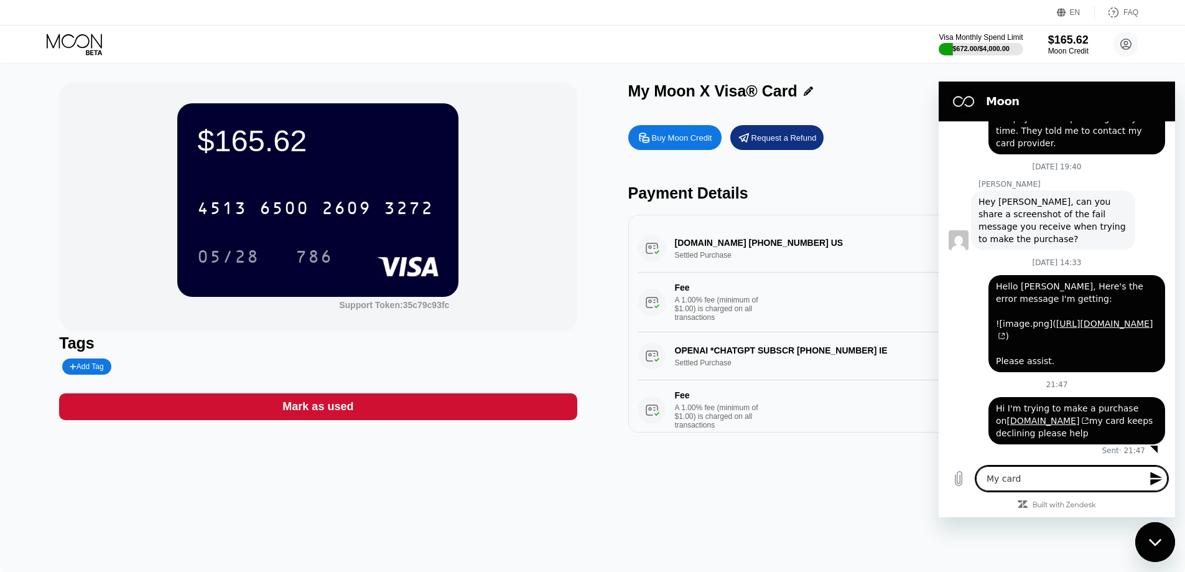
scroll to position [647, 0]
type textarea "x"
type textarea "H"
type textarea "x"
type textarea "He"
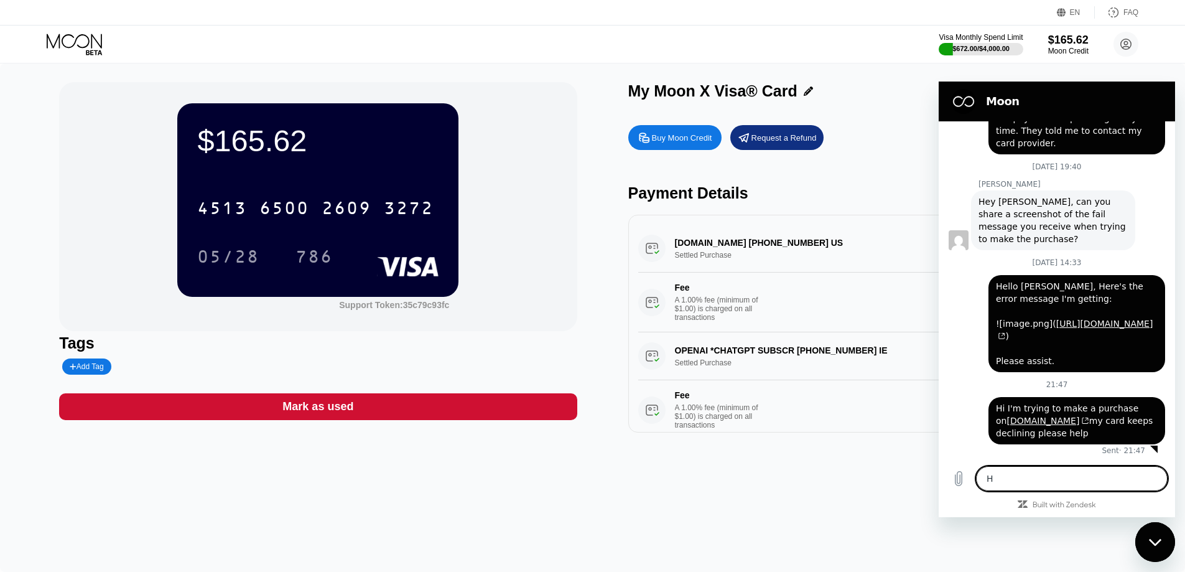
type textarea "x"
type textarea "Hel"
type textarea "x"
type textarea "Hell"
type textarea "x"
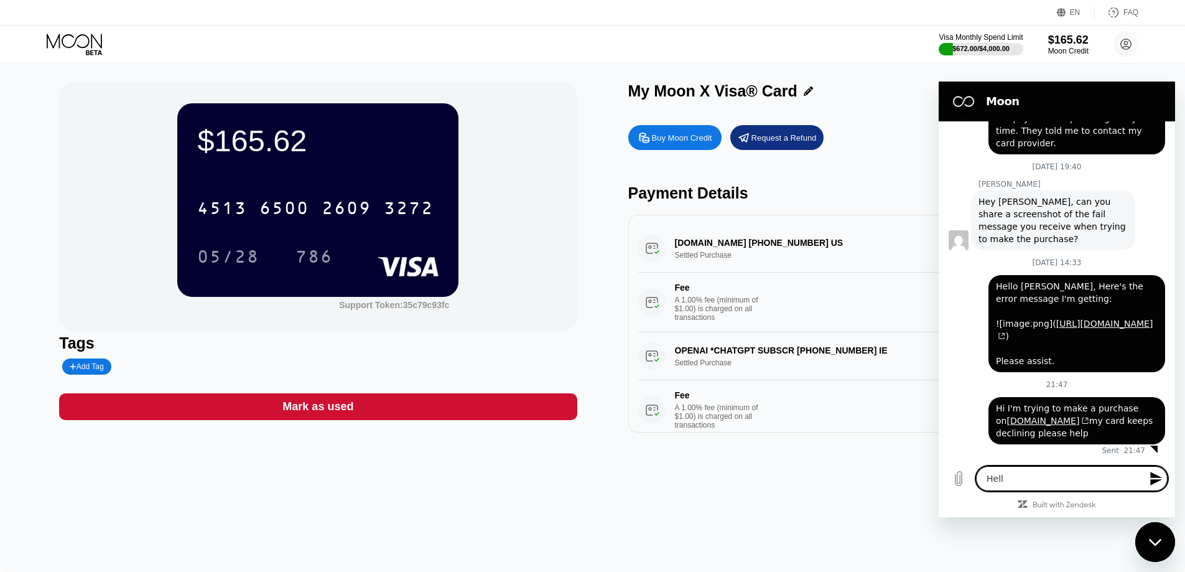
type textarea "C"
type textarea "x"
type textarea "Ca"
type textarea "x"
type textarea "Can"
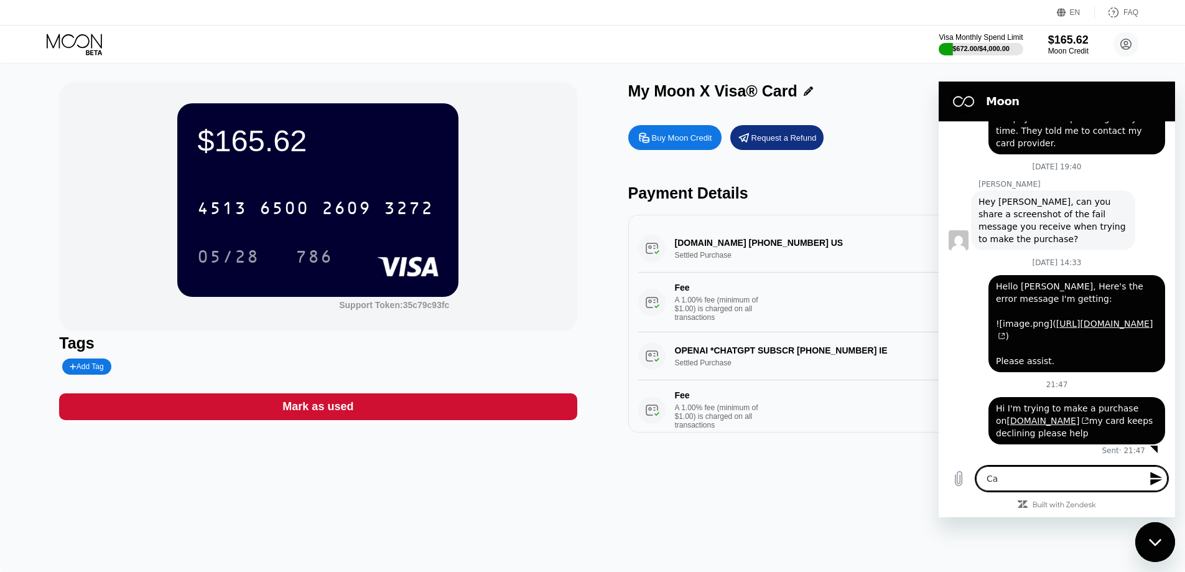
type textarea "x"
type textarea "Can"
type textarea "x"
type textarea "Can s"
type textarea "x"
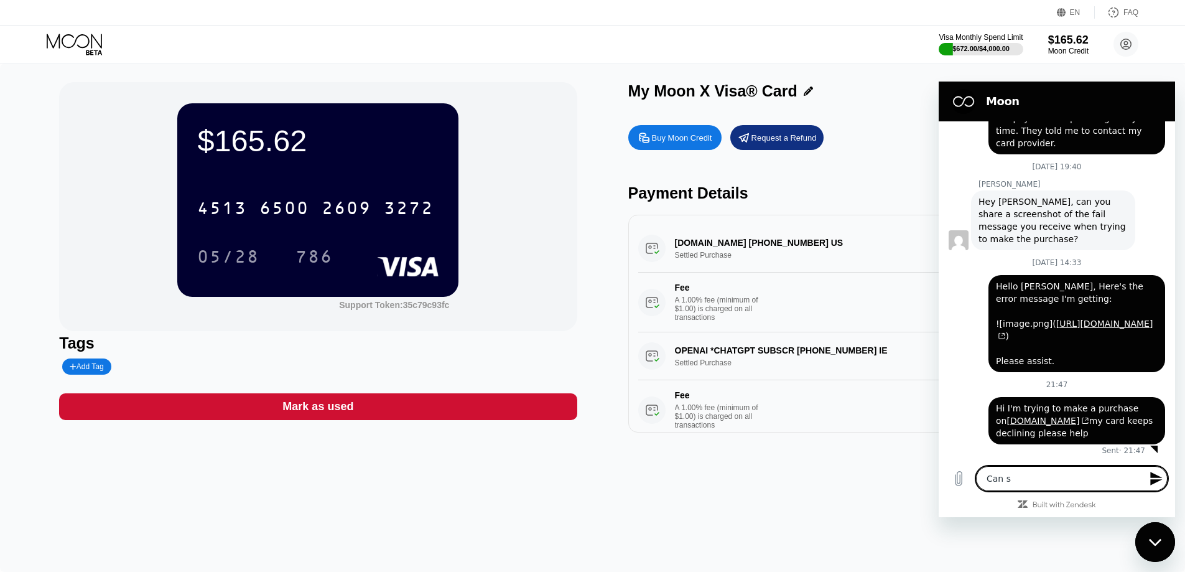
type textarea "Can so"
type textarea "x"
type textarea "Can som"
type textarea "x"
type textarea "Can some"
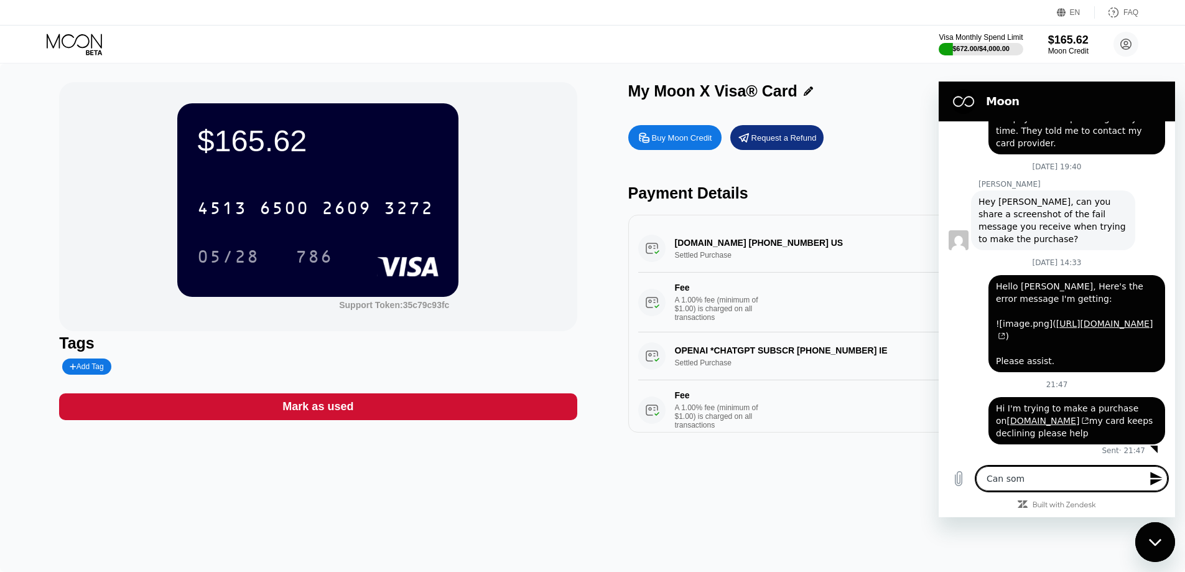
type textarea "x"
type textarea "Can someo"
type textarea "x"
type textarea "Can someon"
type textarea "x"
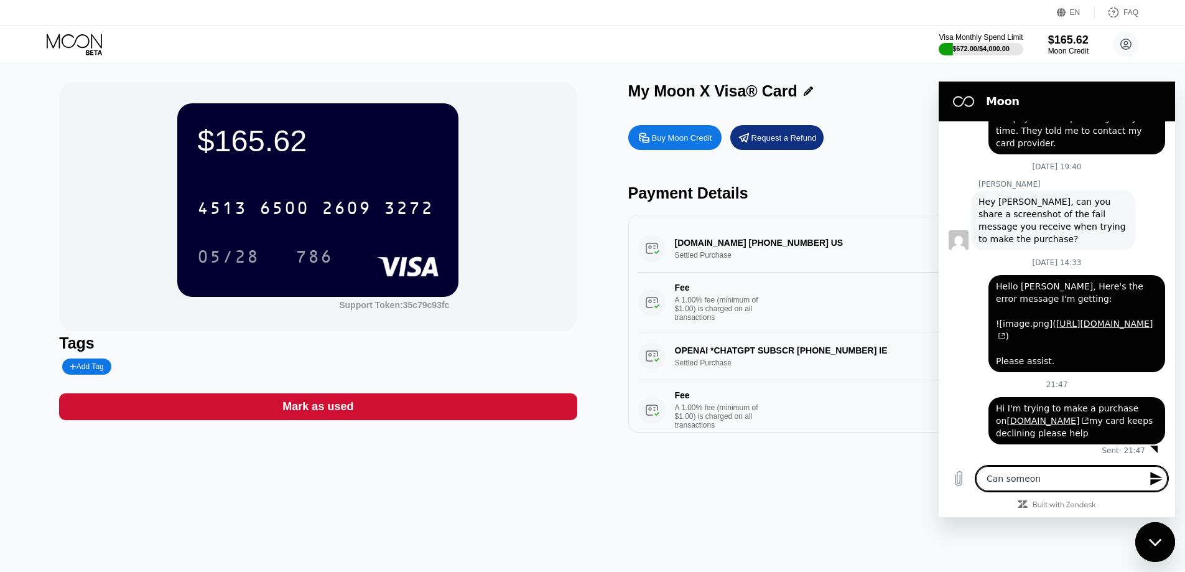
type textarea "Can someone"
type textarea "x"
type textarea "Can someone"
type textarea "x"
type textarea "Can someone p"
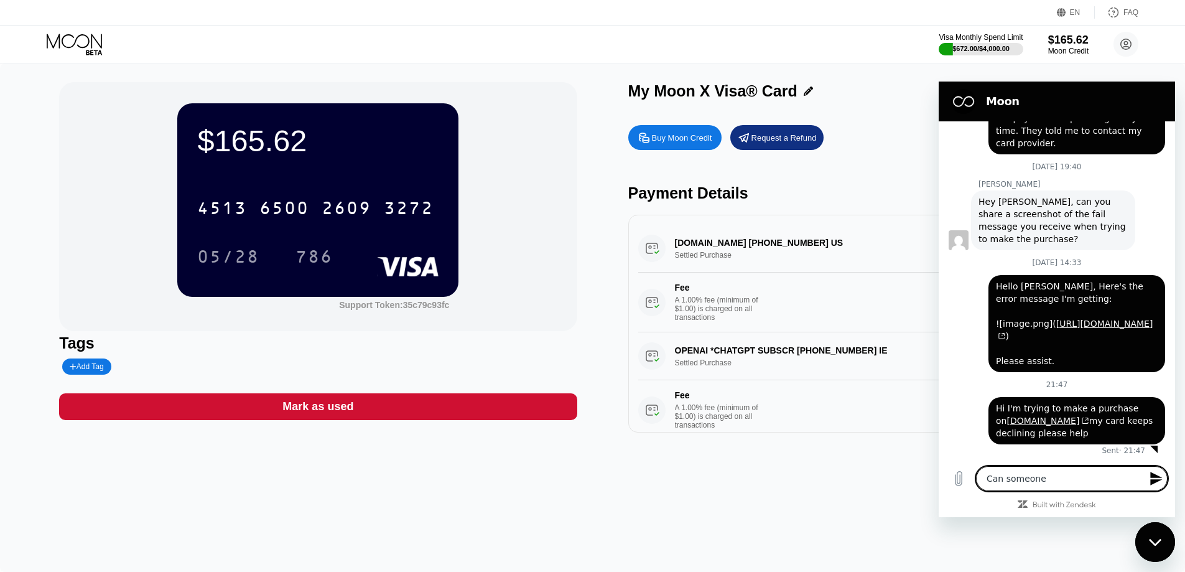
type textarea "x"
type textarea "Can someone pl"
type textarea "x"
type textarea "Can someone ple"
type textarea "x"
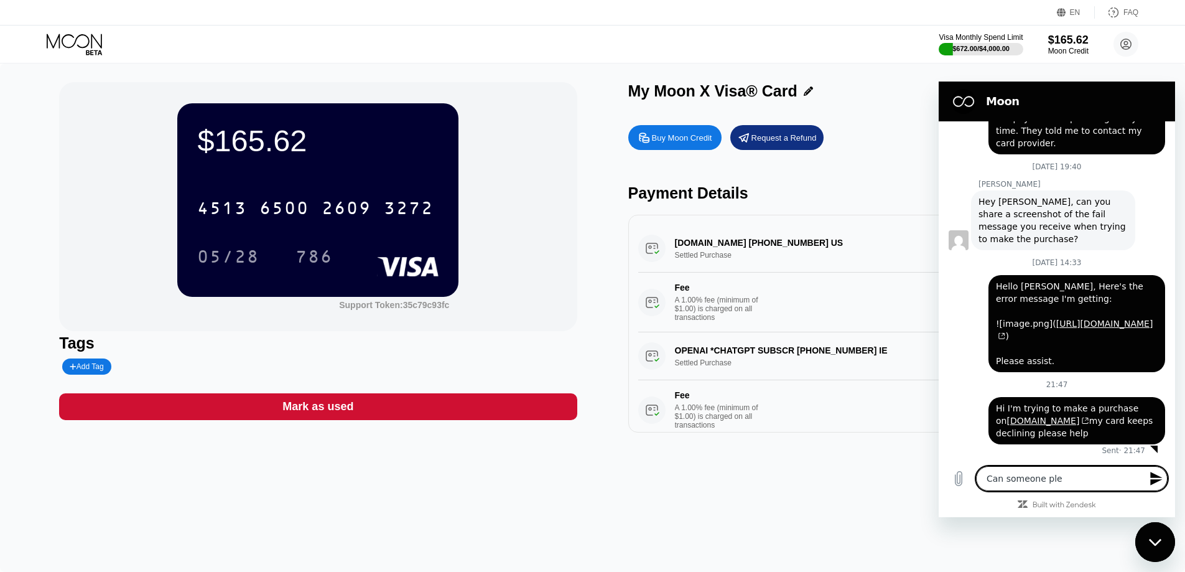
type textarea "Can someone plea"
type textarea "x"
type textarea "Can someone pleas"
type textarea "x"
type textarea "Can someone please"
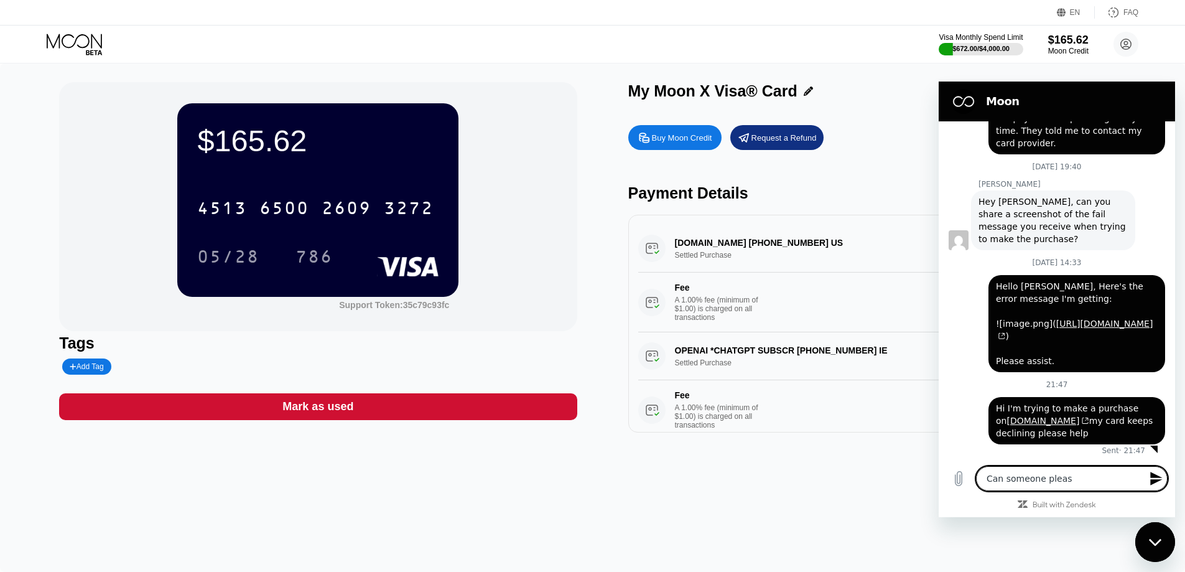
type textarea "x"
type textarea "Can someone please"
type textarea "x"
type textarea "Can someone please a"
type textarea "x"
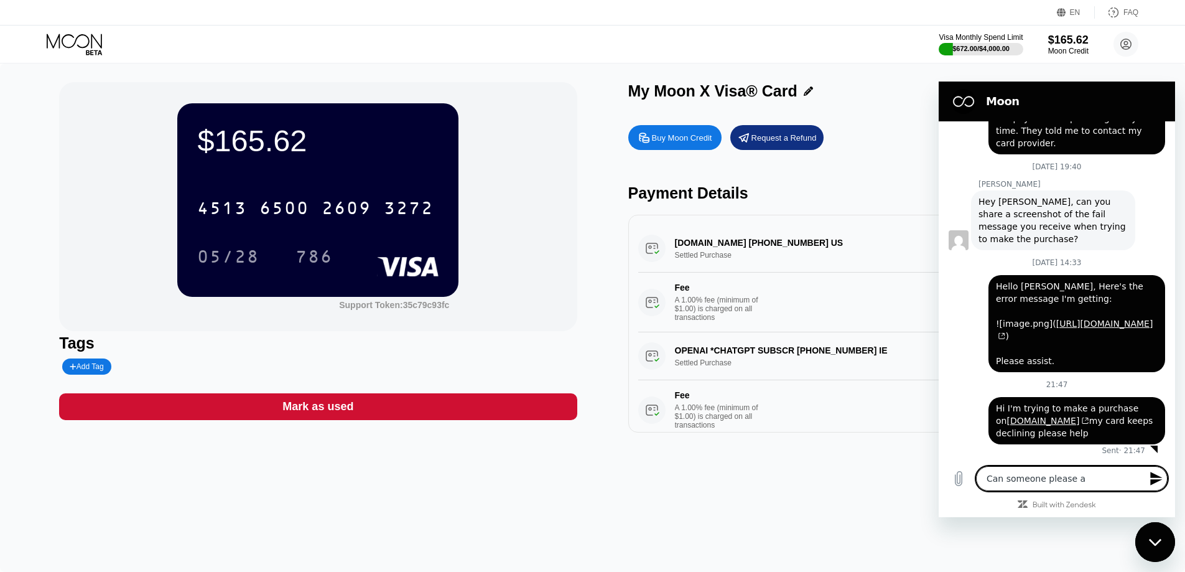
type textarea "Can someone please as"
type textarea "x"
type textarea "Can someone please ass"
type textarea "x"
type textarea "Can someone please assi"
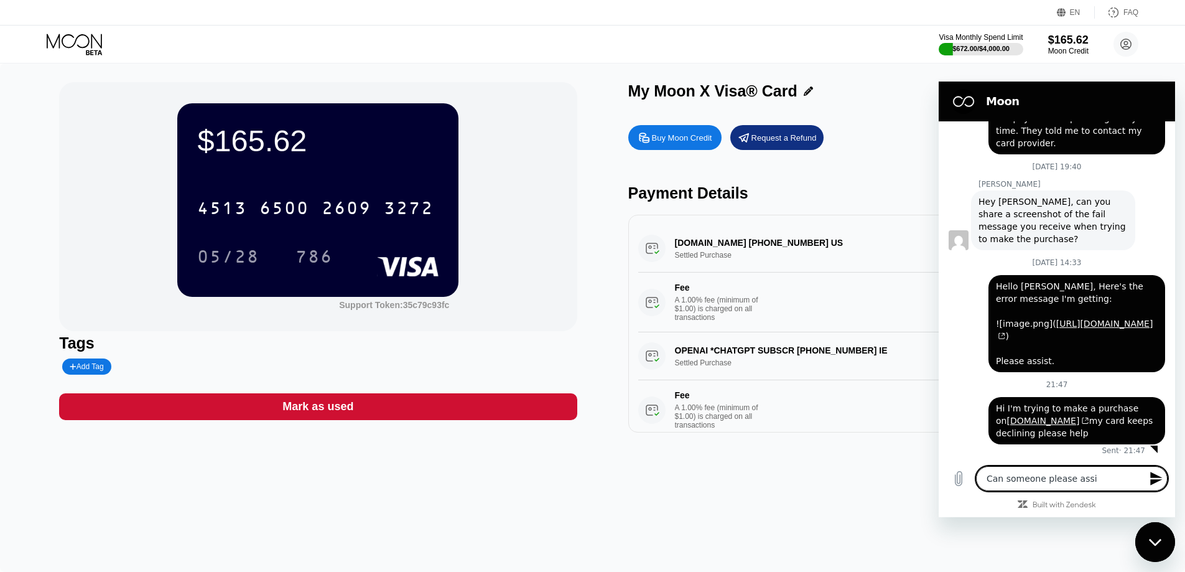
type textarea "x"
type textarea "Can someone please assit"
type textarea "x"
type textarea "Can someone please assit"
type textarea "x"
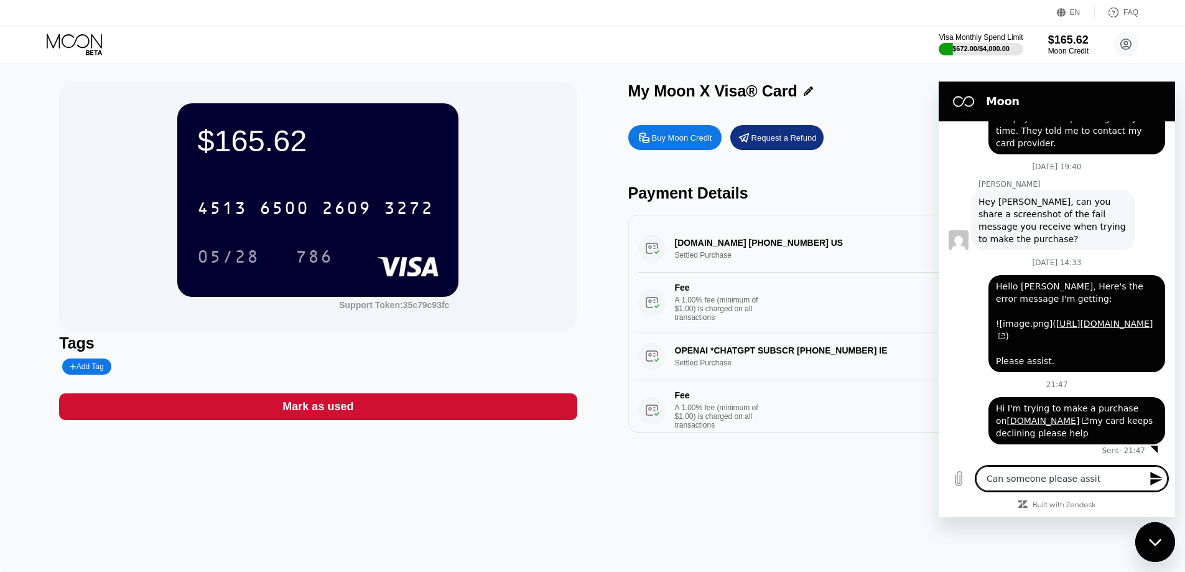
type textarea "Can someone please assit w"
type textarea "x"
type textarea "Can someone please assit"
type textarea "x"
type textarea "Can someone please assit"
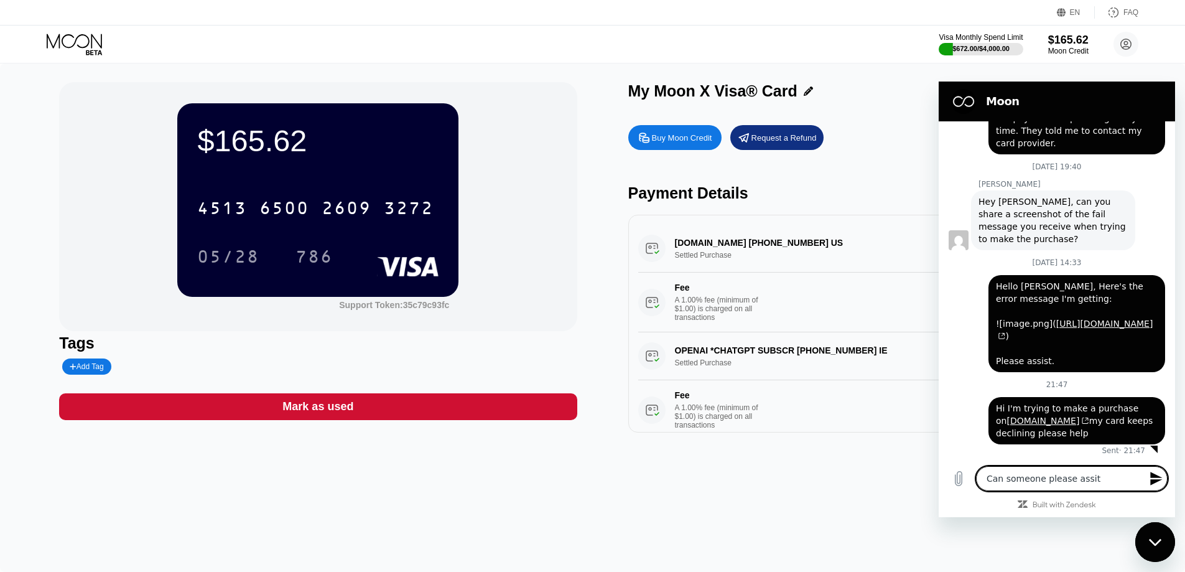
type textarea "x"
type textarea "Can someone please assi"
type textarea "x"
type textarea "Can someone please assis"
type textarea "x"
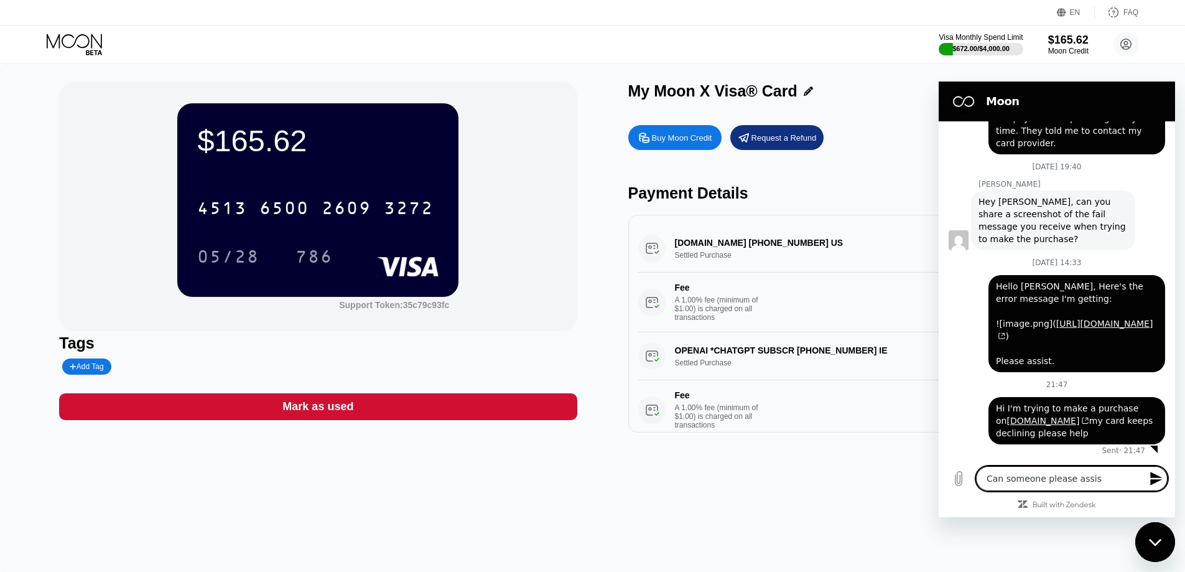
type textarea "Can someone please assist"
type textarea "x"
type textarea "Can someone please assist"
type textarea "x"
type textarea "Can someone please assist w"
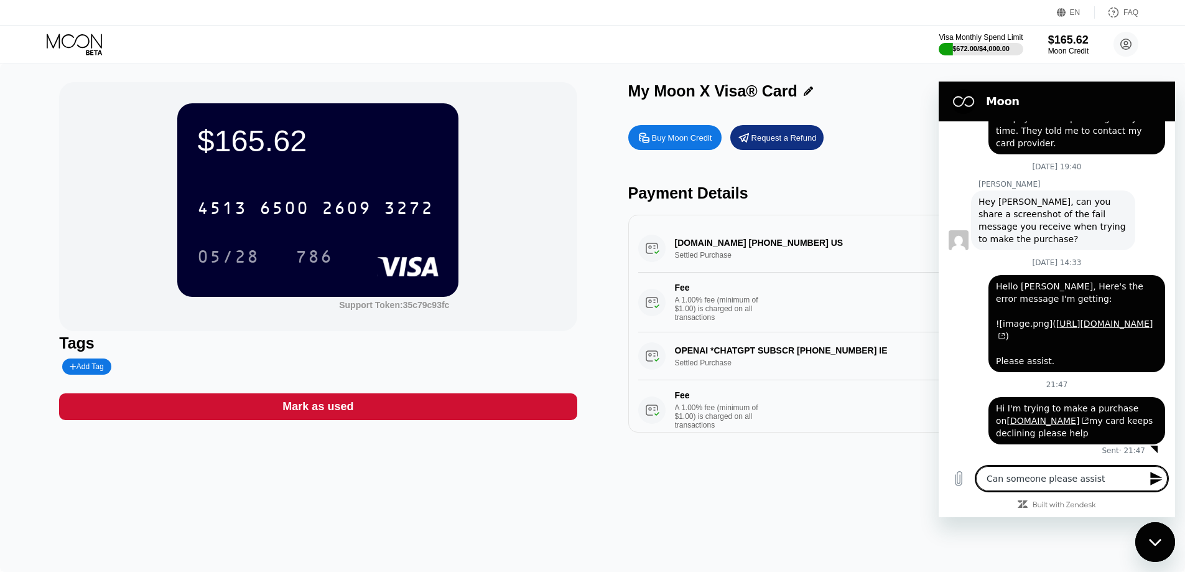
type textarea "x"
type textarea "Can someone please assist wi"
type textarea "x"
type textarea "Can someone please assist wit"
type textarea "x"
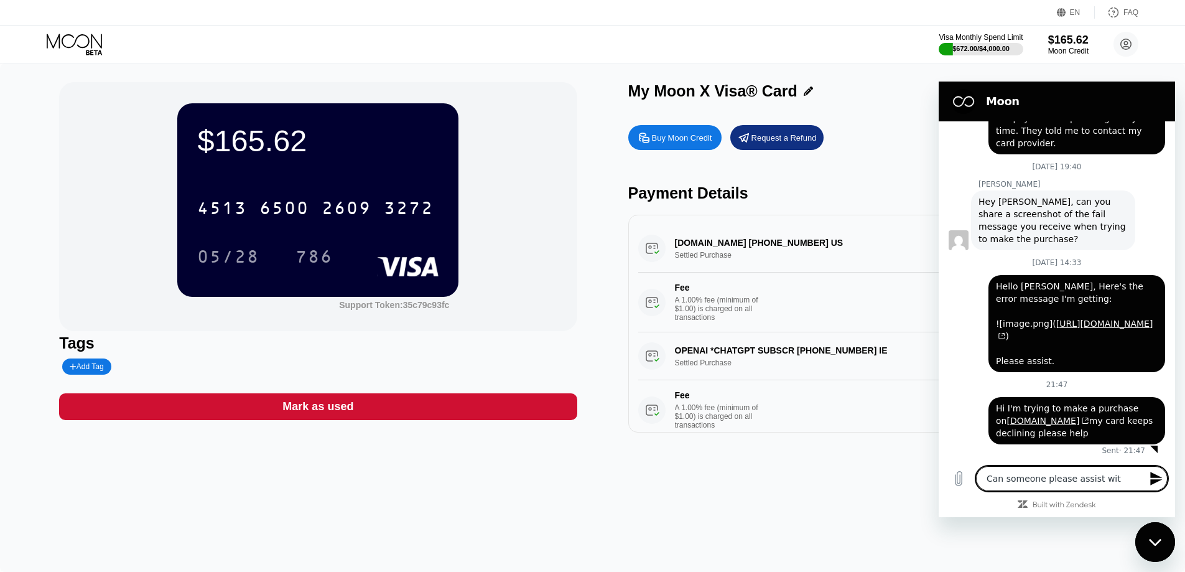
type textarea "Can someone please assist with"
type textarea "x"
type textarea "Can someone please assist with"
type textarea "x"
type textarea "Can someone please assist with t"
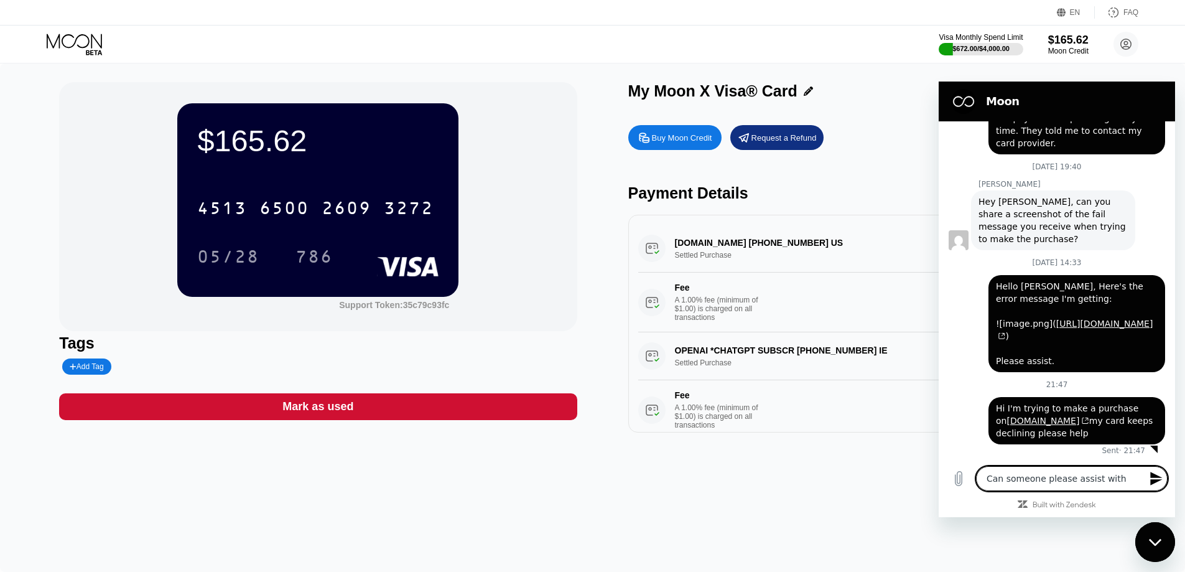
type textarea "x"
type textarea "Can someone please assist with th"
type textarea "x"
type textarea "Can someone please assist with thi"
type textarea "x"
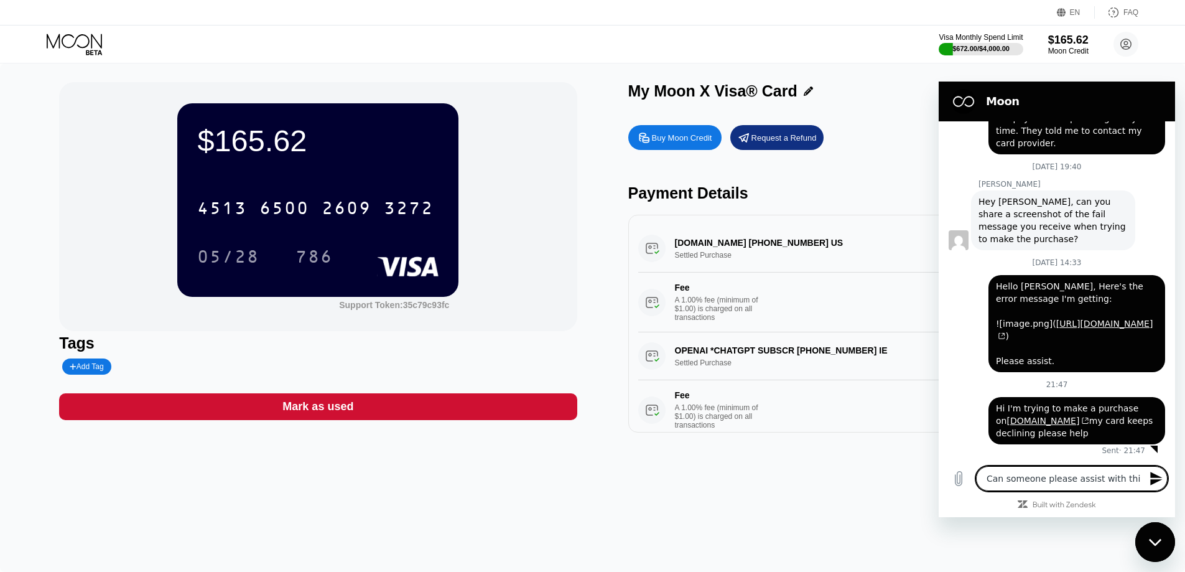
type textarea "Can someone please assist with this"
type textarea "x"
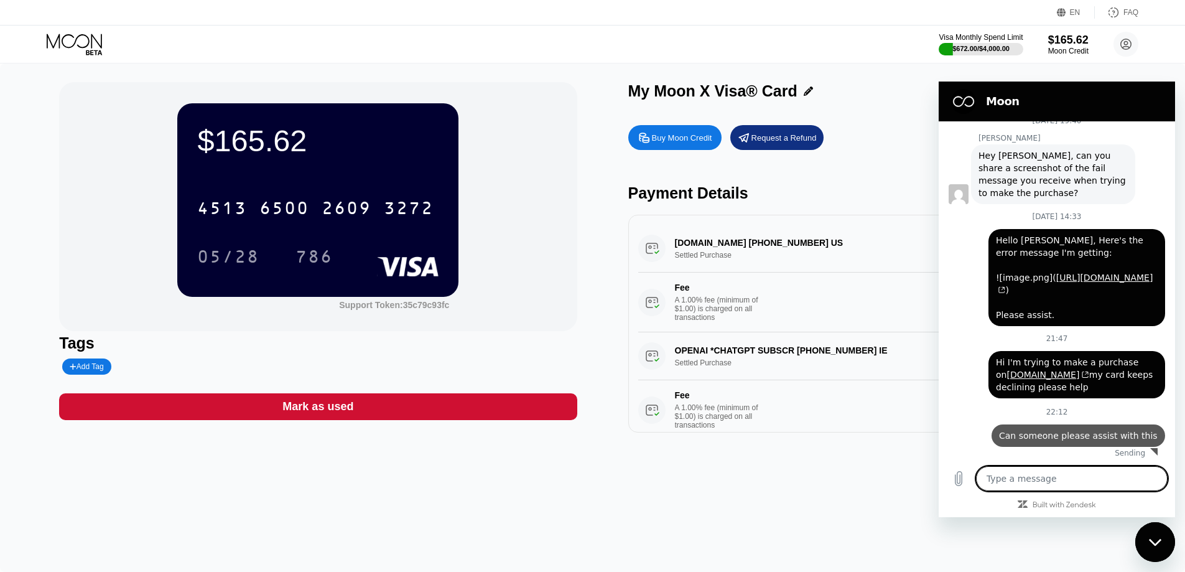
type textarea "x"
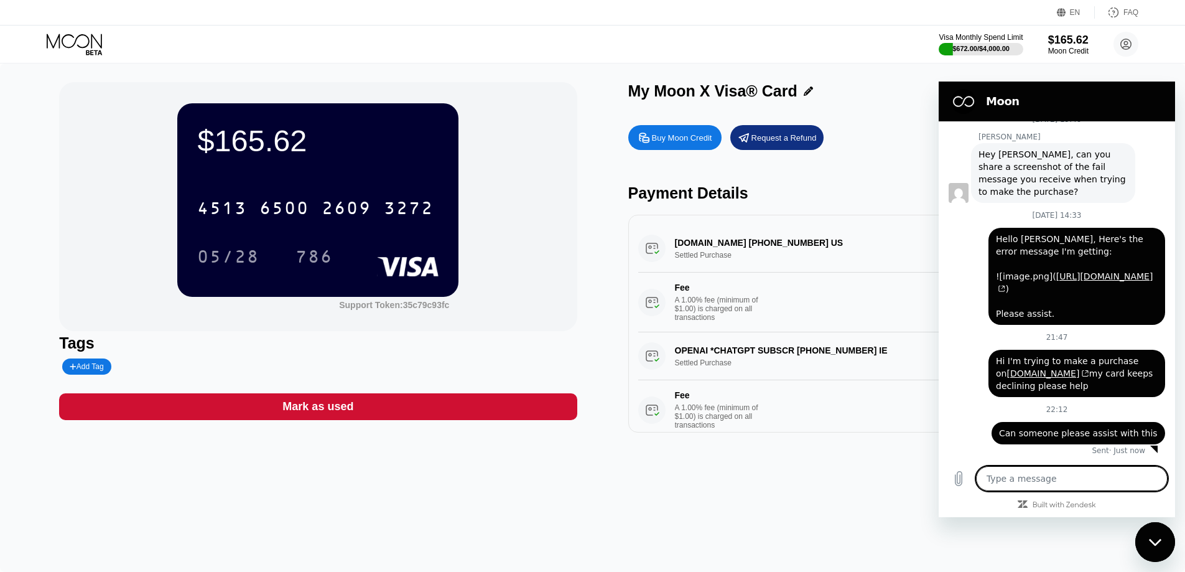
scroll to position [695, 0]
click at [712, 484] on div "$165.62 4513 6500 2609 3272 05/28 786 Support Token: 35c79c93fc Tags Add Tag Ma…" at bounding box center [592, 317] width 1185 height 508
click at [1129, 42] on circle at bounding box center [1125, 44] width 25 height 25
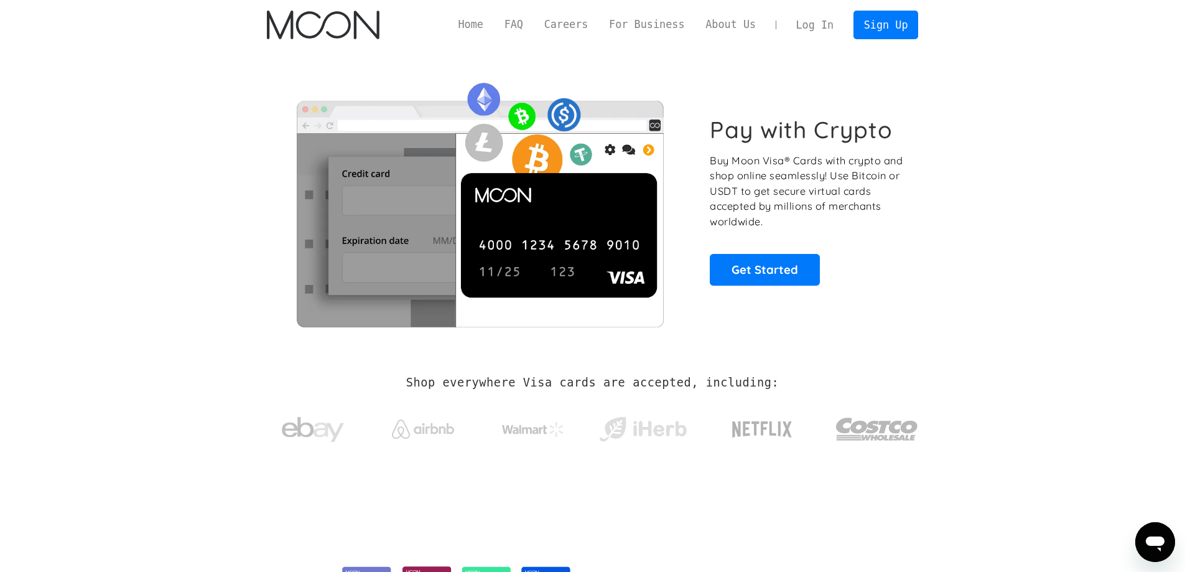
drag, startPoint x: 0, startPoint y: 0, endPoint x: 835, endPoint y: 25, distance: 835.6
click at [835, 25] on link "Log In" at bounding box center [815, 24] width 58 height 27
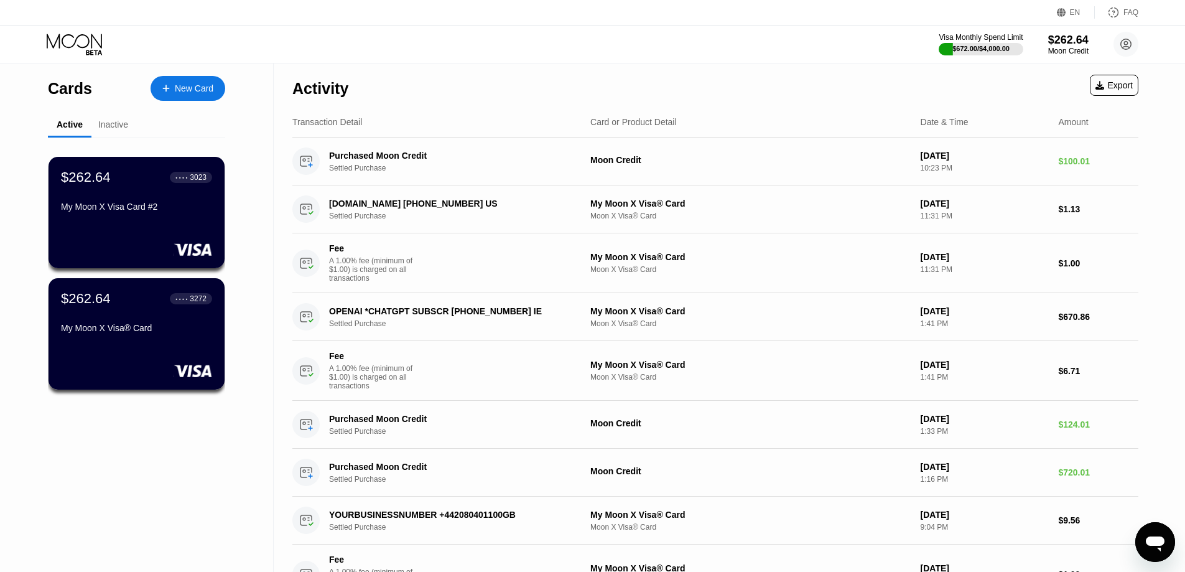
click at [114, 123] on div "Inactive" at bounding box center [113, 124] width 30 height 10
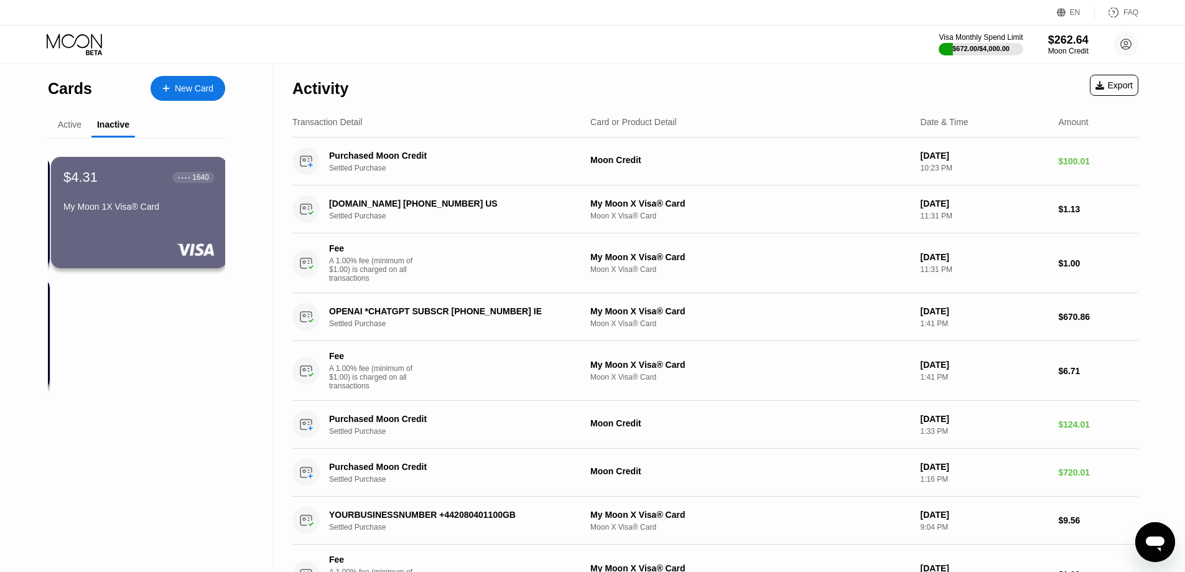
click at [80, 126] on div "Active" at bounding box center [70, 124] width 24 height 10
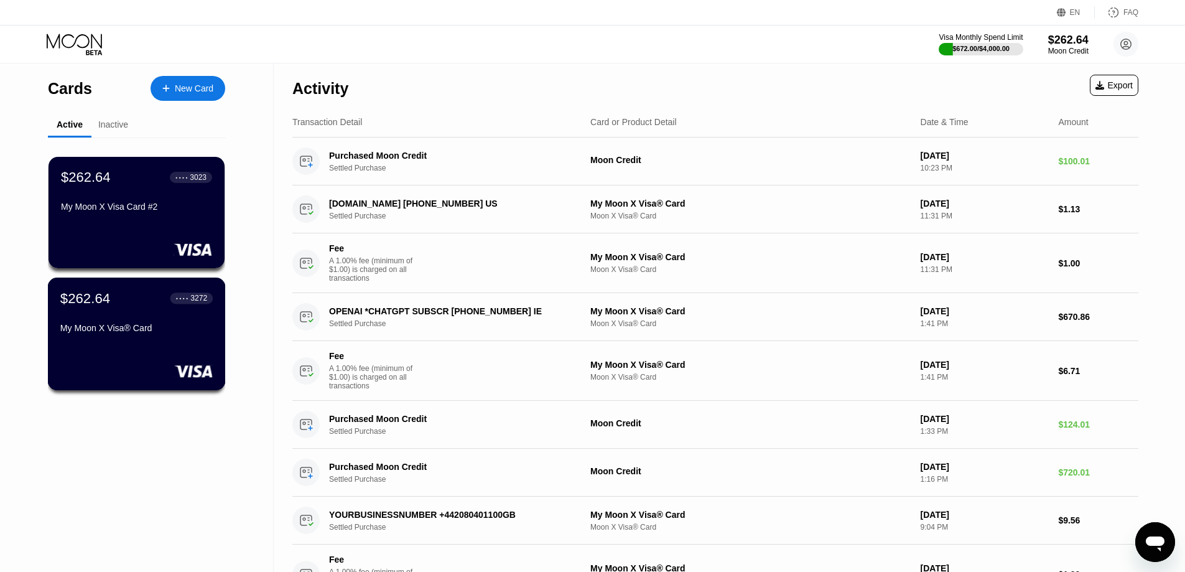
click at [135, 338] on div "My Moon X Visa® Card" at bounding box center [136, 330] width 152 height 15
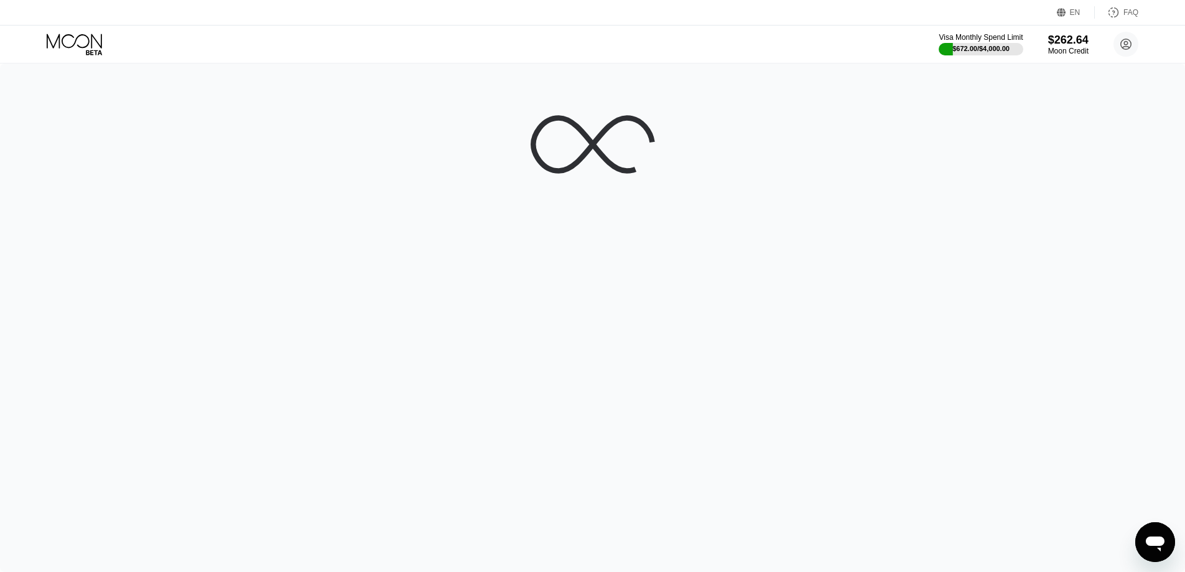
drag, startPoint x: 135, startPoint y: 344, endPoint x: 101, endPoint y: 359, distance: 36.8
click at [101, 359] on div at bounding box center [592, 317] width 1185 height 508
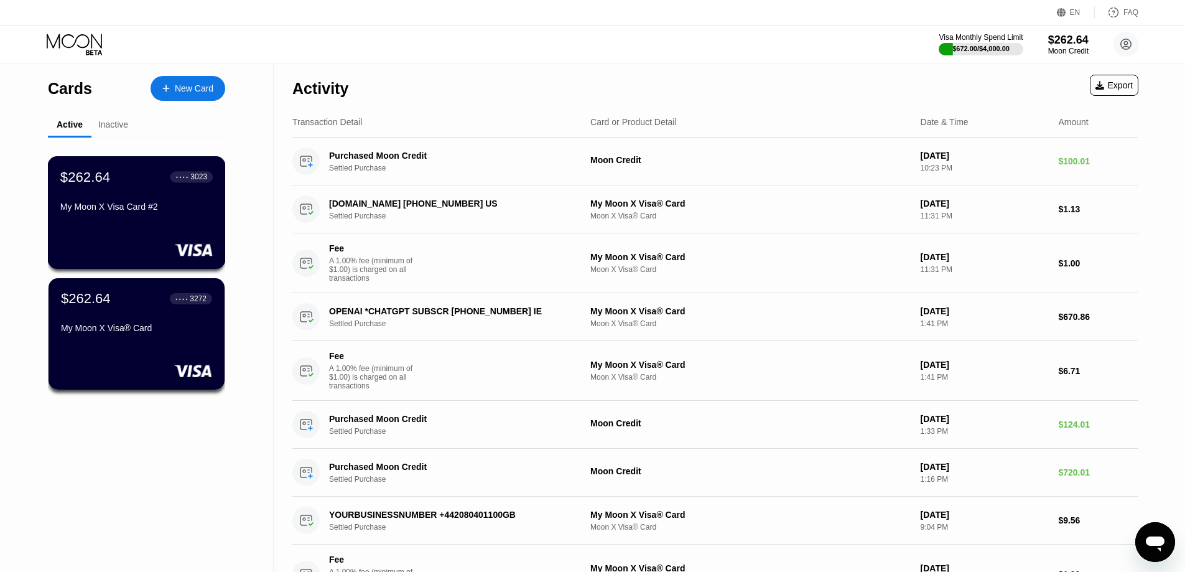
click at [136, 185] on div "$262.64 ● ● ● ● 3023" at bounding box center [136, 177] width 152 height 16
click at [124, 326] on div "$262.64 ● ● ● ● 3272 My Moon X Visa® Card" at bounding box center [136, 314] width 152 height 48
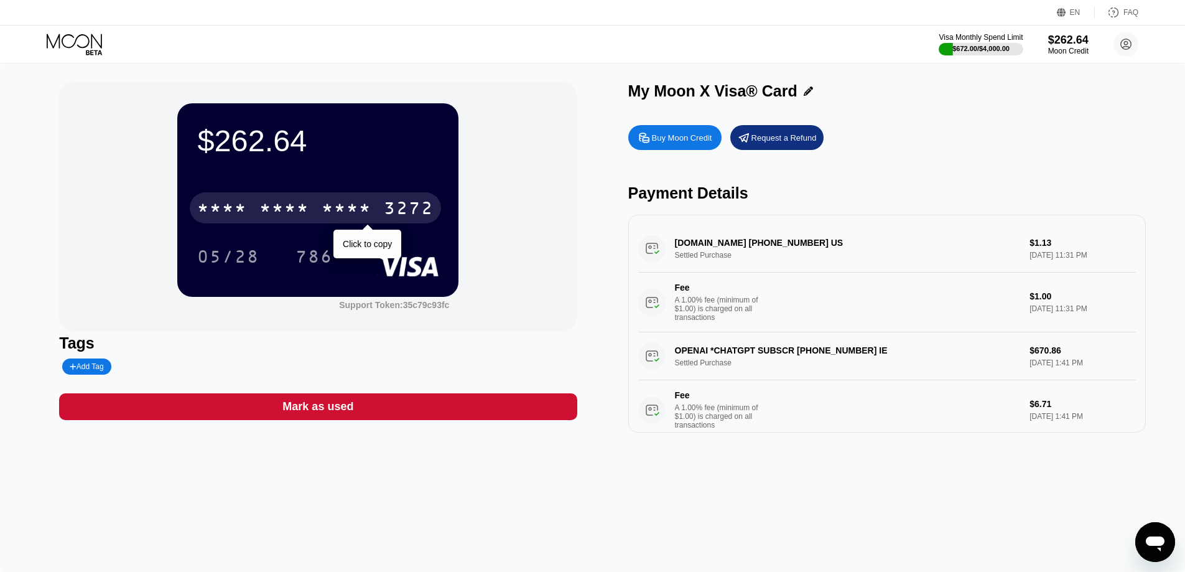
click at [288, 208] on div "* * * *" at bounding box center [284, 210] width 50 height 20
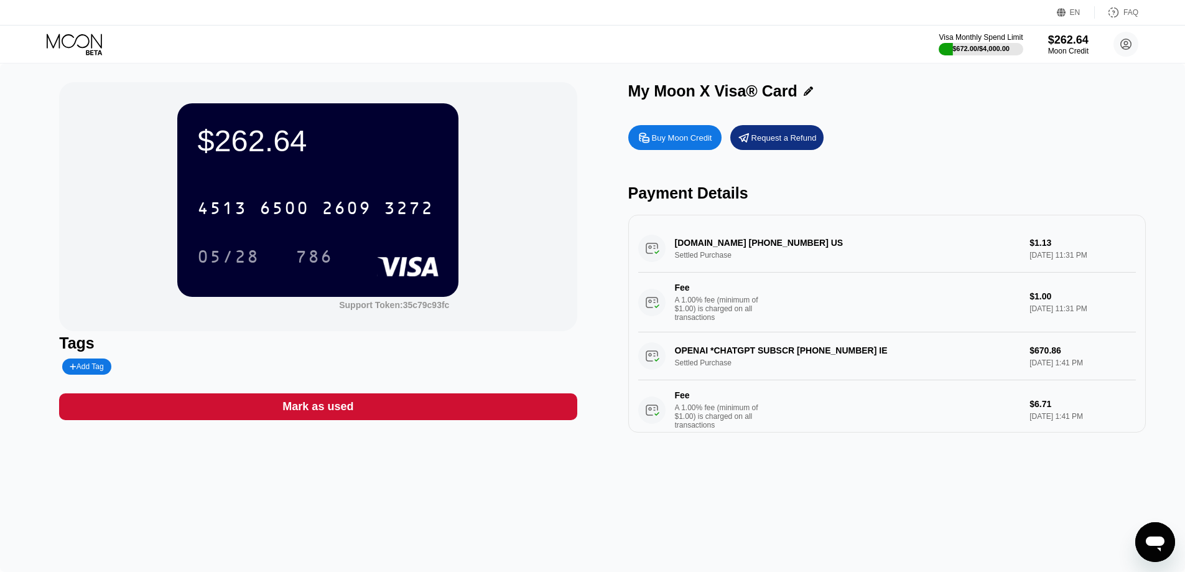
click at [809, 90] on icon at bounding box center [808, 90] width 9 height 9
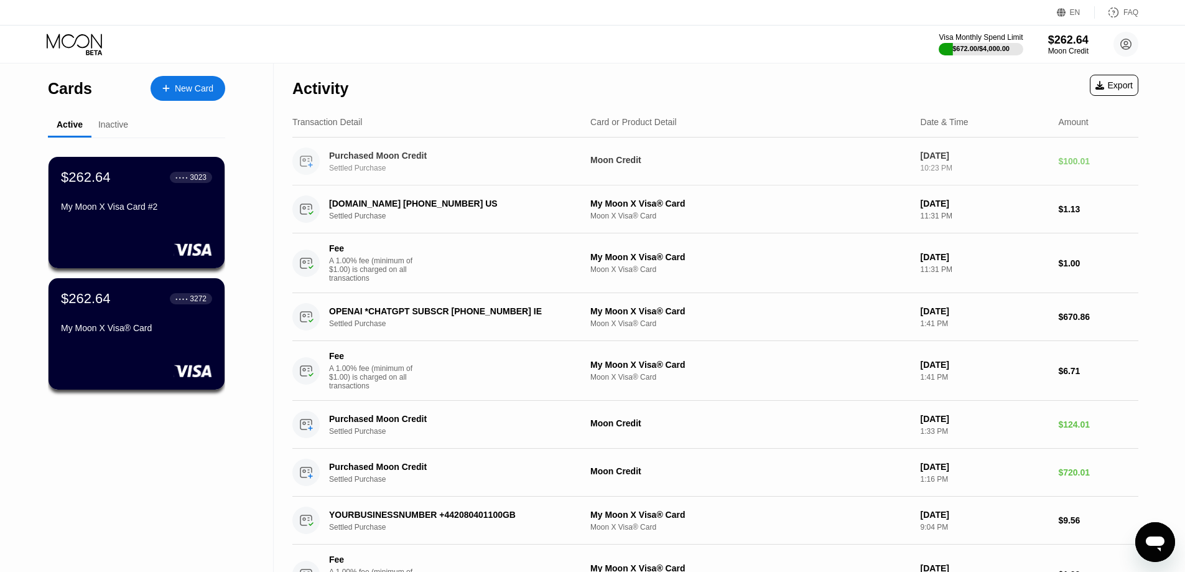
click at [617, 162] on div "Moon Credit" at bounding box center [750, 160] width 320 height 10
click at [94, 119] on div "Inactive" at bounding box center [113, 125] width 44 height 24
click at [111, 129] on div "Inactive" at bounding box center [113, 124] width 30 height 10
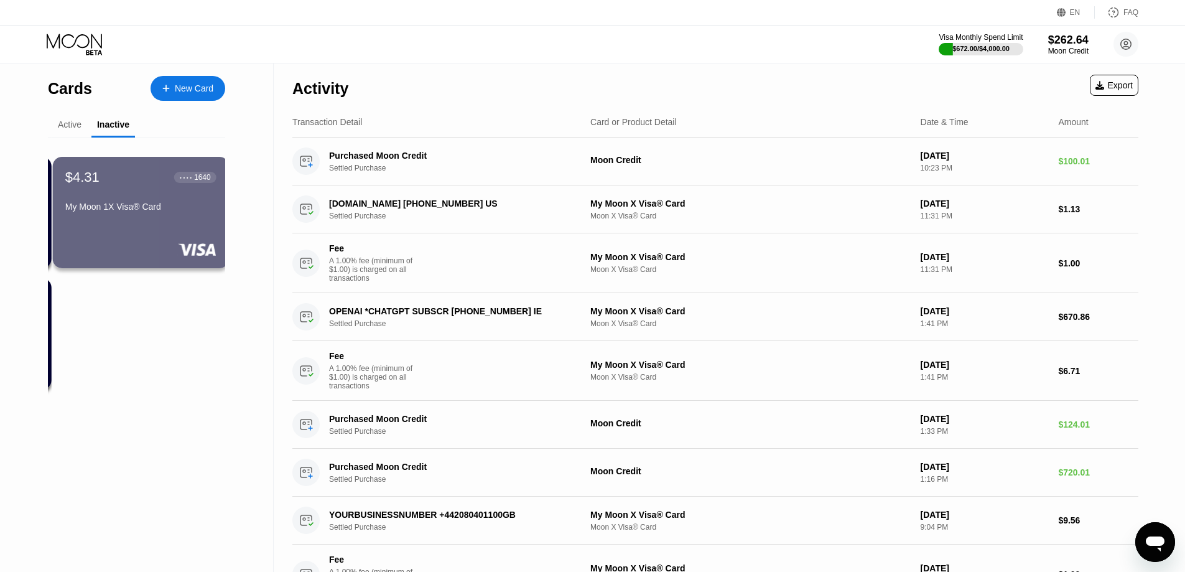
click at [72, 129] on div "Active" at bounding box center [70, 124] width 24 height 10
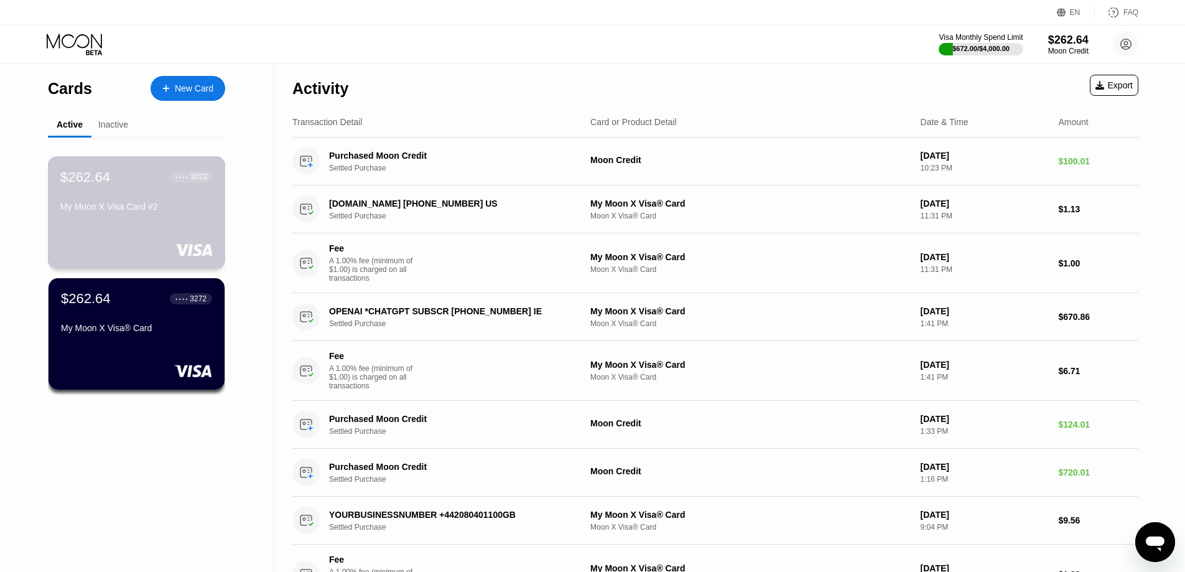
click at [185, 211] on div "My Moon X Visa Card #2" at bounding box center [136, 207] width 152 height 10
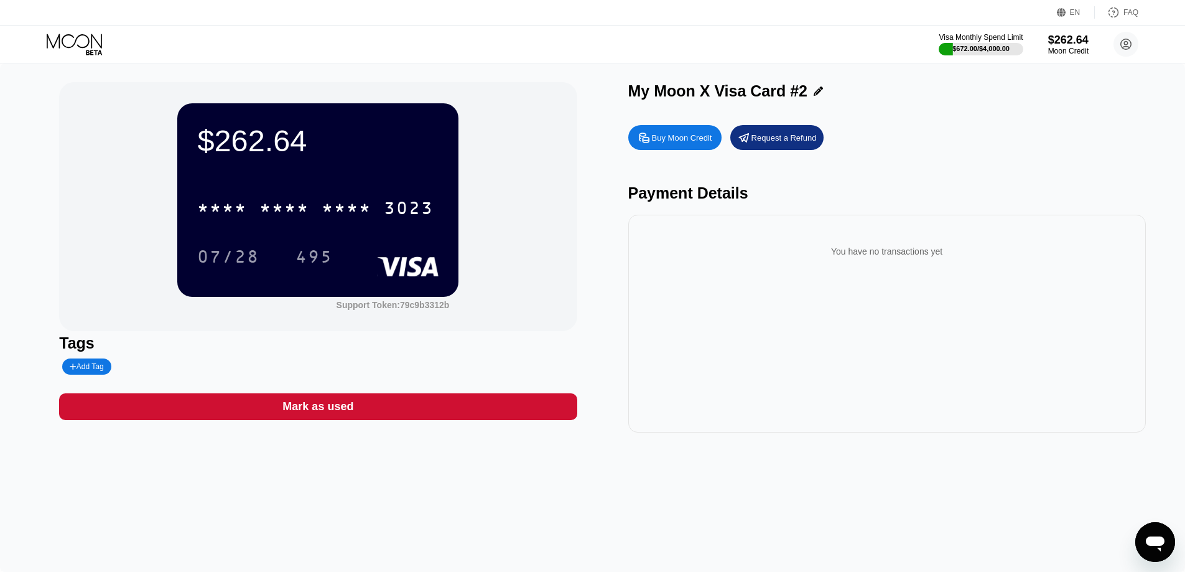
click at [237, 185] on div "* * * * * * * * * * * * 3023" at bounding box center [317, 204] width 241 height 42
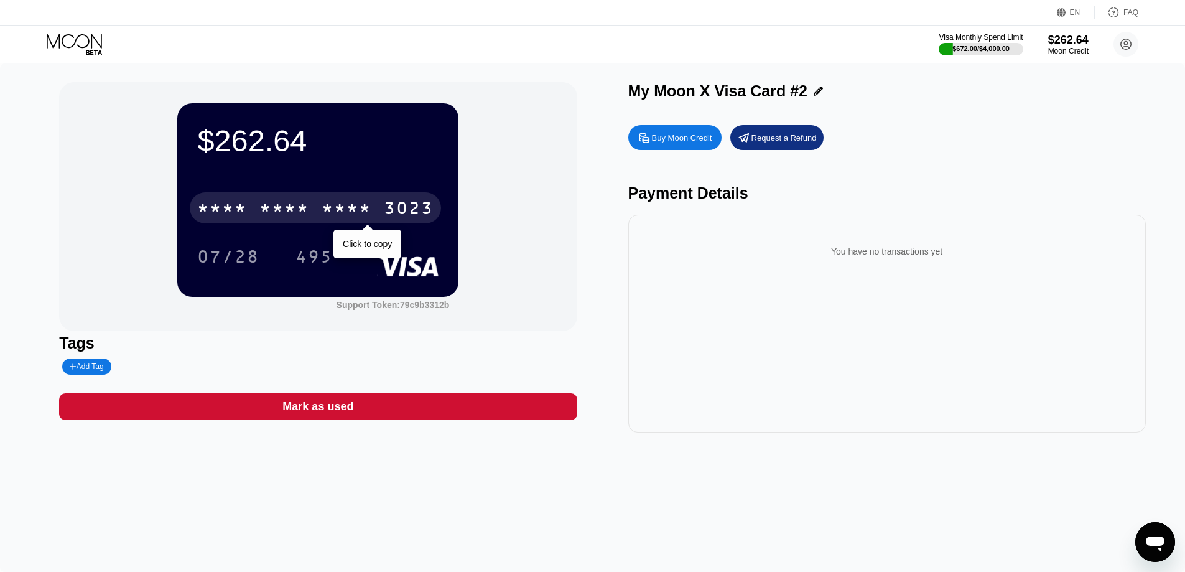
click at [237, 197] on div "* * * * * * * * * * * * 3023" at bounding box center [315, 207] width 251 height 31
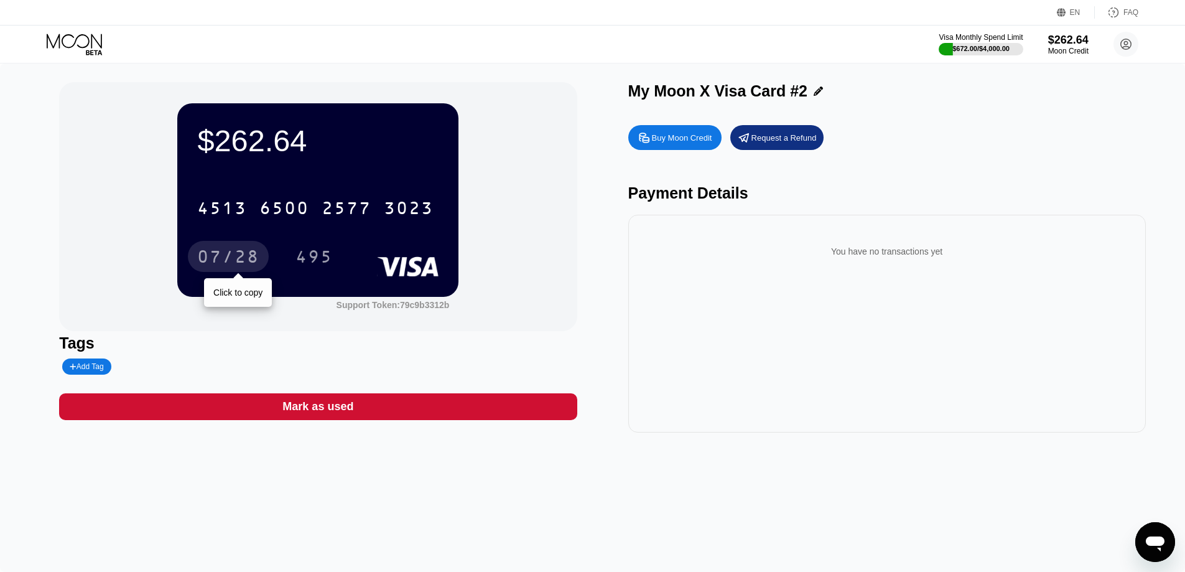
click at [243, 258] on div "07/28" at bounding box center [228, 258] width 62 height 20
click at [282, 202] on div "[CREDIT_CARD_NUMBER]" at bounding box center [315, 207] width 251 height 31
click at [216, 256] on div "07/28" at bounding box center [228, 258] width 62 height 20
